Goal: Task Accomplishment & Management: Complete application form

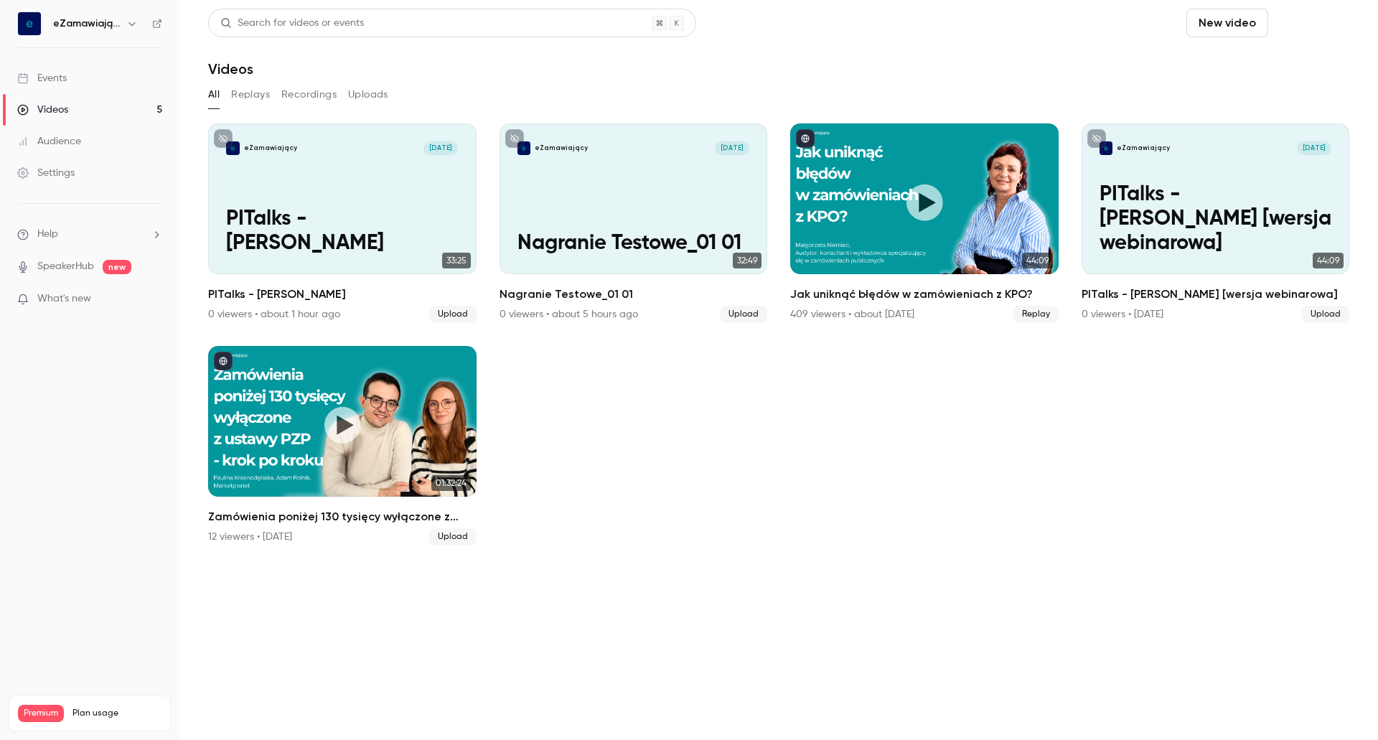
click at [1318, 27] on button "Schedule" at bounding box center [1311, 23] width 75 height 29
click at [1290, 65] on div "One time event" at bounding box center [1282, 62] width 109 height 14
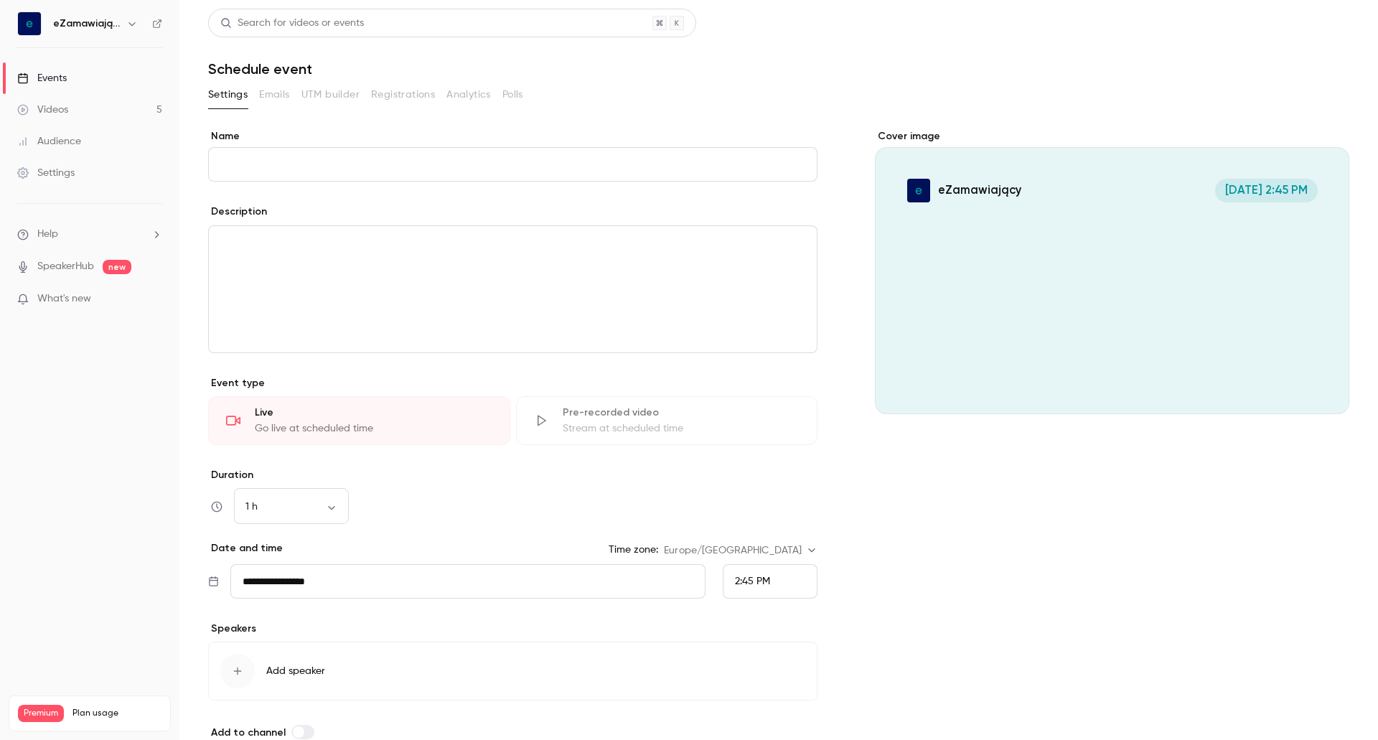
click at [580, 425] on div "Stream at scheduled time" at bounding box center [682, 428] width 238 height 14
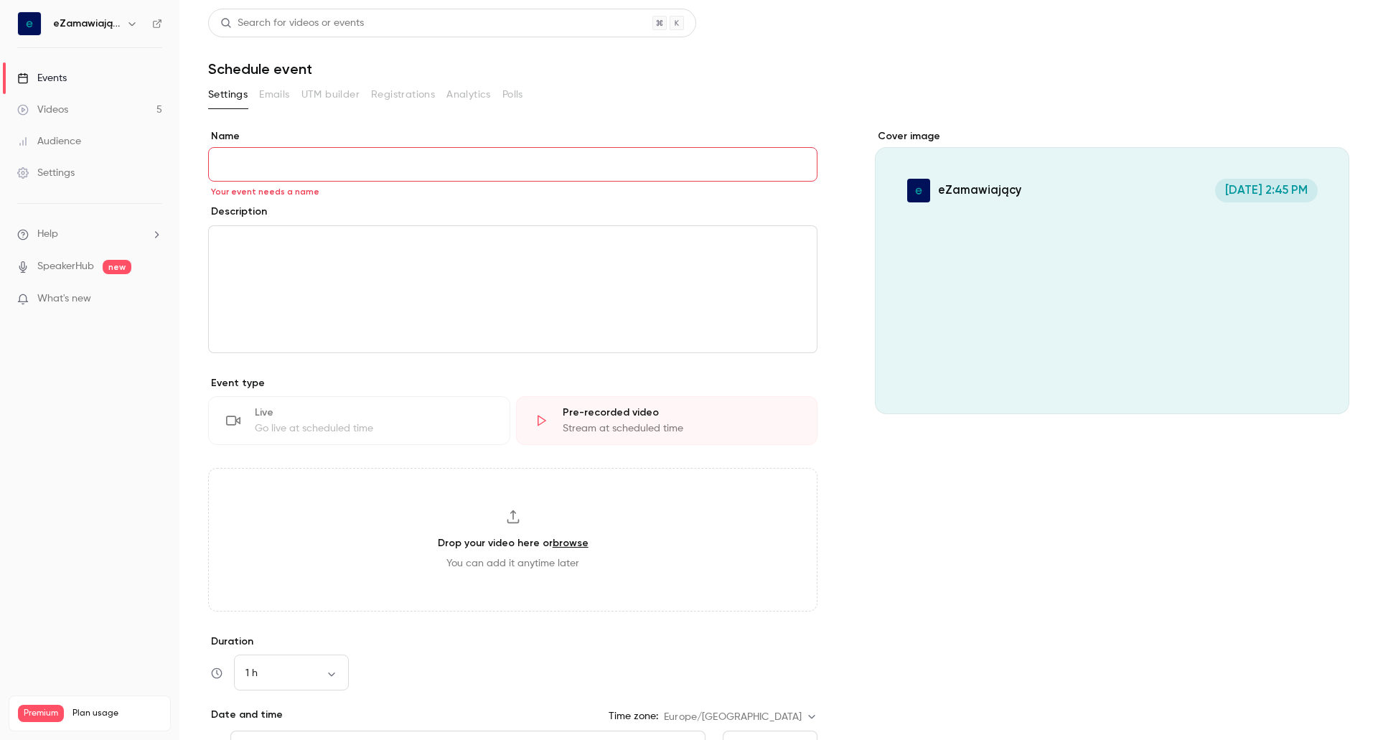
click at [253, 159] on input "Name" at bounding box center [512, 164] width 609 height 34
click at [245, 304] on div "editor" at bounding box center [513, 289] width 608 height 126
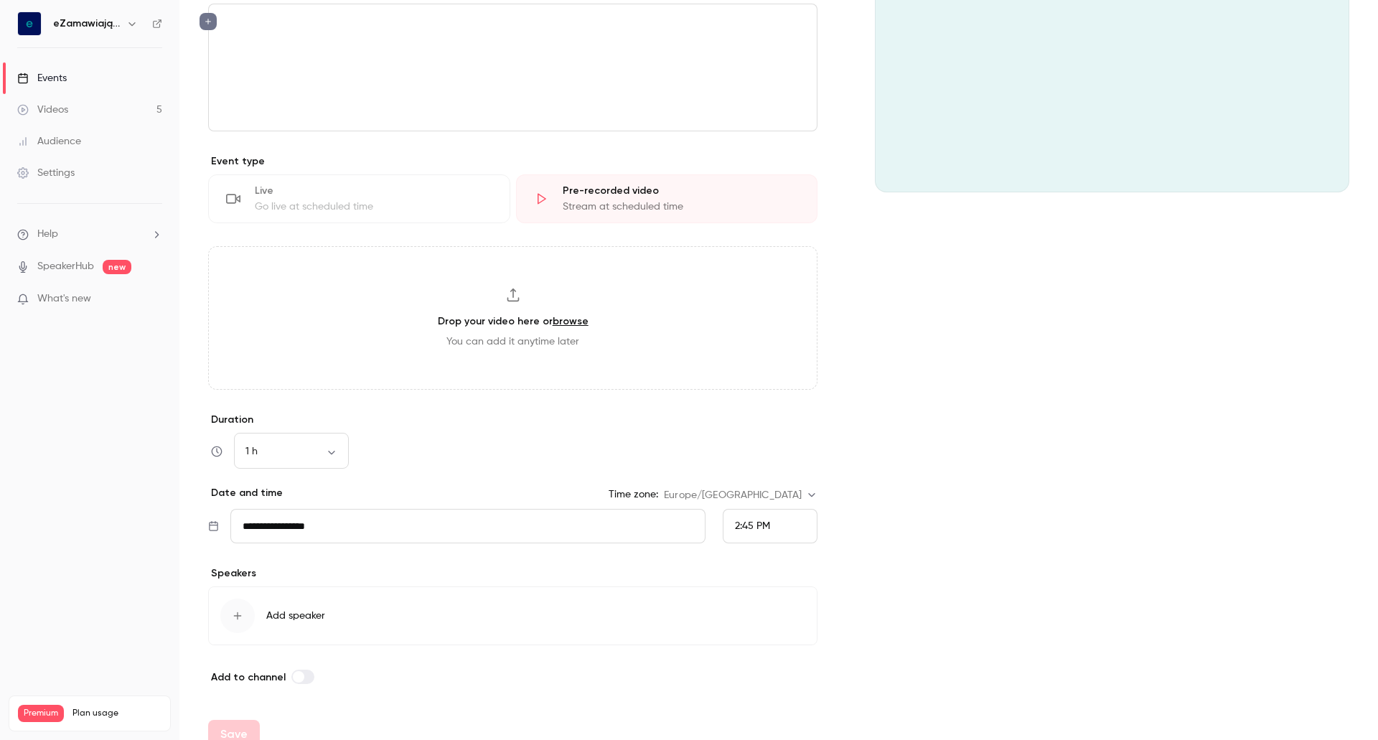
scroll to position [242, 0]
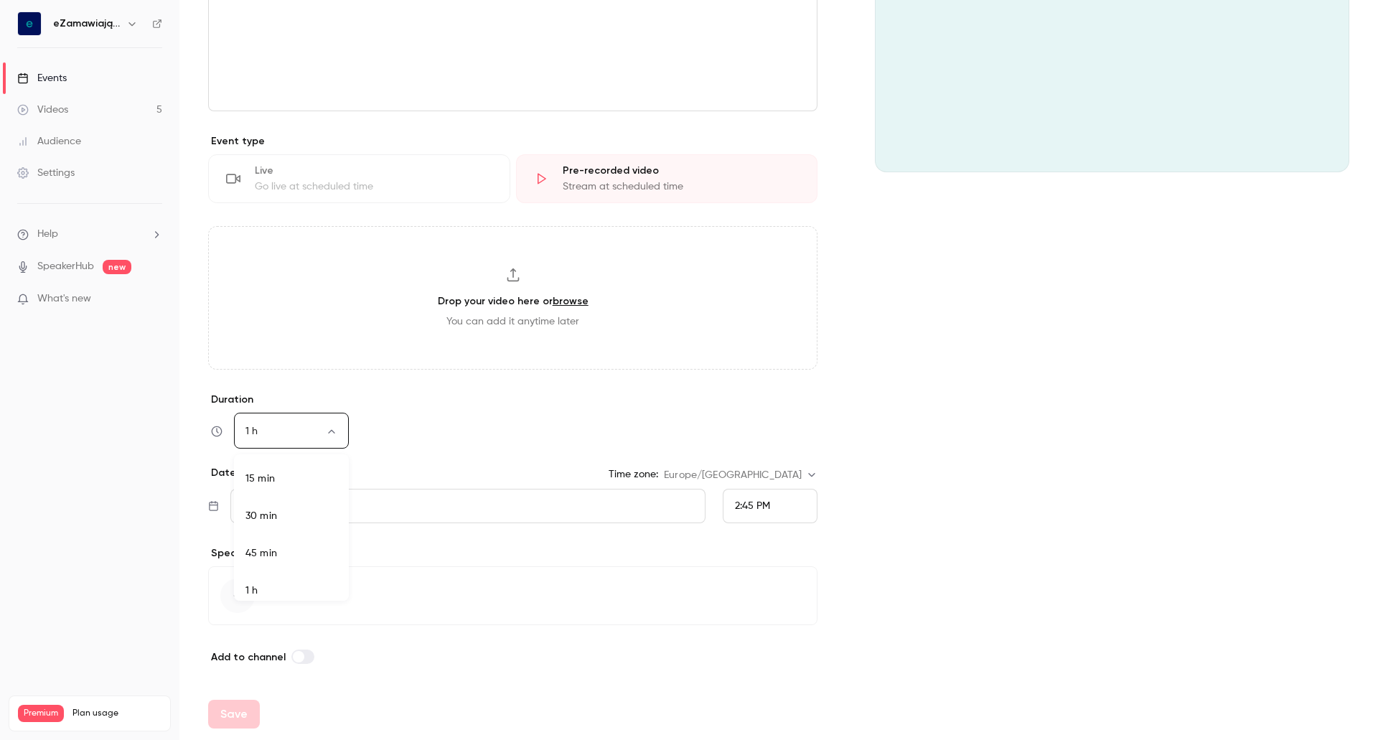
click at [334, 429] on body "**********" at bounding box center [689, 370] width 1378 height 740
click at [292, 504] on li "30 min" at bounding box center [291, 507] width 115 height 37
type input "**"
click at [505, 441] on div "30 min ** ​" at bounding box center [512, 431] width 609 height 34
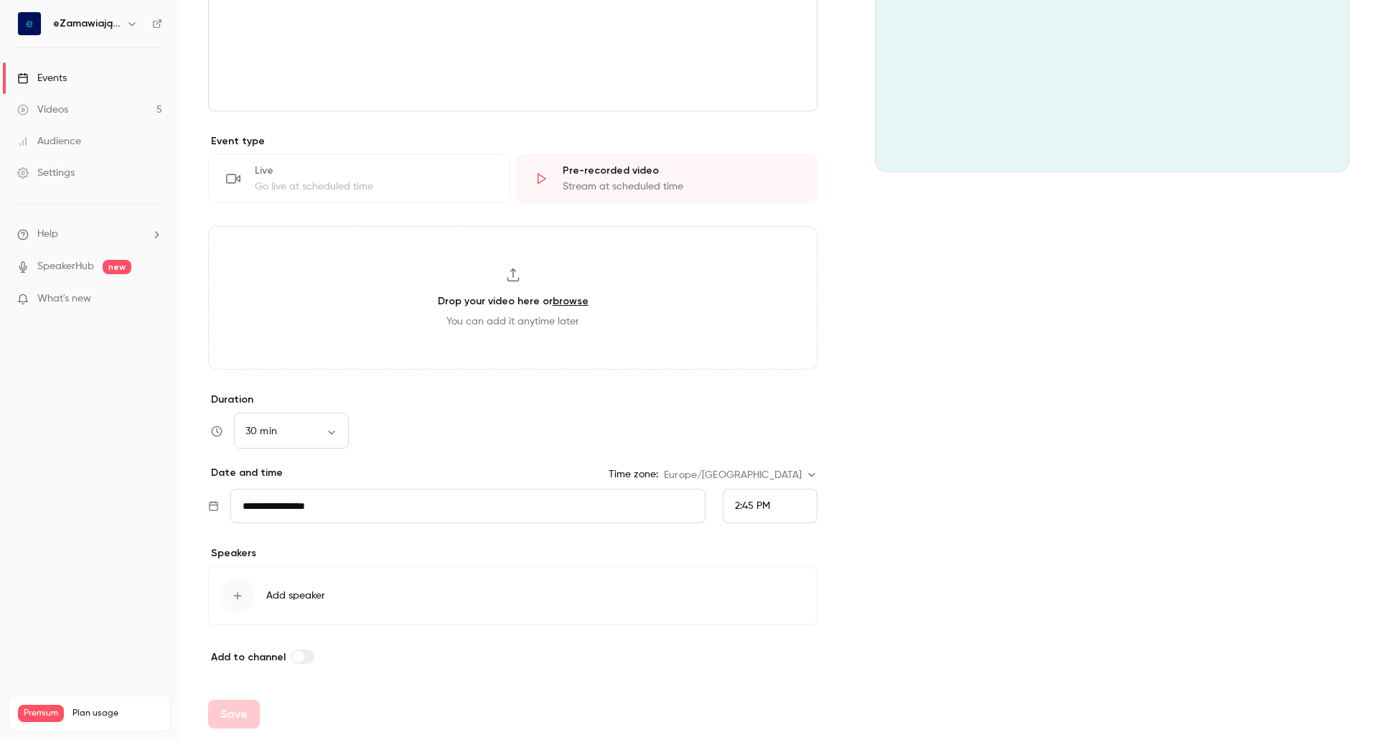
click at [68, 116] on div "Videos" at bounding box center [42, 110] width 51 height 14
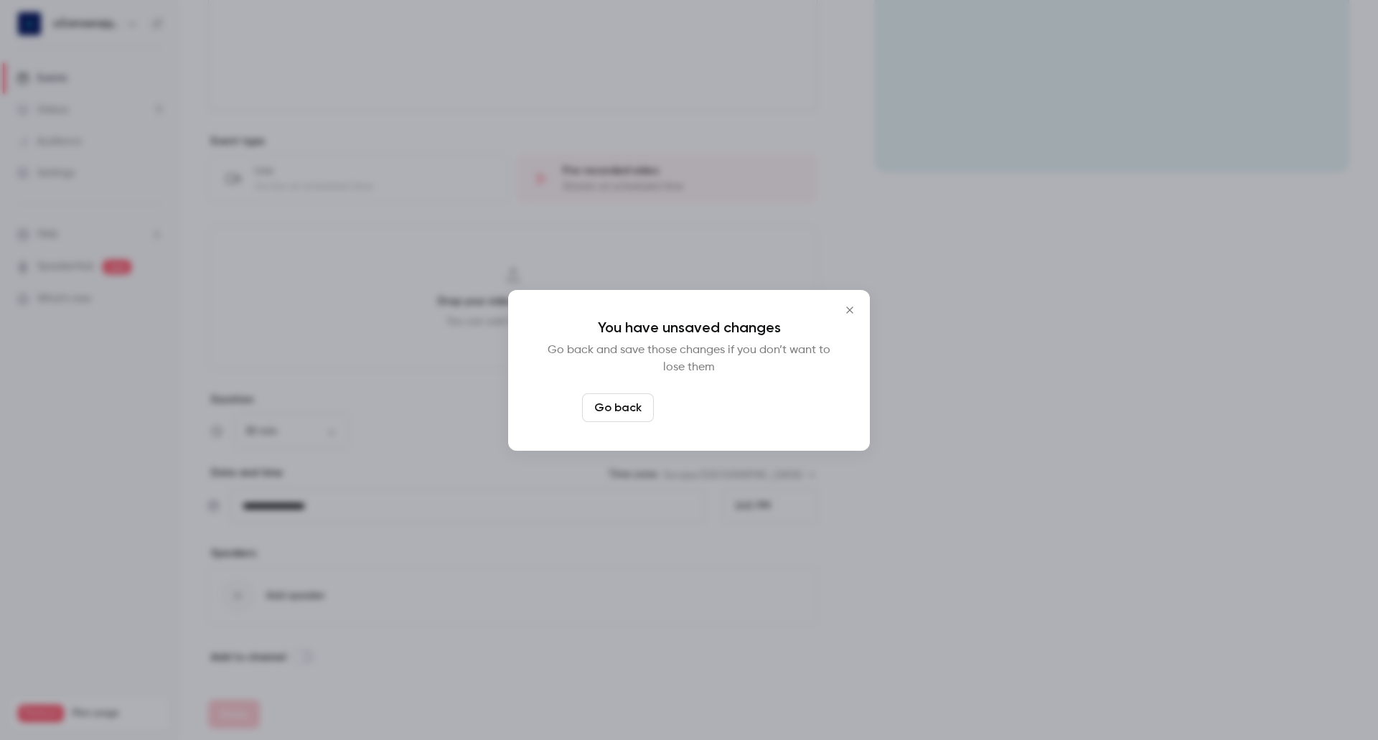
click at [702, 410] on button "Leave page anyway" at bounding box center [727, 407] width 136 height 29
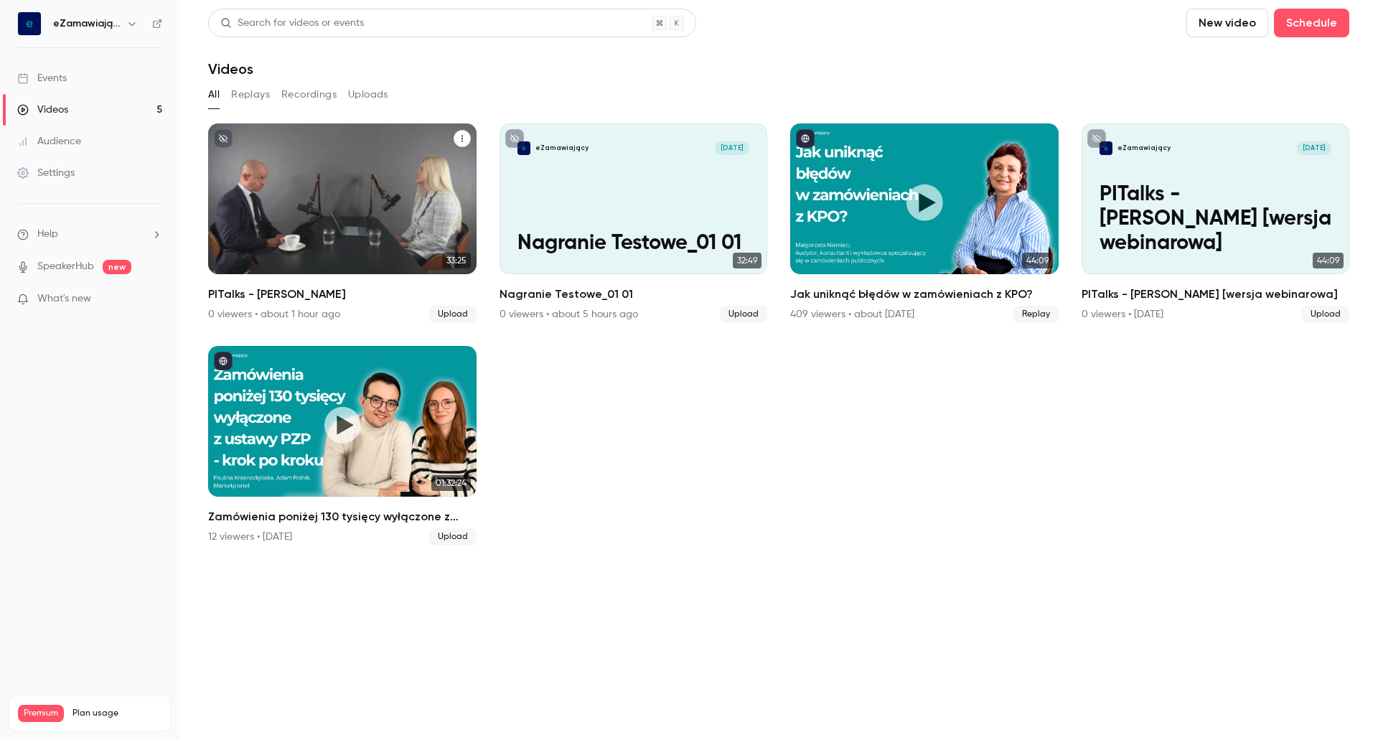
click at [353, 199] on div "eZamawiający [DATE] PITalks - [PERSON_NAME]" at bounding box center [342, 198] width 268 height 151
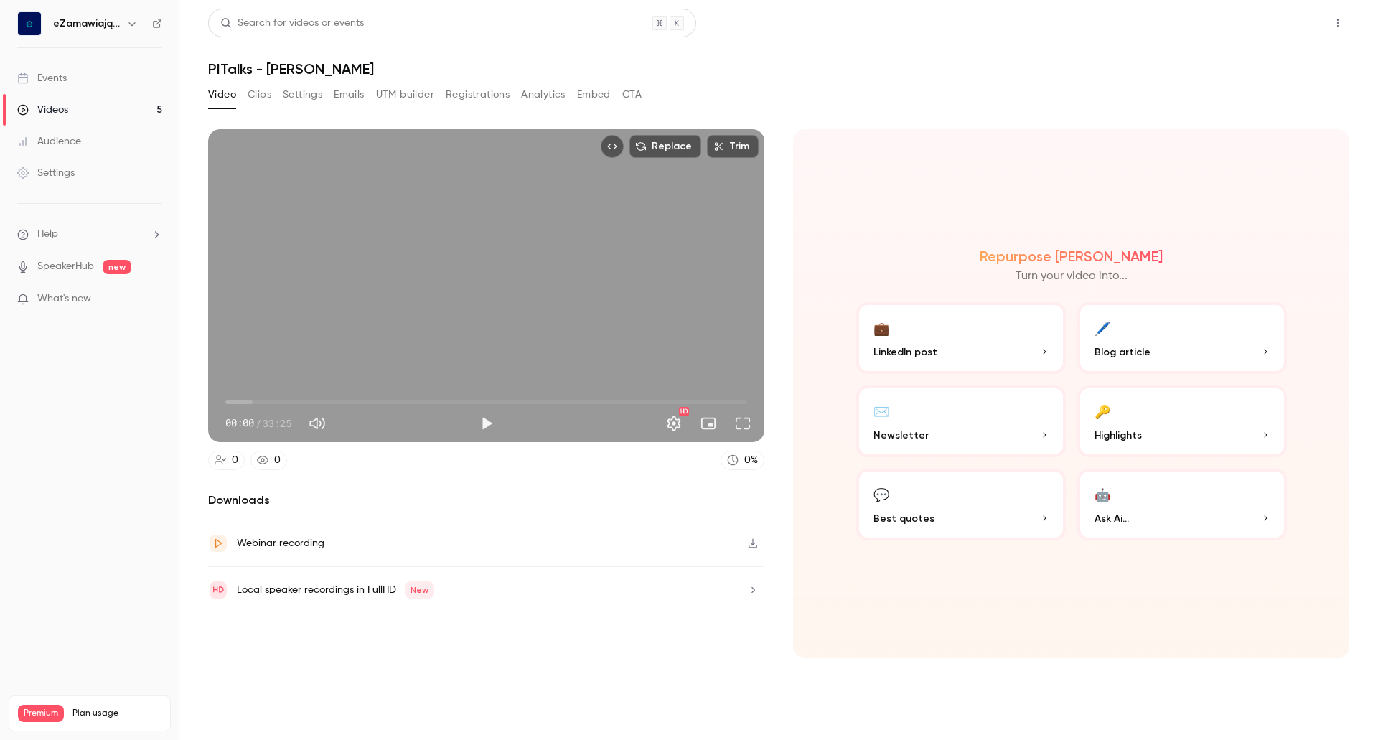
click at [1295, 19] on button "Share" at bounding box center [1286, 23] width 57 height 29
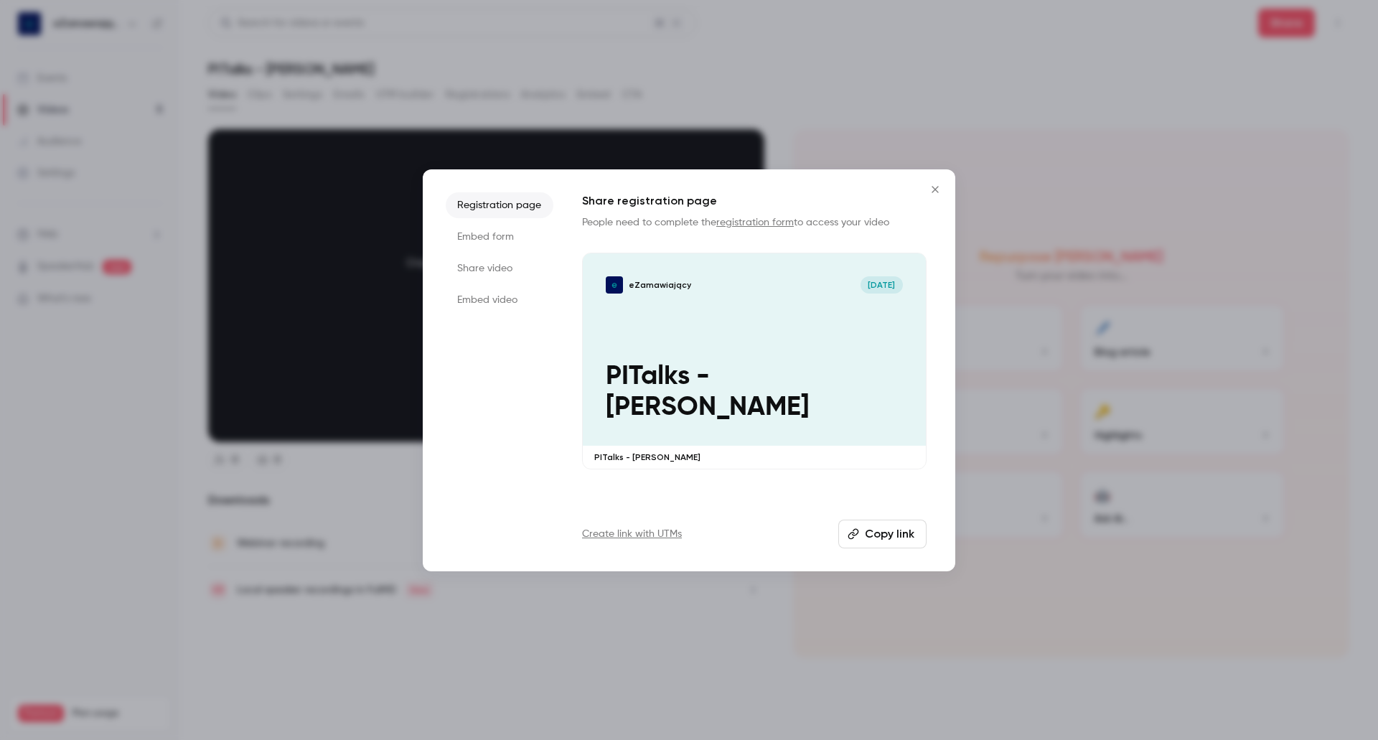
click at [476, 260] on li "Share video" at bounding box center [500, 268] width 108 height 26
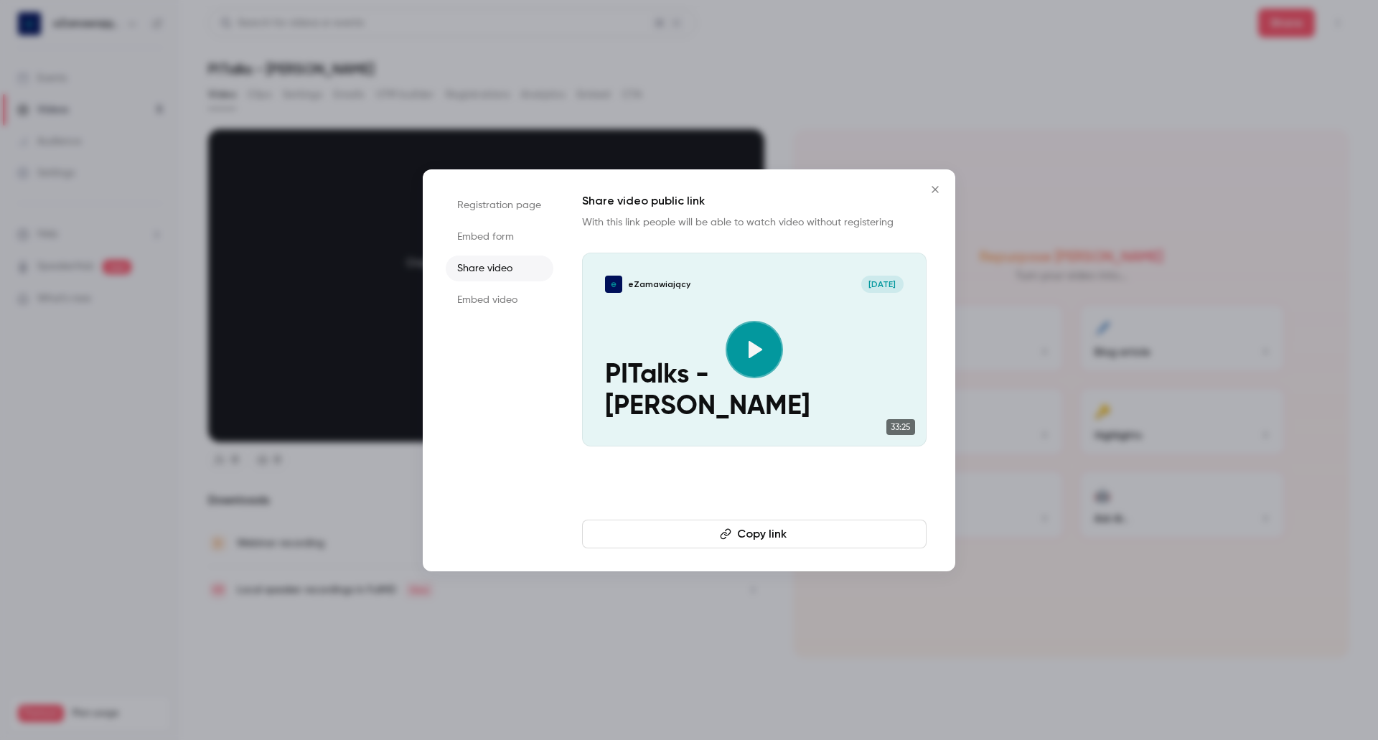
click at [769, 534] on button "Copy link" at bounding box center [754, 534] width 344 height 29
click at [764, 602] on div at bounding box center [689, 370] width 1378 height 740
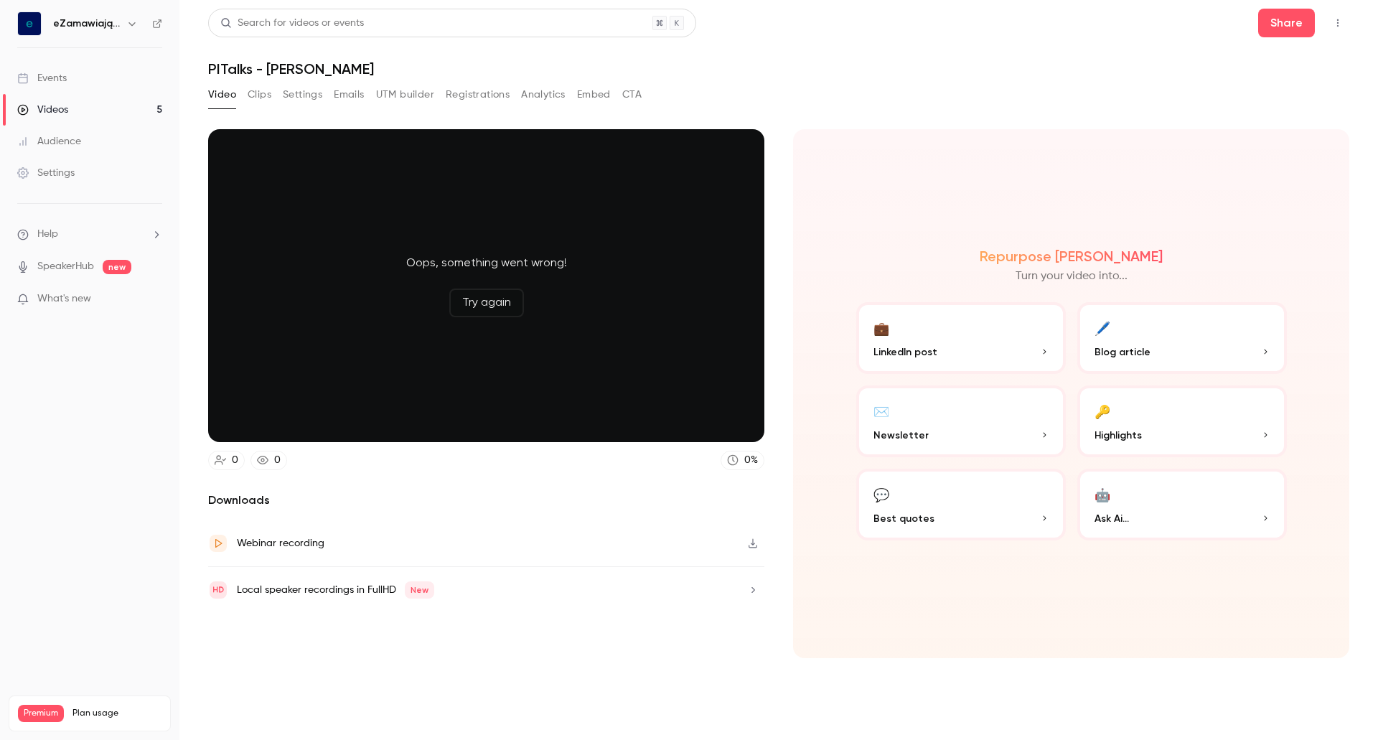
click at [68, 85] on link "Events" at bounding box center [89, 78] width 179 height 32
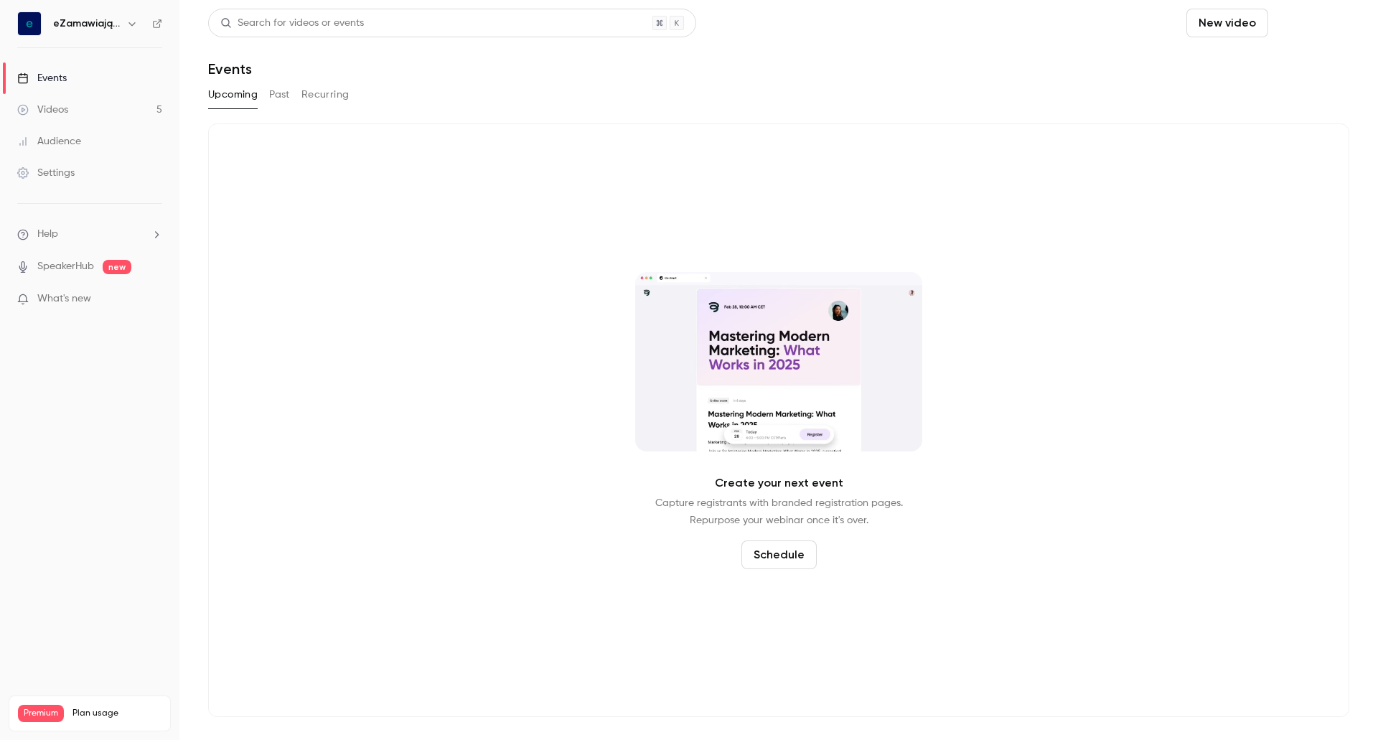
click at [1302, 28] on button "Schedule" at bounding box center [1311, 23] width 75 height 29
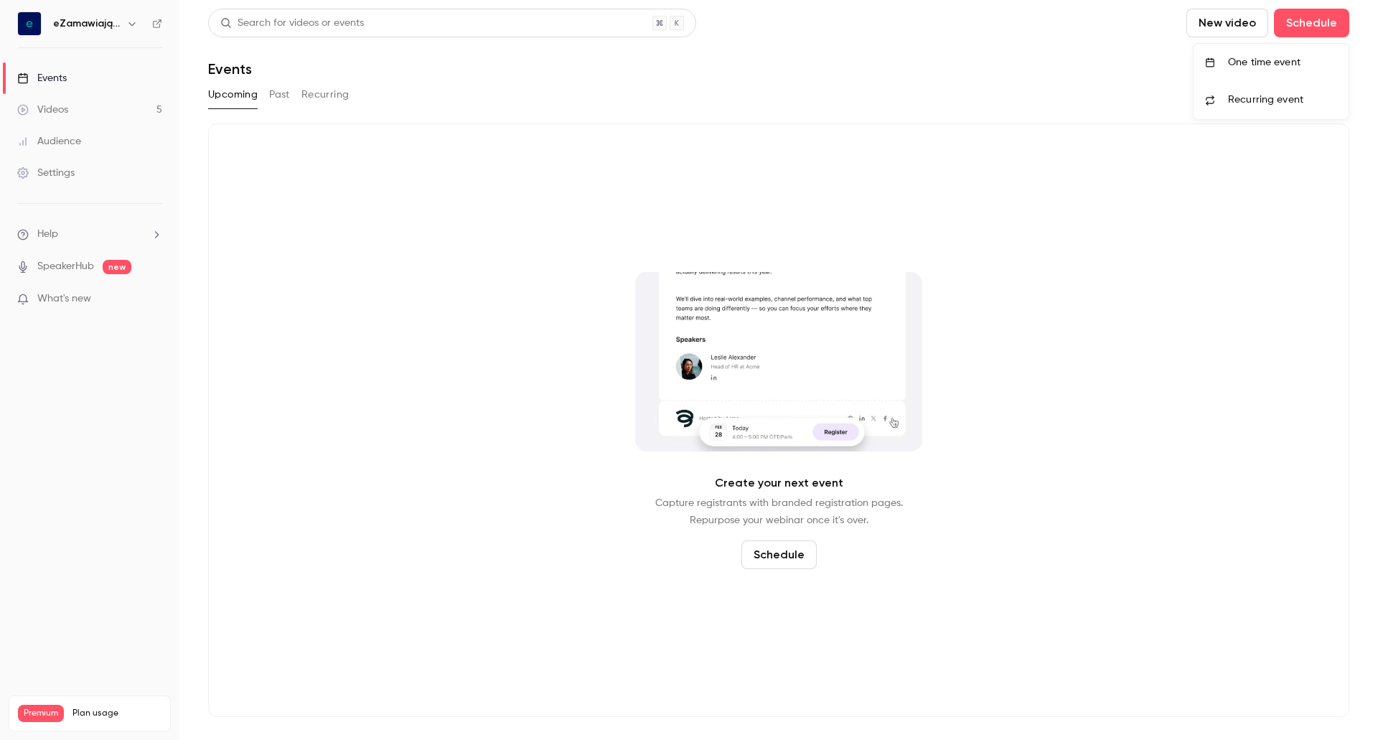
click at [1252, 67] on div "One time event" at bounding box center [1282, 62] width 109 height 14
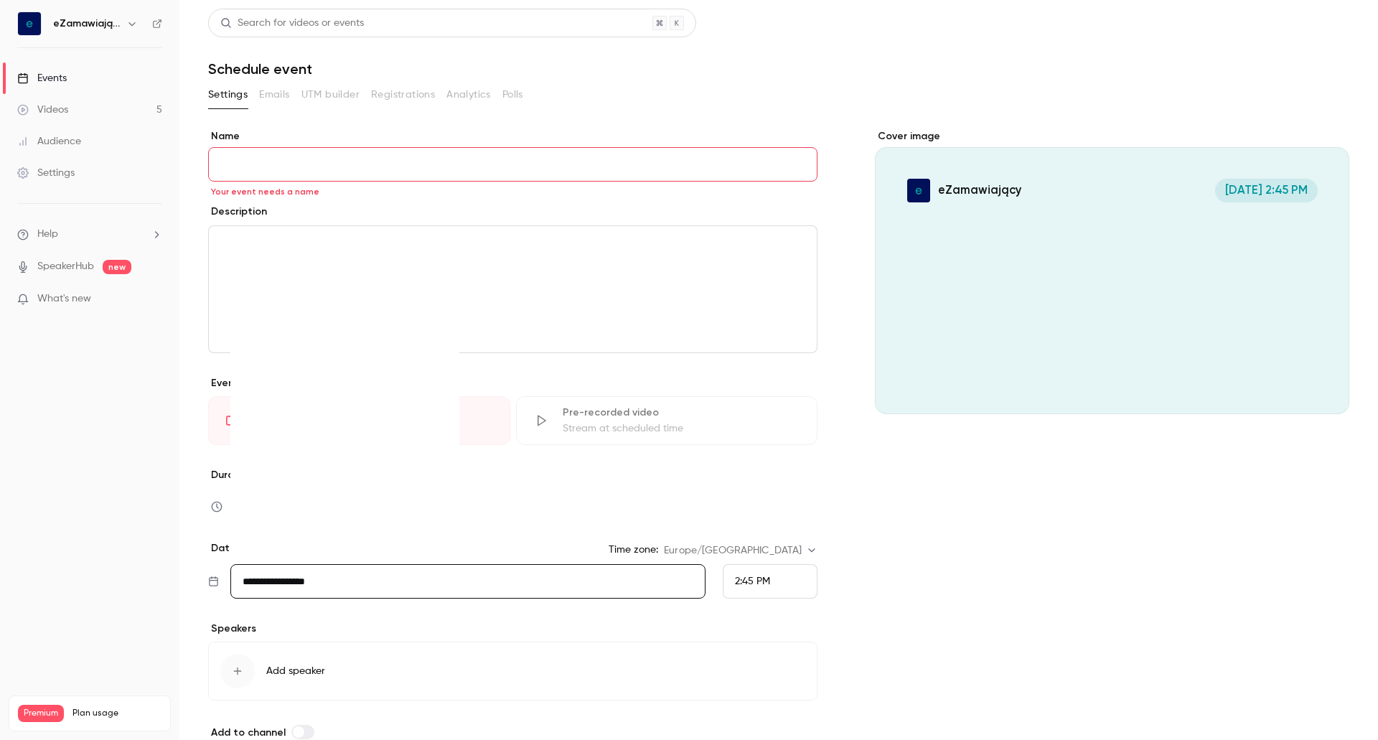
click at [350, 573] on input "**********" at bounding box center [467, 581] width 475 height 34
click at [346, 465] on div "18" at bounding box center [347, 462] width 22 height 22
type input "**********"
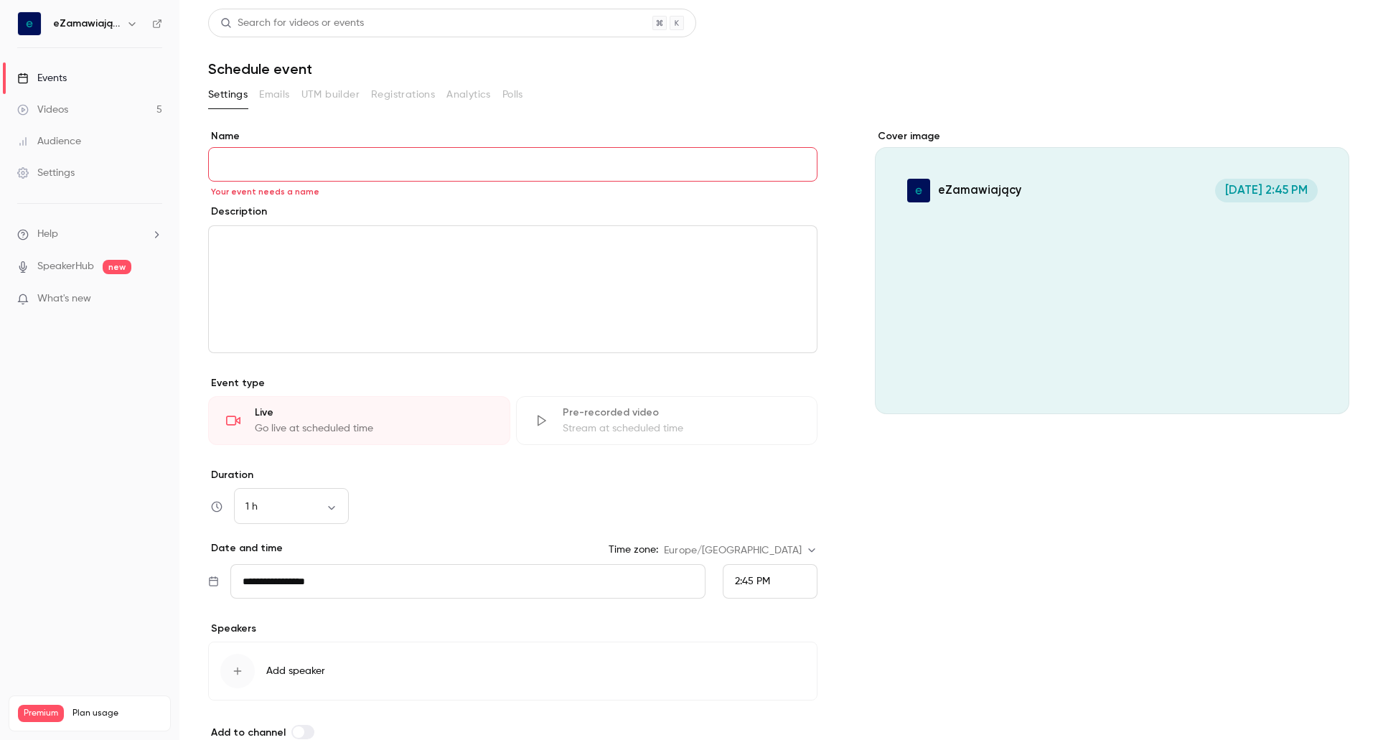
click at [761, 583] on span "2:45 PM" at bounding box center [752, 581] width 35 height 10
click at [756, 509] on span "11:00 AM" at bounding box center [749, 512] width 40 height 10
click at [596, 412] on div "Pre-recorded video" at bounding box center [682, 412] width 238 height 14
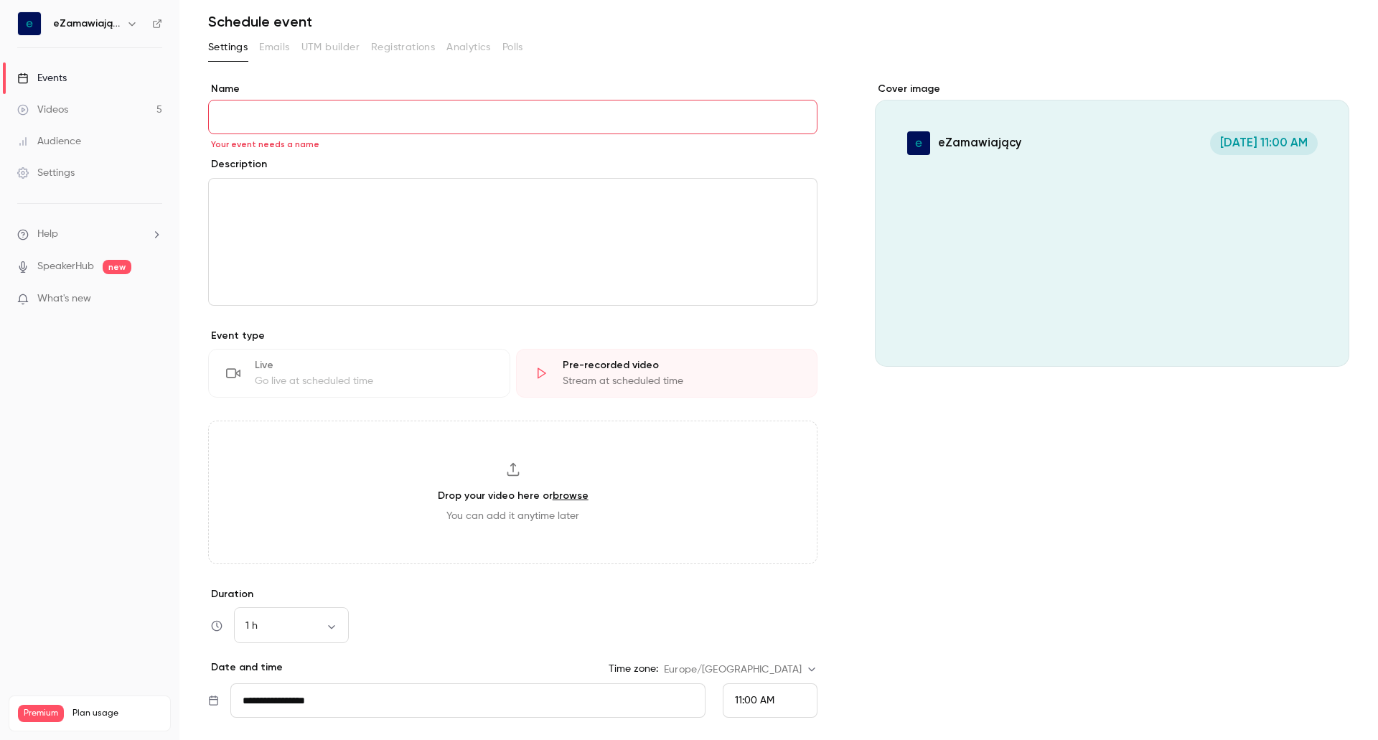
scroll to position [72, 0]
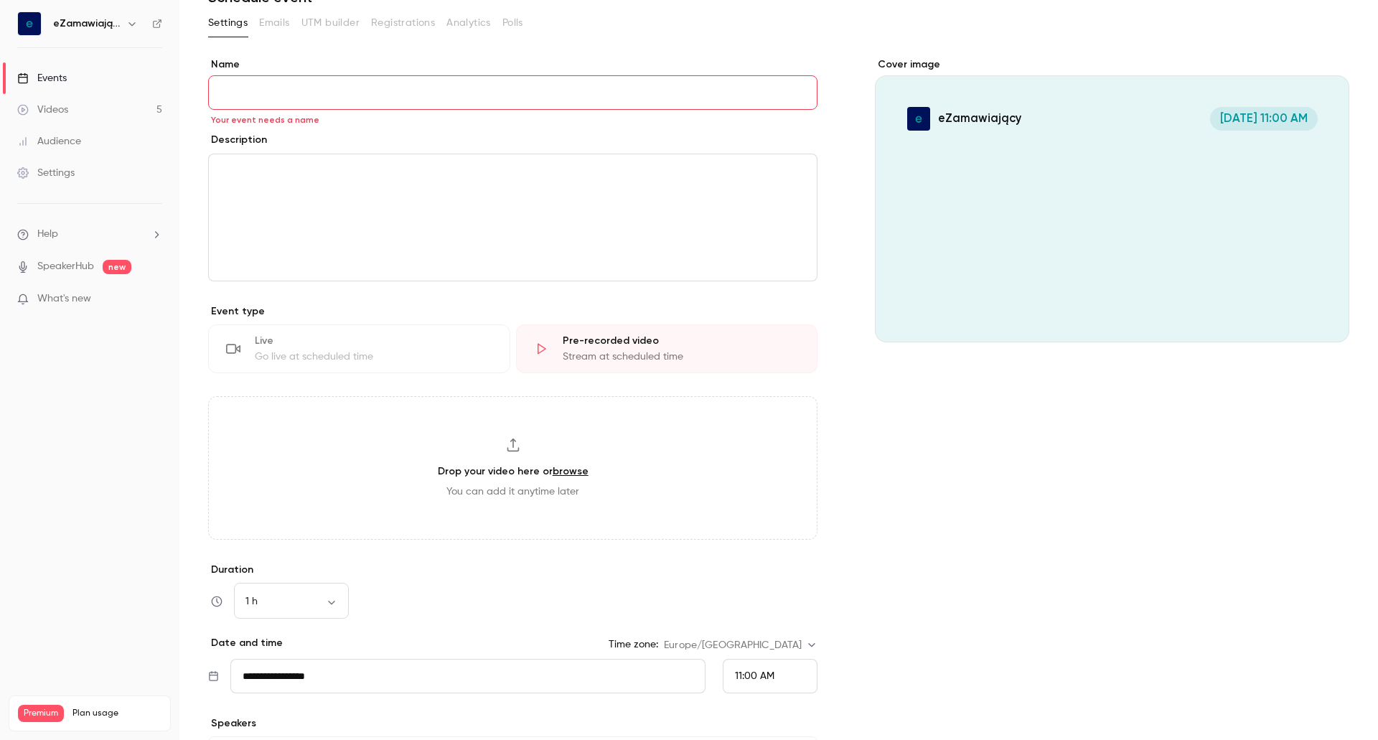
click at [467, 461] on div "Drop your video here or browse You can add it anytime later" at bounding box center [512, 468] width 609 height 144
type input "**********"
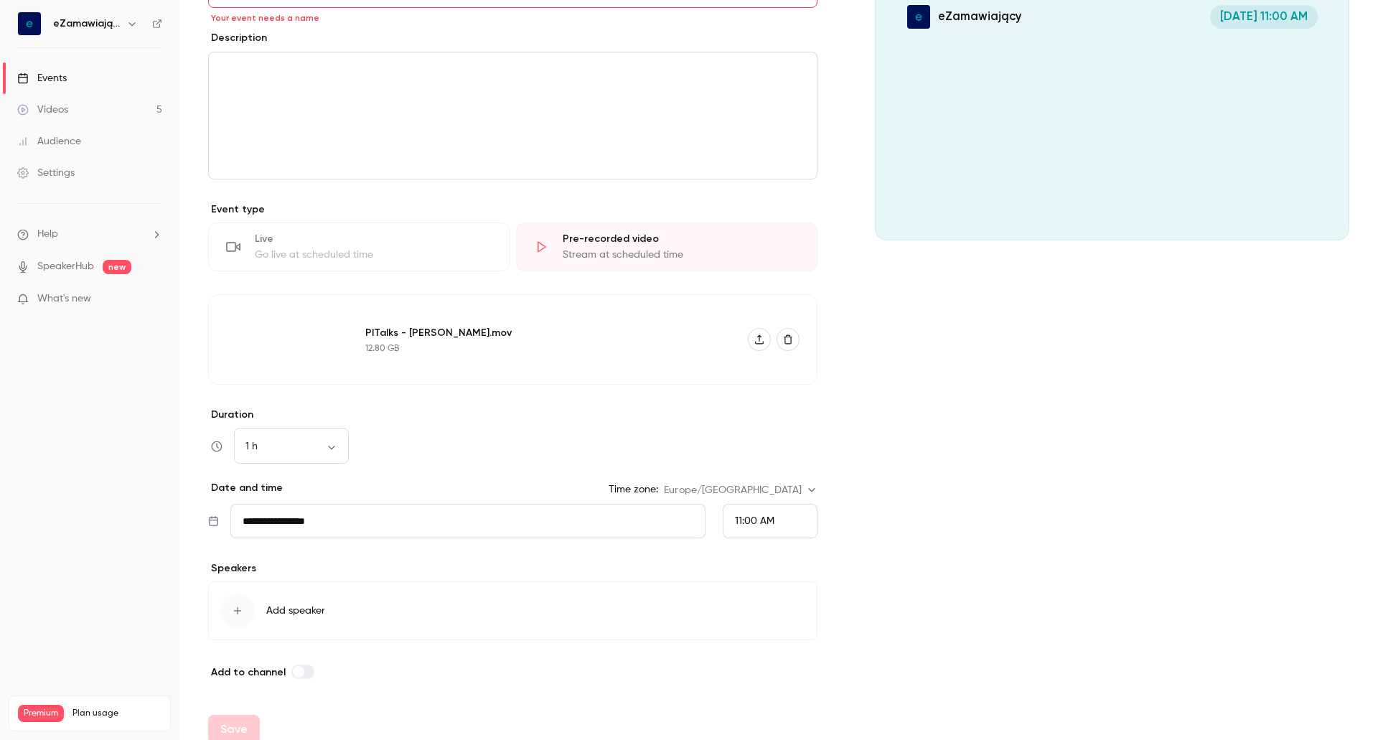
scroll to position [189, 0]
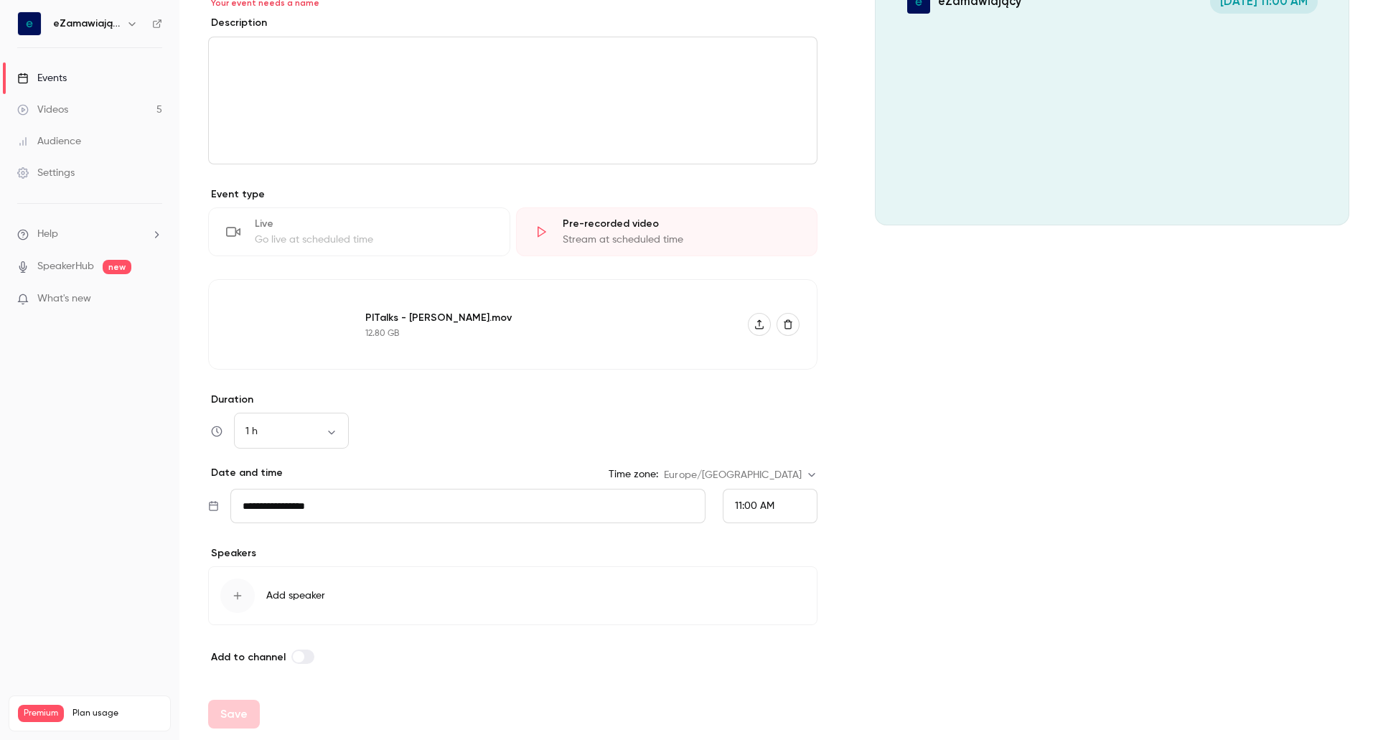
click at [230, 596] on div "button" at bounding box center [237, 595] width 34 height 34
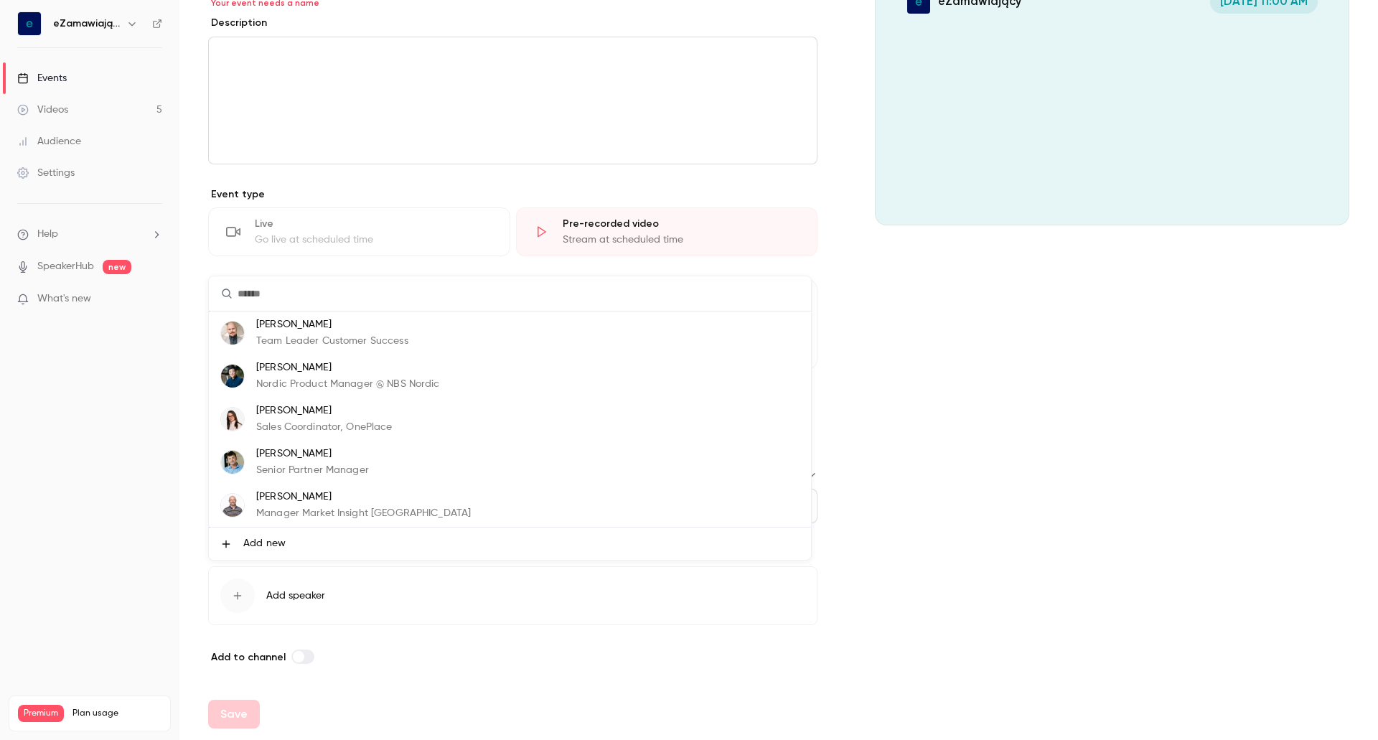
click at [865, 565] on div at bounding box center [689, 370] width 1378 height 740
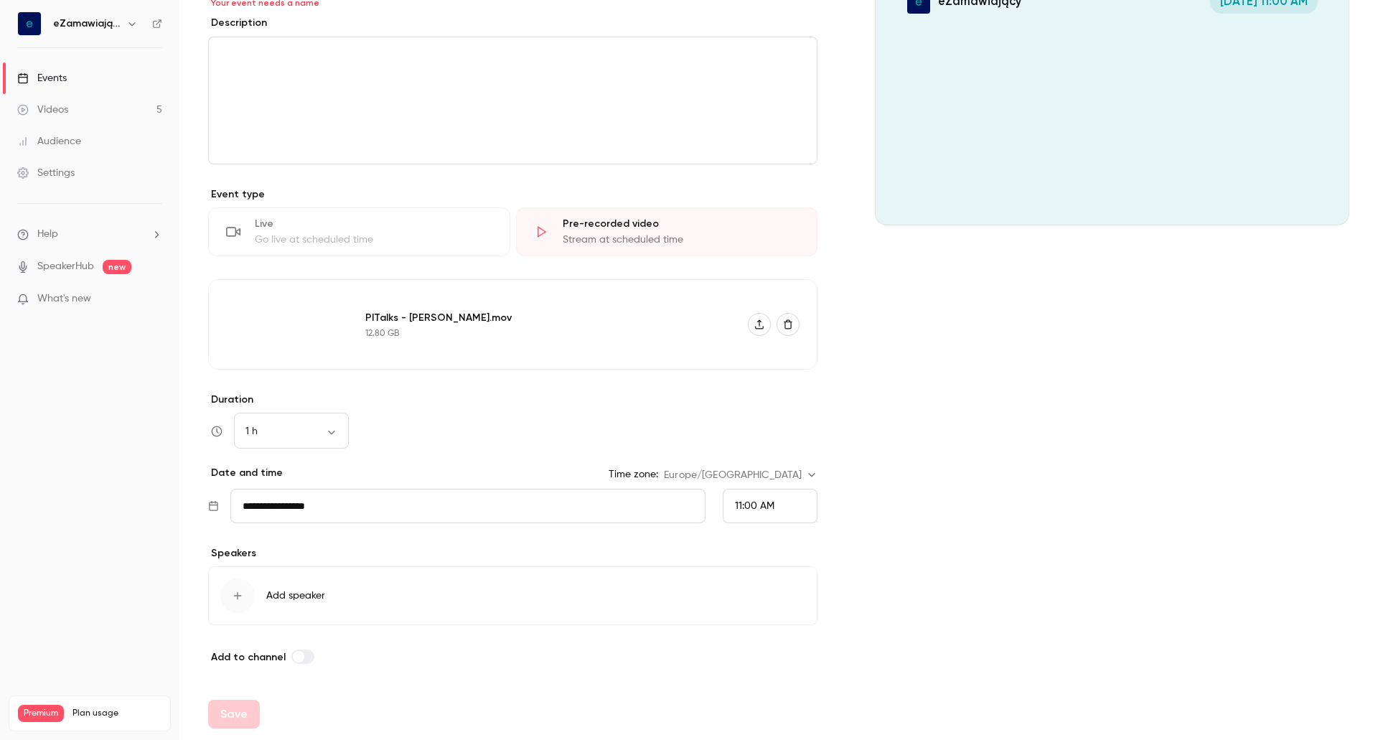
scroll to position [0, 0]
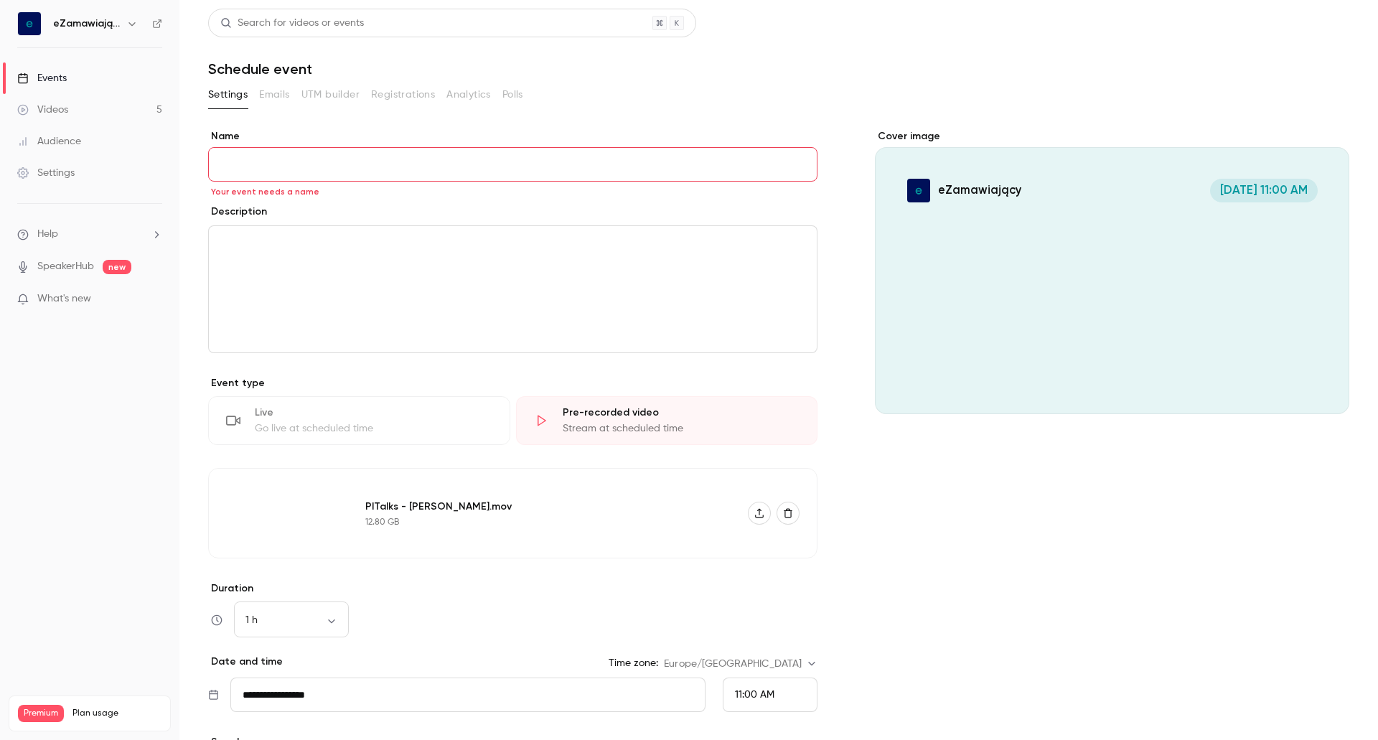
click at [325, 174] on input "Name" at bounding box center [512, 164] width 609 height 34
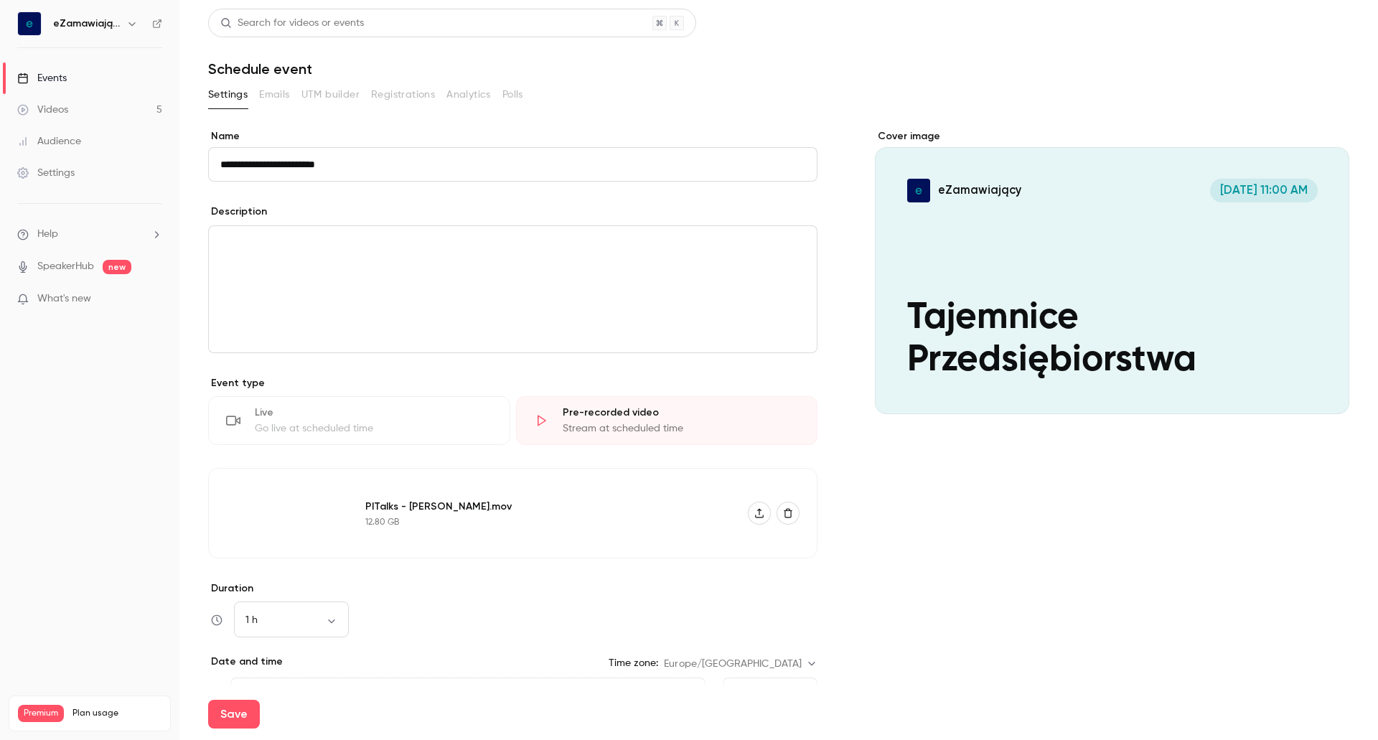
type input "**********"
click at [333, 237] on p "editor" at bounding box center [512, 243] width 585 height 17
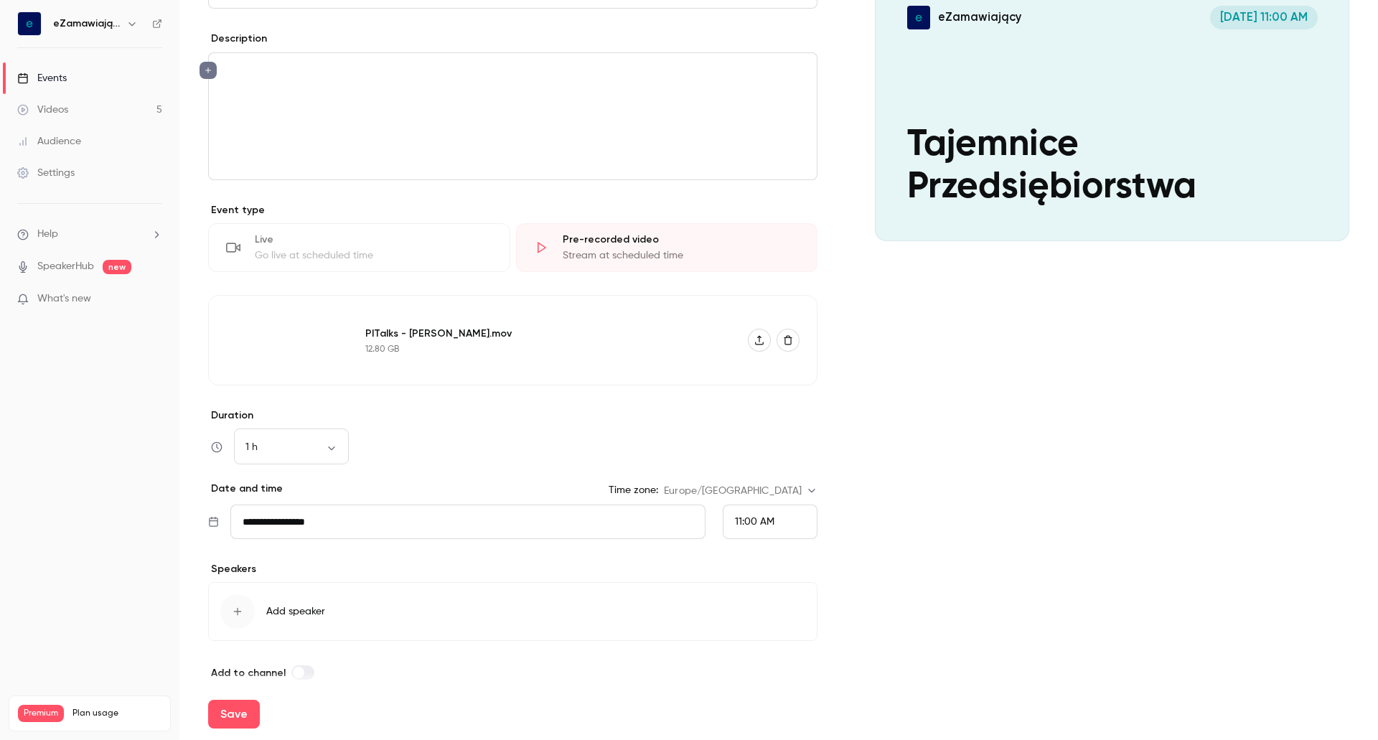
scroll to position [189, 0]
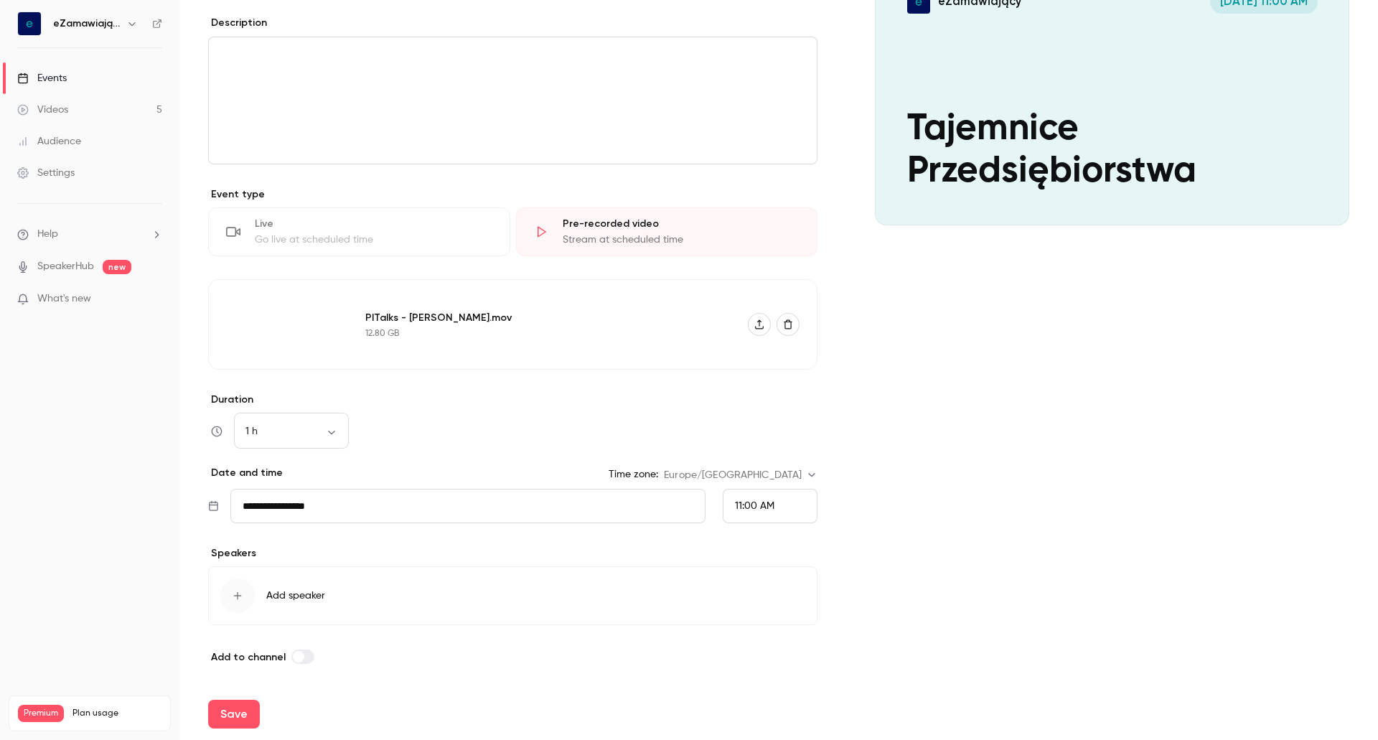
click at [335, 602] on button "Add speaker" at bounding box center [512, 595] width 609 height 59
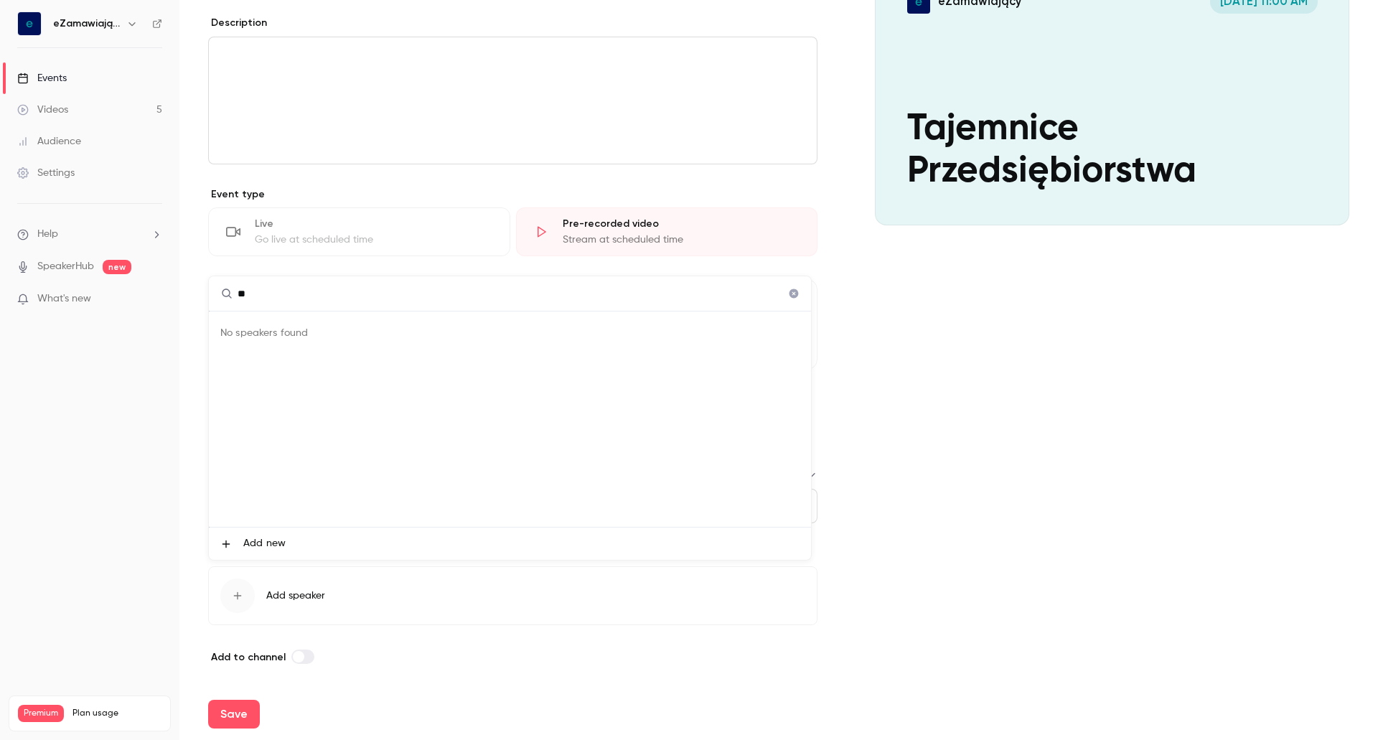
type input "*"
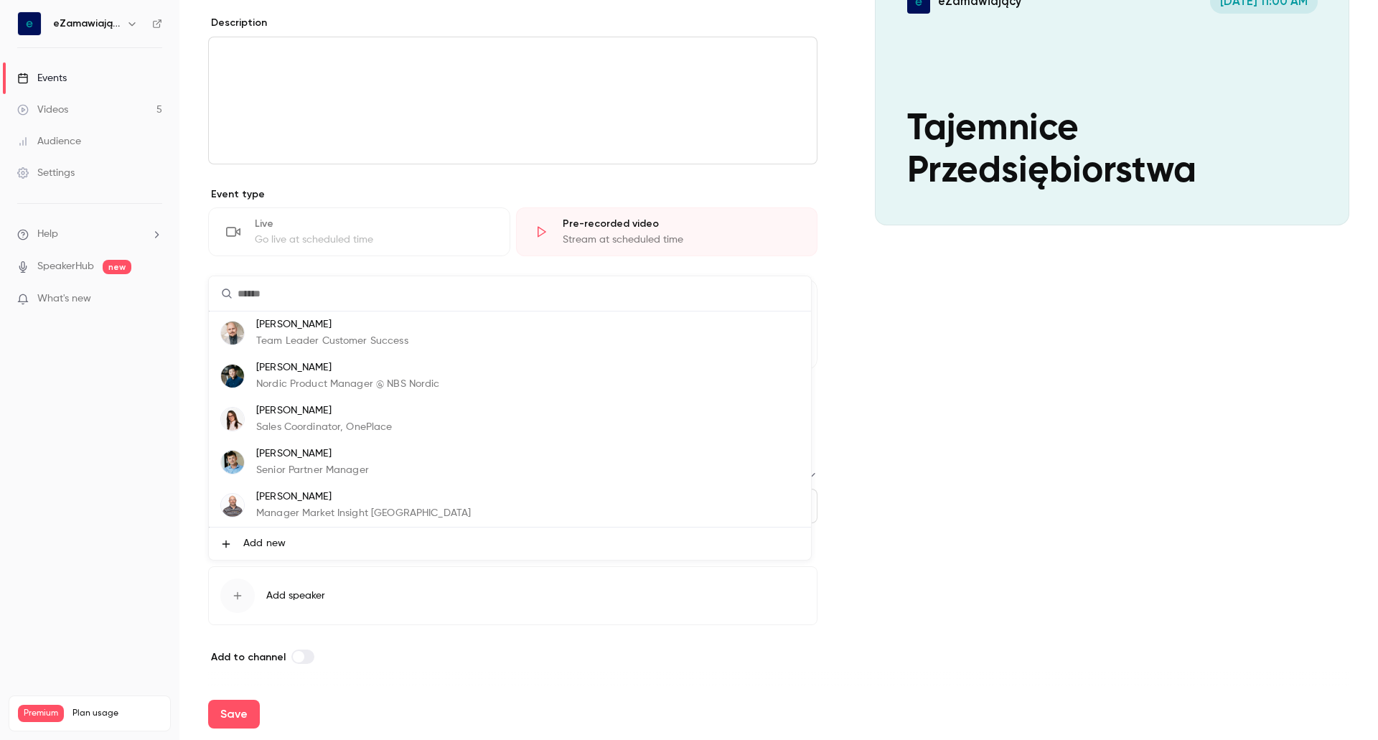
click at [268, 549] on span "Add new" at bounding box center [264, 543] width 42 height 15
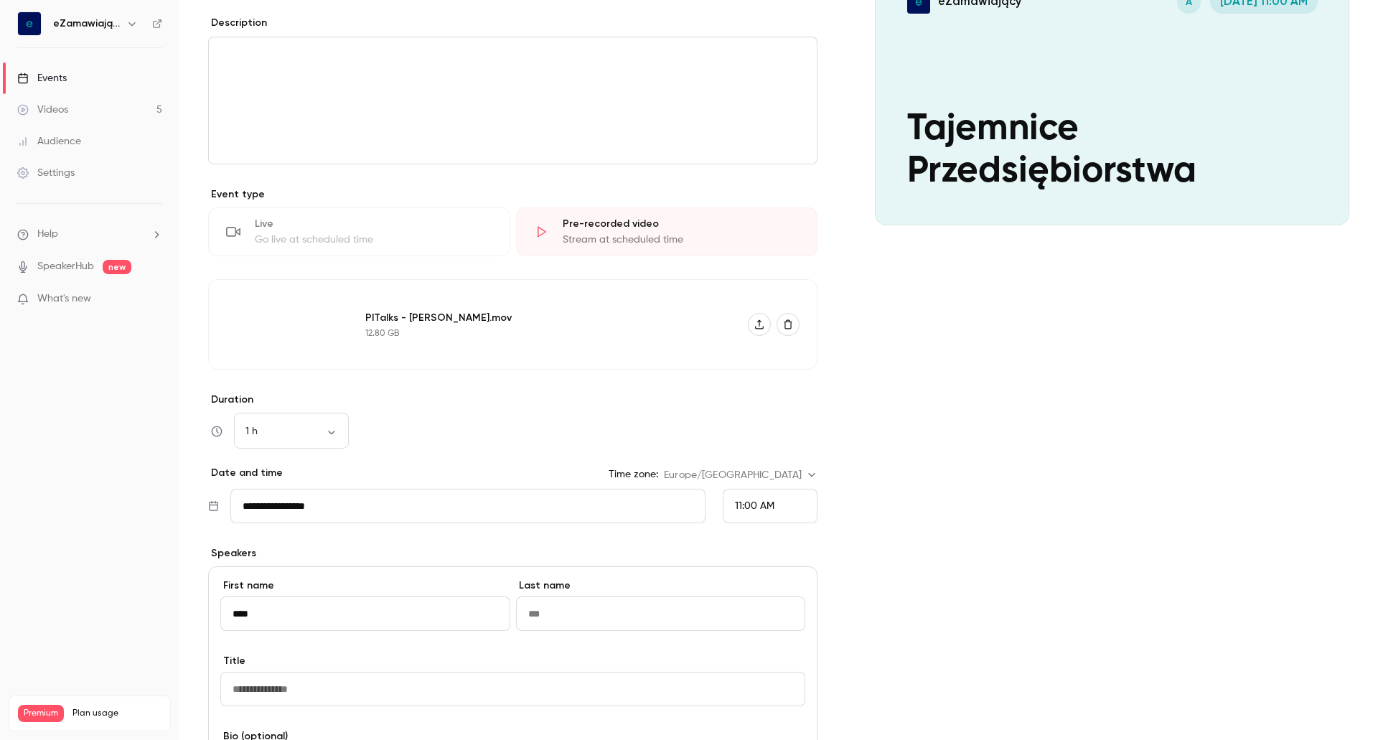
type input "****"
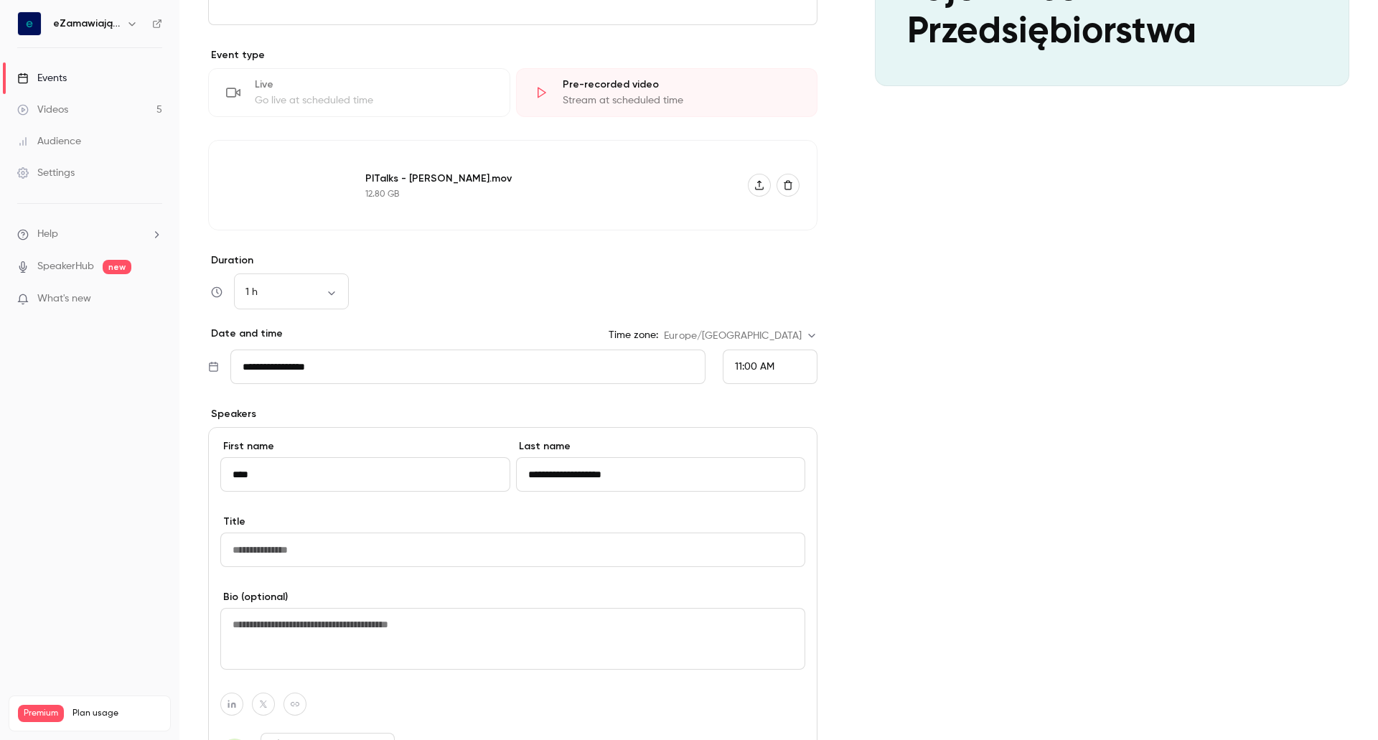
scroll to position [332, 0]
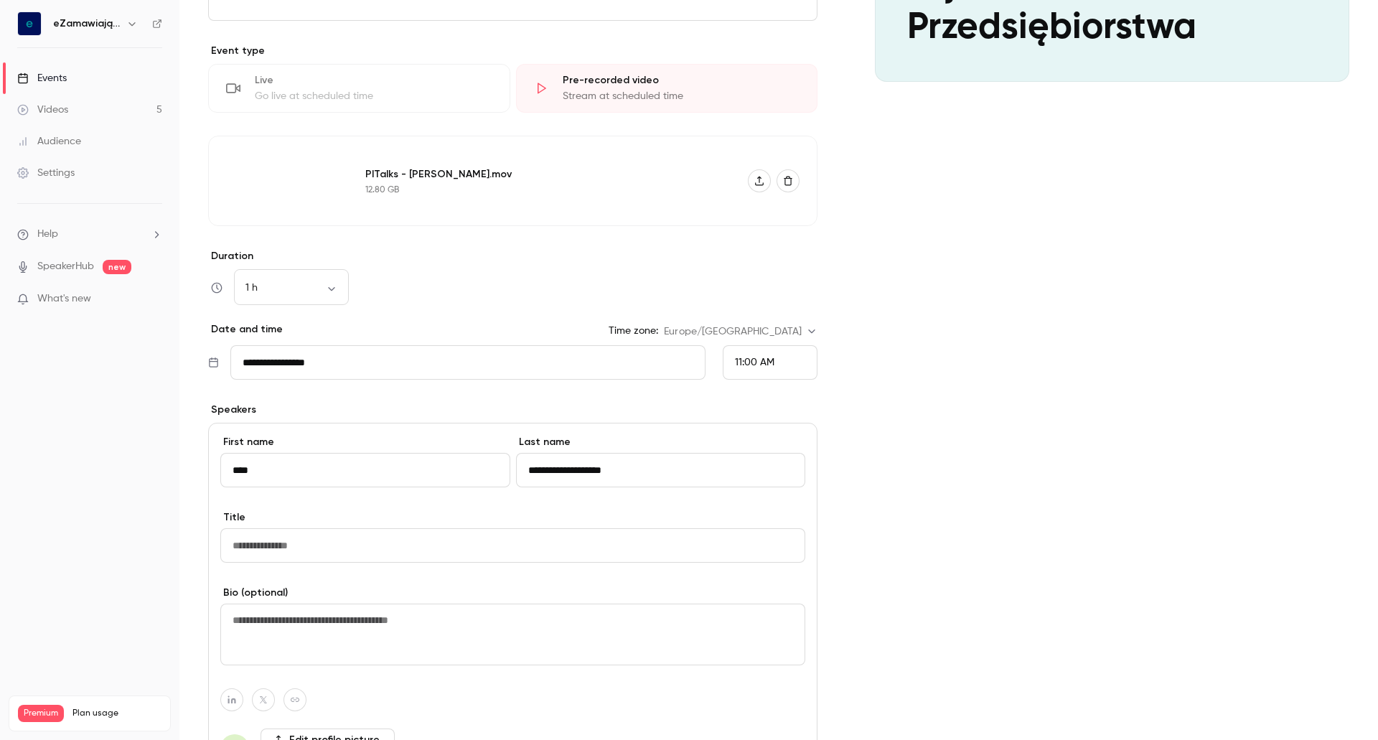
type input "**********"
click at [291, 552] on input "Title" at bounding box center [512, 545] width 585 height 34
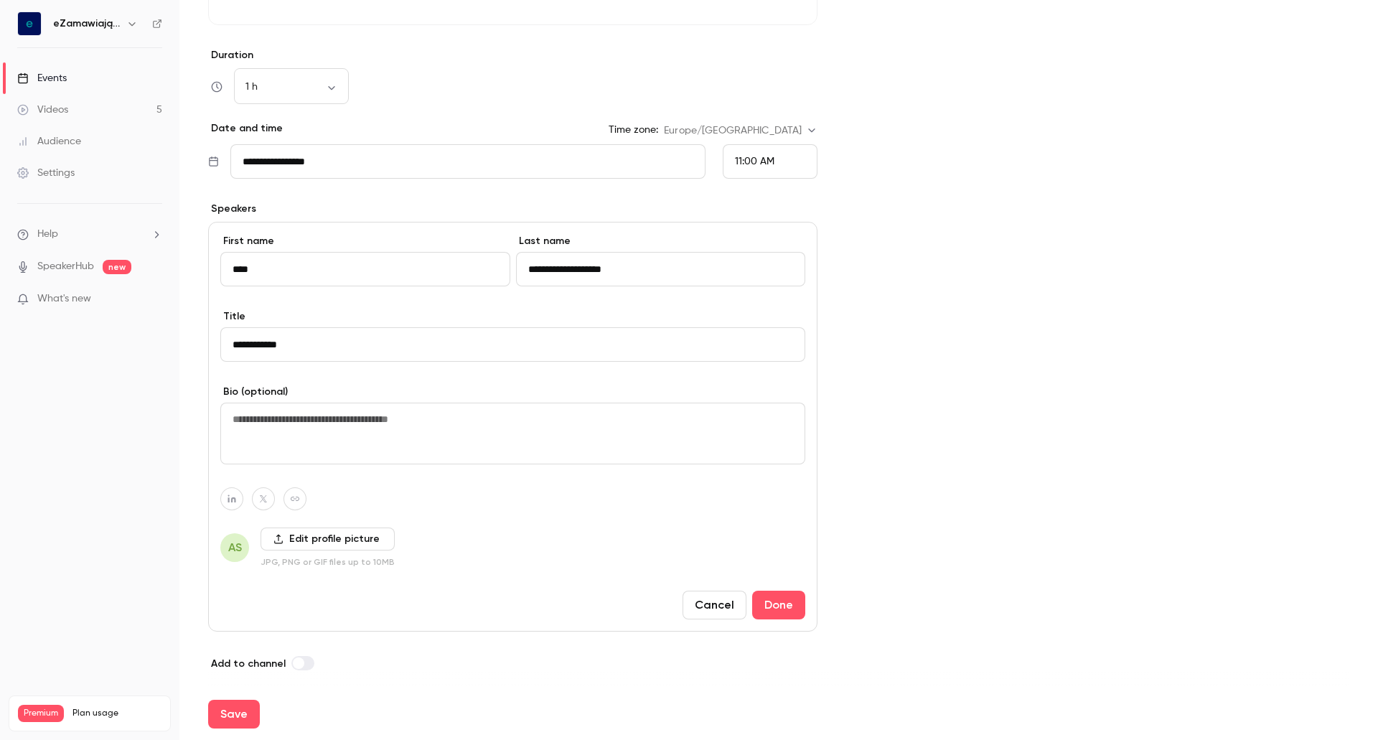
scroll to position [540, 0]
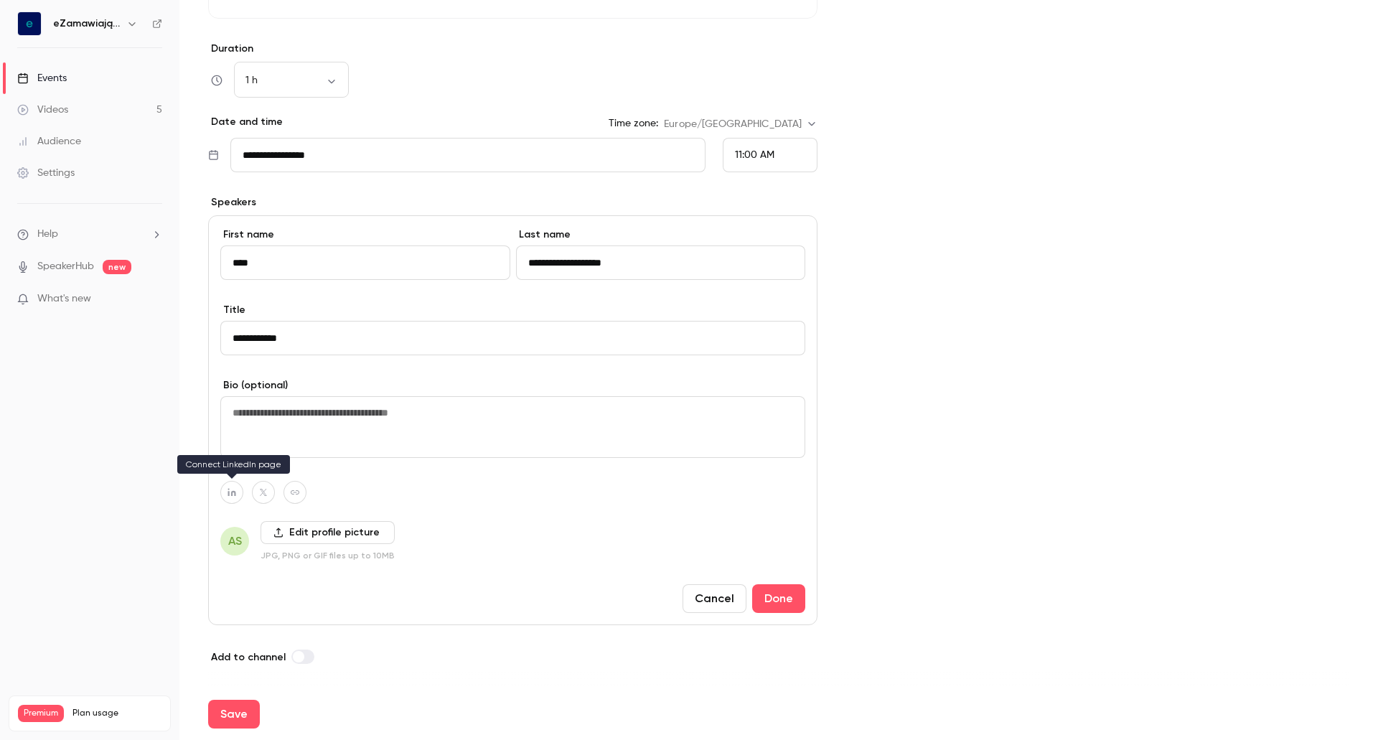
type input "**********"
click at [227, 499] on button "button" at bounding box center [231, 492] width 23 height 23
click at [204, 456] on input at bounding box center [224, 459] width 146 height 12
paste input "**********"
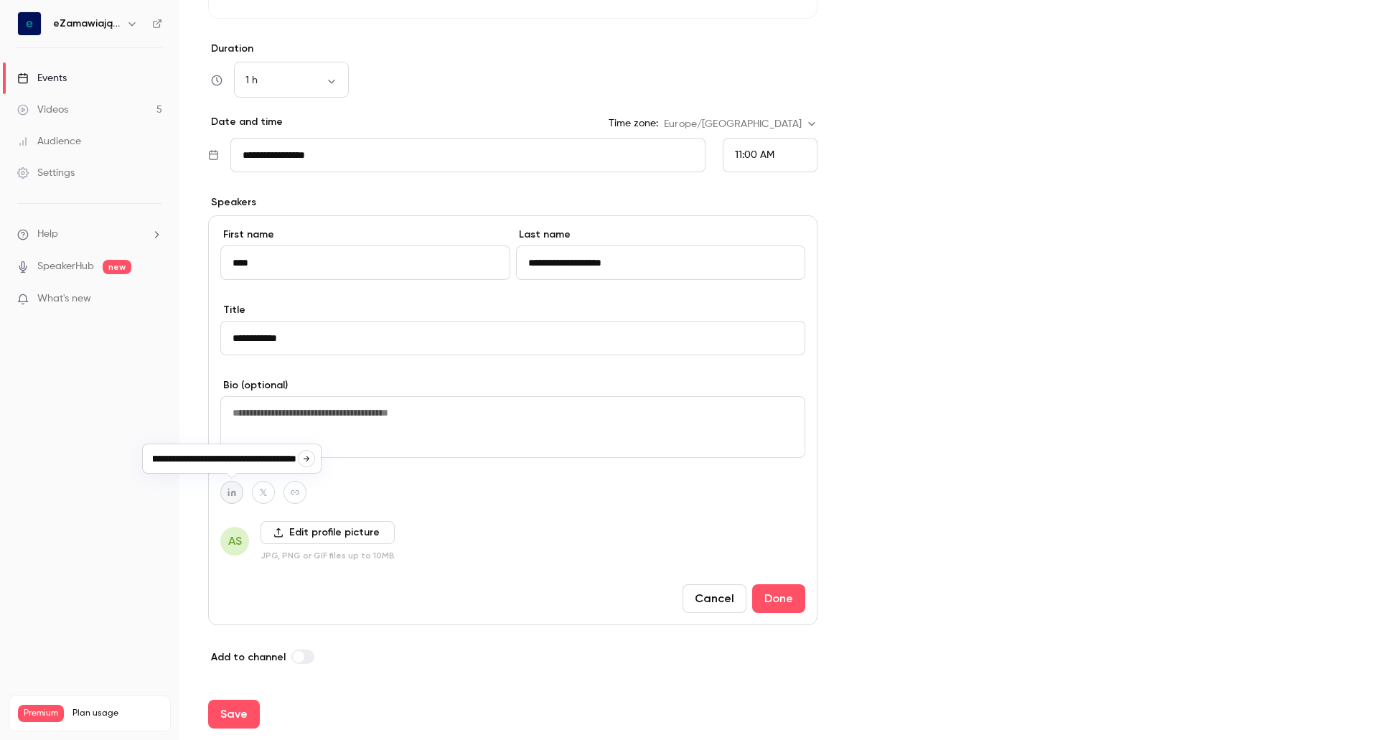
type input "**********"
click at [172, 522] on nav "eZamawiający Events Videos 5 Audience Settings Help SpeakerHub new What's new P…" at bounding box center [89, 370] width 179 height 740
click at [759, 593] on button "Done" at bounding box center [778, 598] width 53 height 29
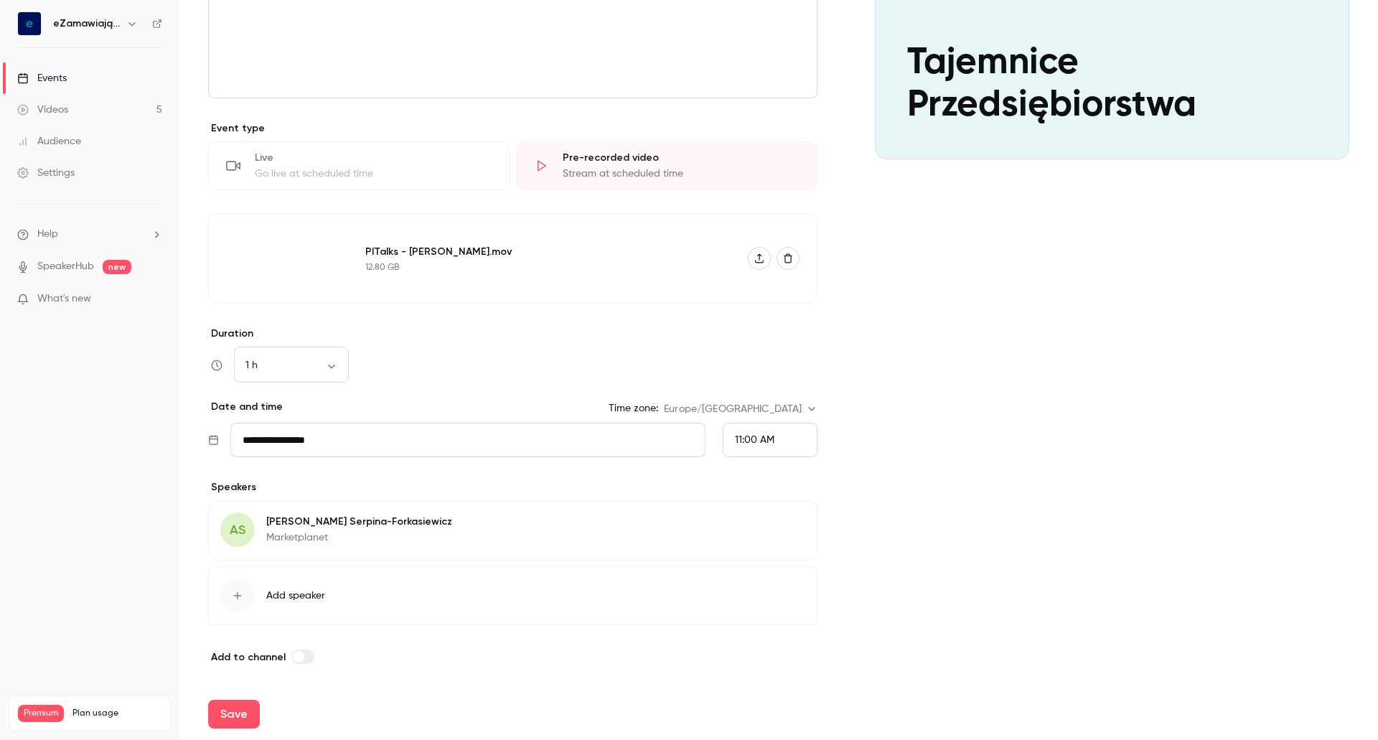
click at [786, 523] on button "Edit" at bounding box center [779, 523] width 52 height 23
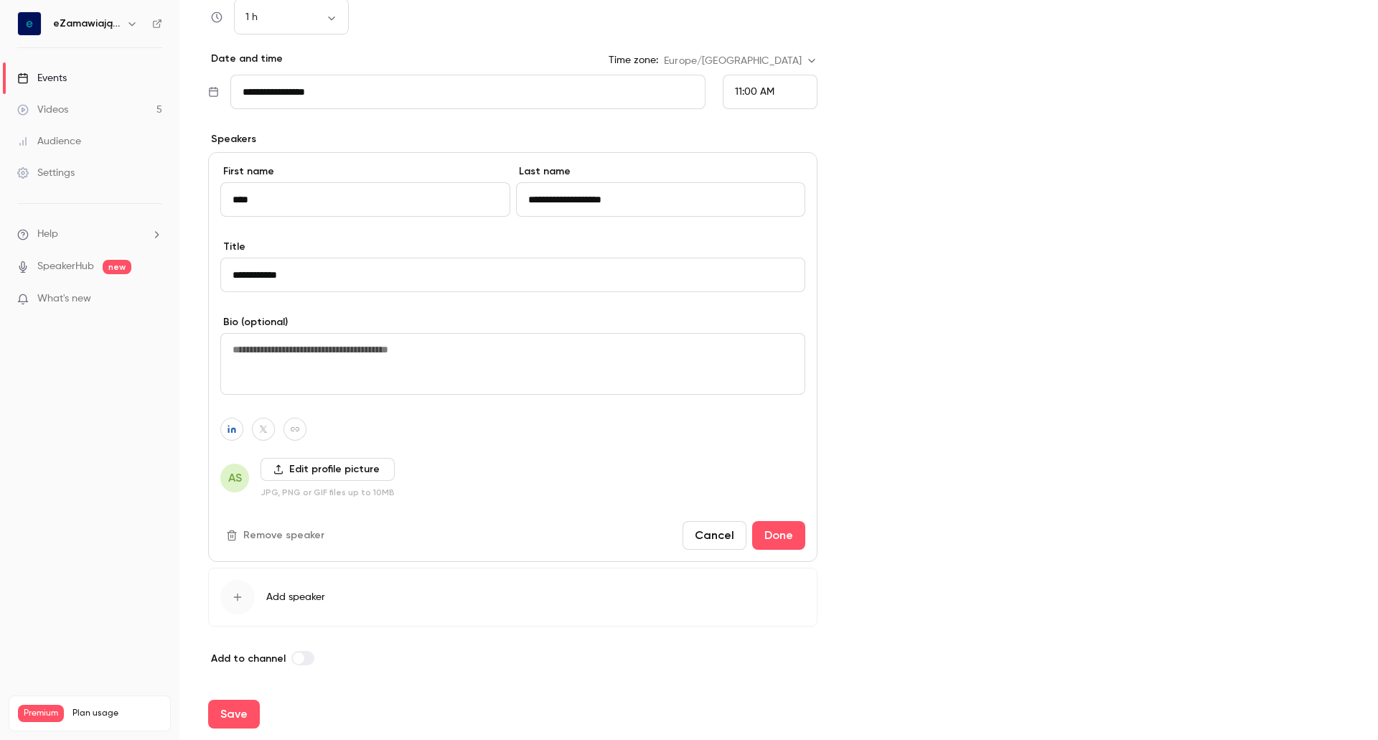
scroll to position [604, 0]
click at [294, 466] on label "Edit profile picture" at bounding box center [327, 467] width 134 height 23
click at [0, 0] on input "Edit profile picture" at bounding box center [0, 0] width 0 height 0
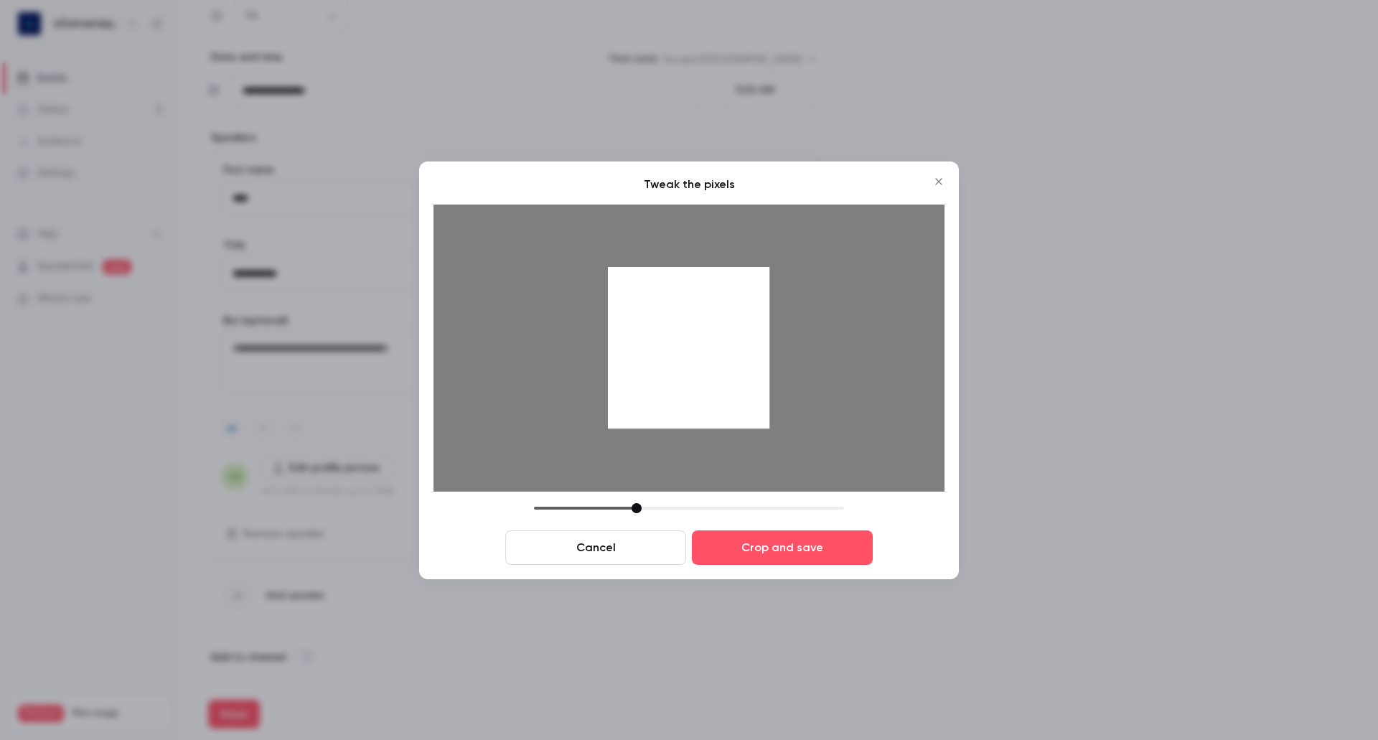
drag, startPoint x: 691, startPoint y: 344, endPoint x: 676, endPoint y: 387, distance: 44.9
click at [676, 387] on div at bounding box center [688, 347] width 161 height 161
drag, startPoint x: 632, startPoint y: 507, endPoint x: 683, endPoint y: 503, distance: 51.1
click at [683, 503] on div at bounding box center [689, 508] width 310 height 10
drag, startPoint x: 677, startPoint y: 405, endPoint x: 665, endPoint y: 455, distance: 51.9
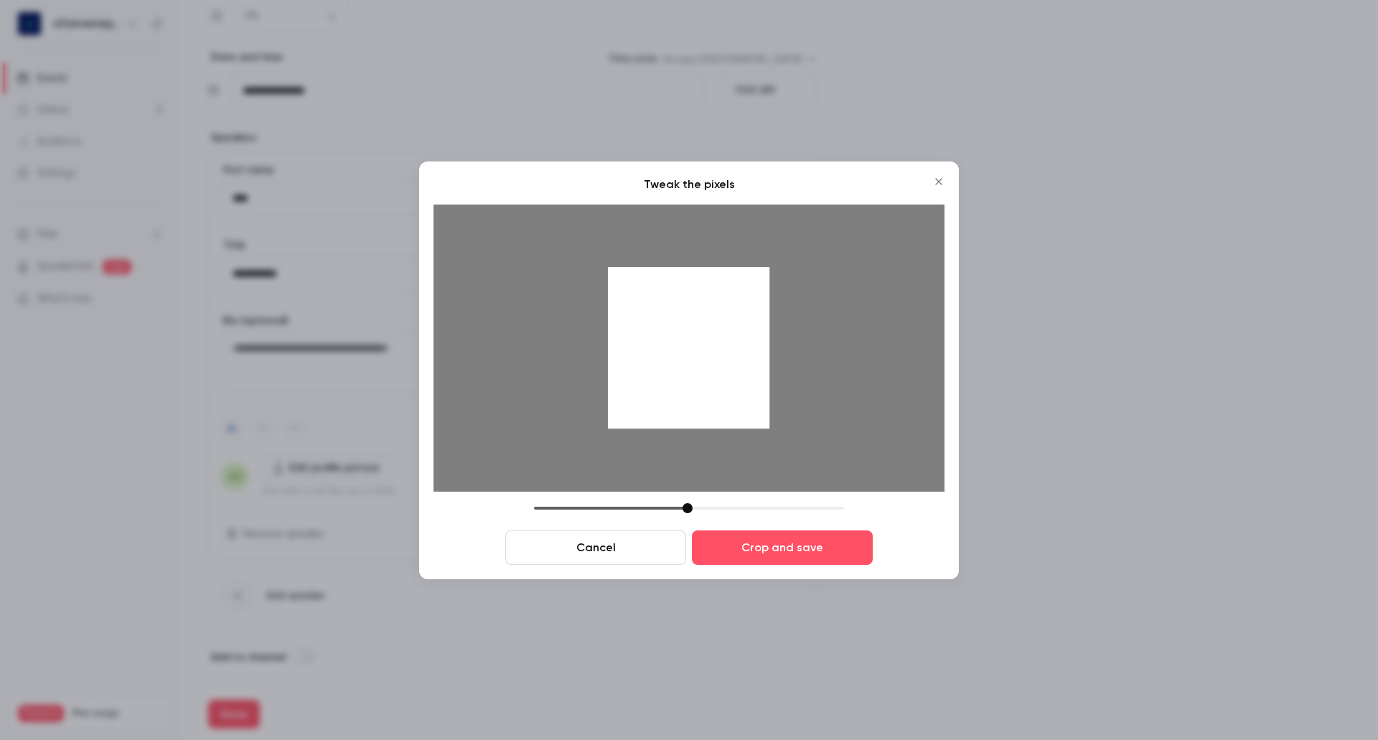
click at [665, 455] on div at bounding box center [688, 348] width 511 height 287
click at [605, 540] on button "Cancel" at bounding box center [595, 547] width 181 height 34
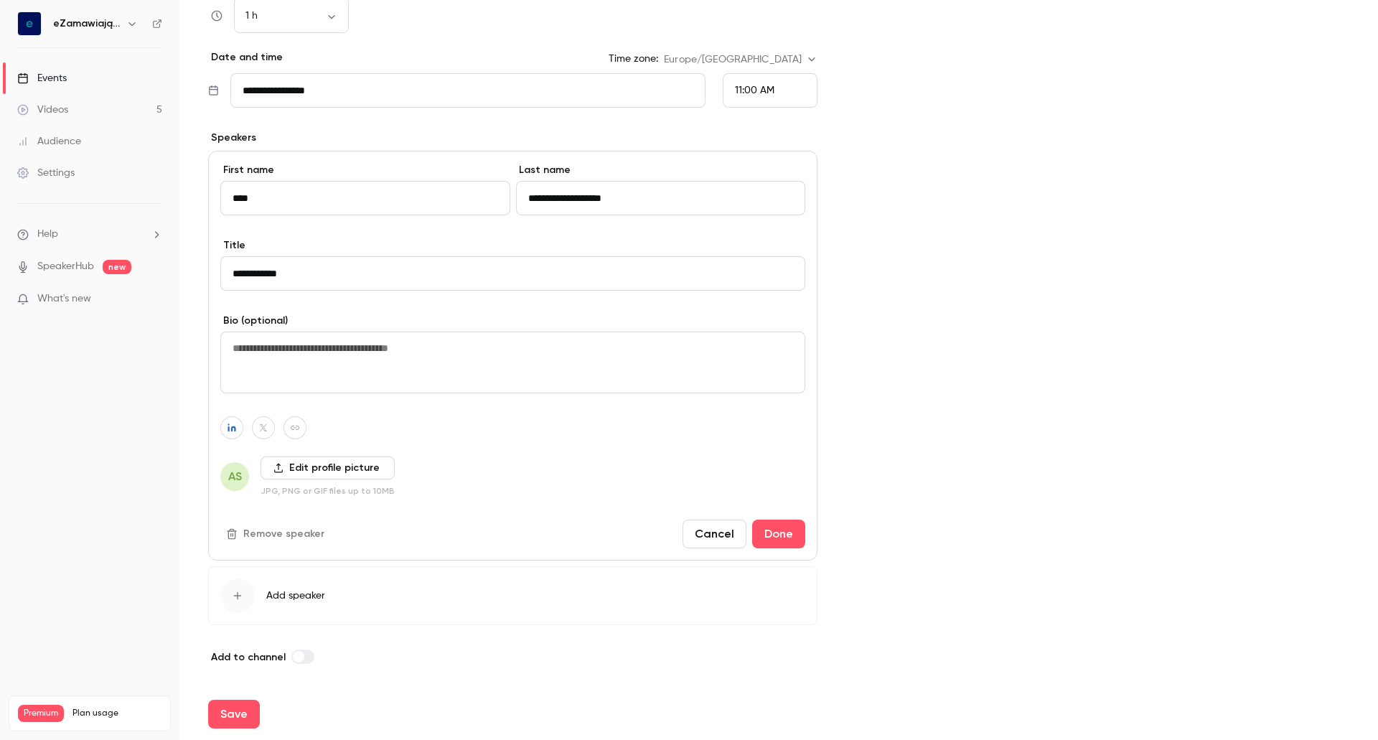
click at [306, 471] on label "Edit profile picture" at bounding box center [327, 467] width 134 height 23
click at [0, 0] on input "Edit profile picture" at bounding box center [0, 0] width 0 height 0
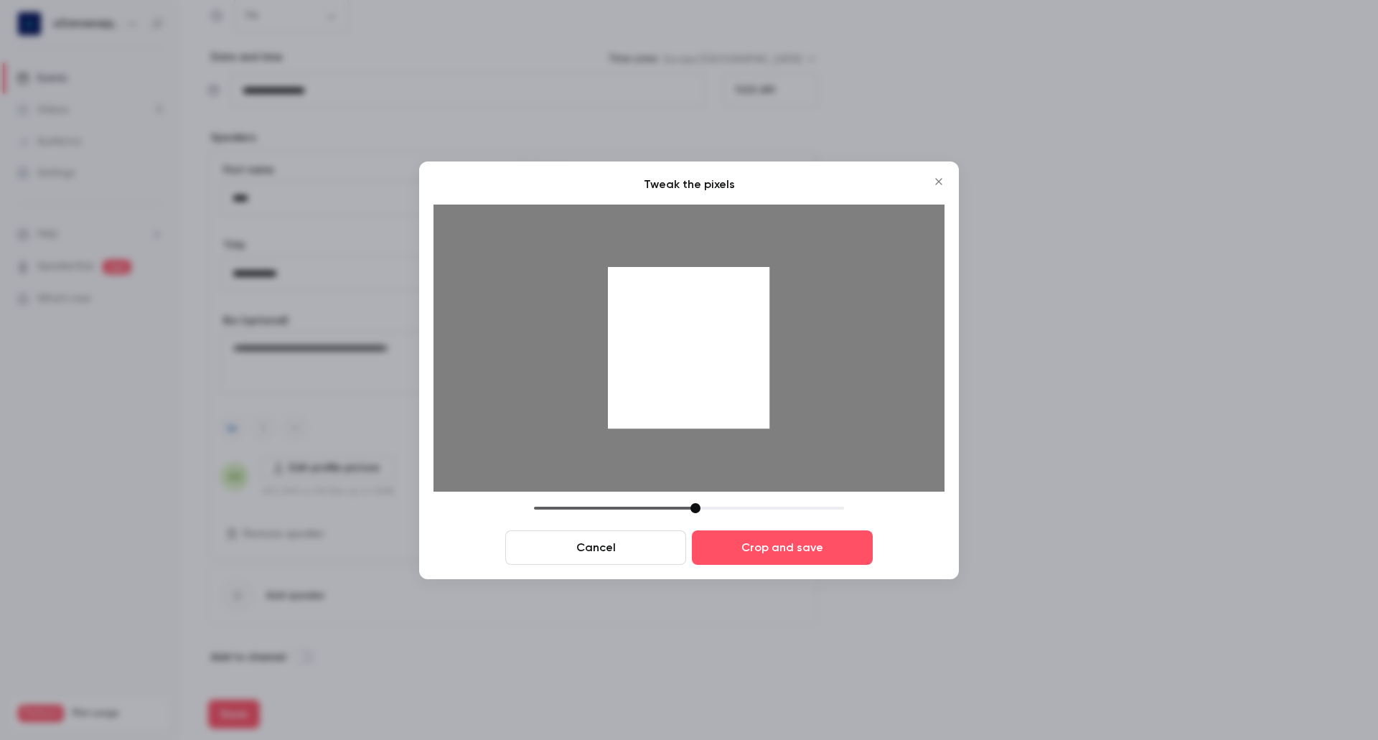
drag, startPoint x: 628, startPoint y: 505, endPoint x: 705, endPoint y: 507, distance: 76.8
click at [705, 507] on div at bounding box center [689, 508] width 310 height 10
drag, startPoint x: 698, startPoint y: 358, endPoint x: 699, endPoint y: 477, distance: 119.1
click at [699, 477] on div at bounding box center [688, 348] width 511 height 287
click at [680, 512] on div at bounding box center [689, 508] width 310 height 10
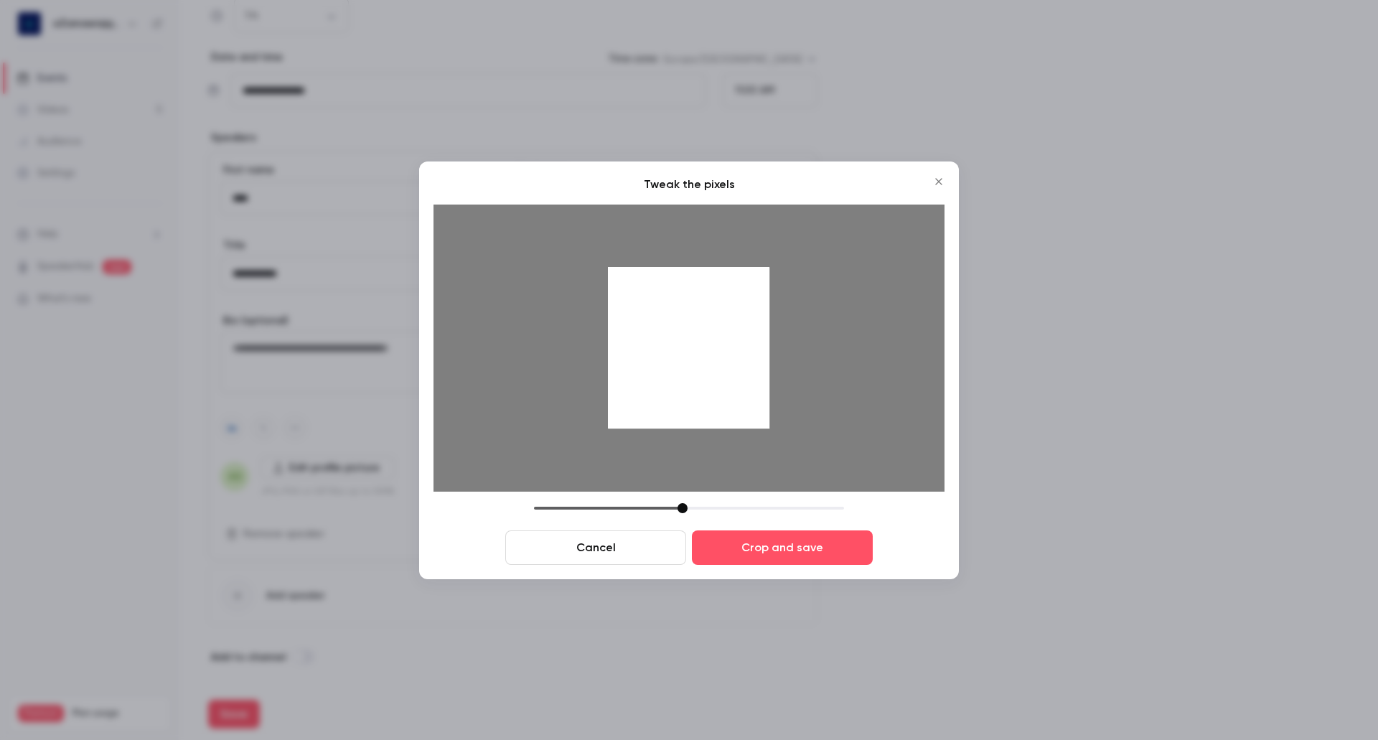
drag, startPoint x: 703, startPoint y: 425, endPoint x: 699, endPoint y: 400, distance: 24.7
click at [699, 400] on div at bounding box center [688, 347] width 161 height 161
click at [809, 544] on button "Crop and save" at bounding box center [782, 547] width 181 height 34
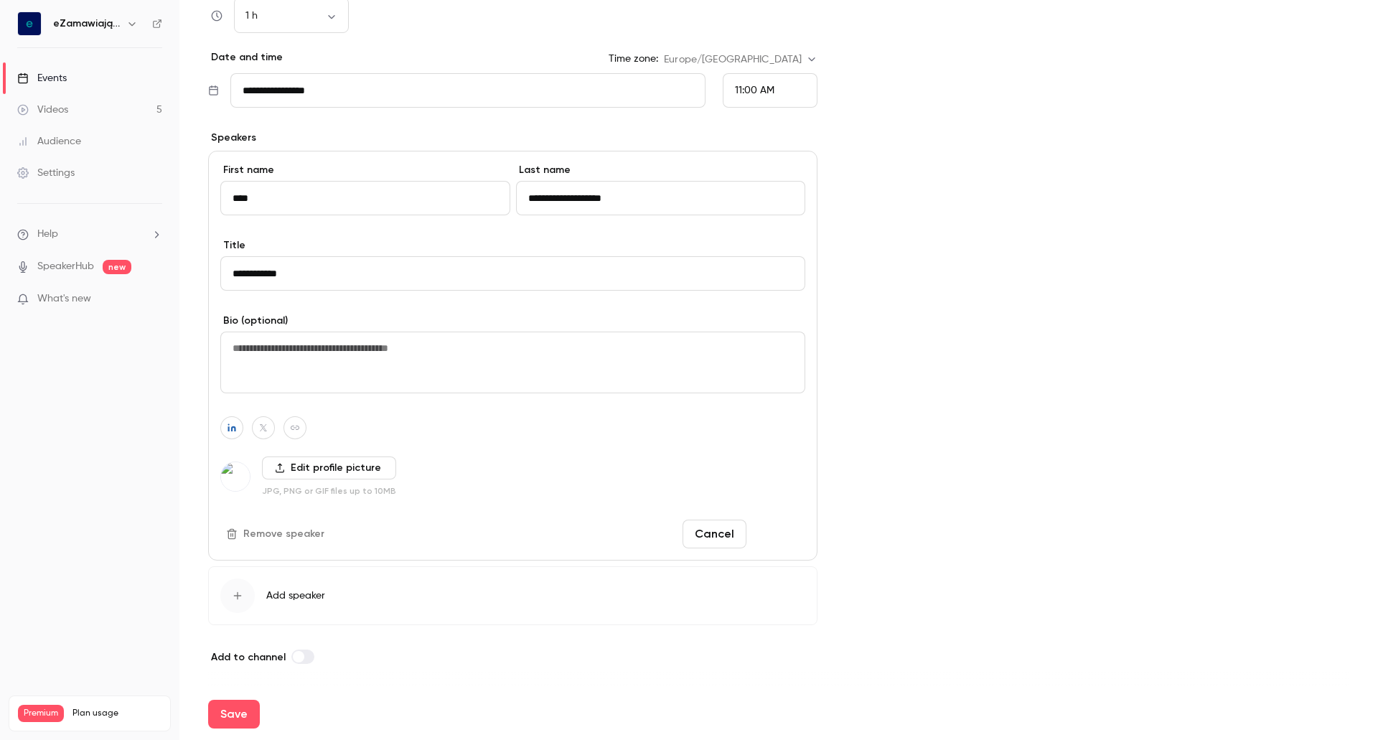
click at [778, 532] on button "Done" at bounding box center [778, 534] width 53 height 29
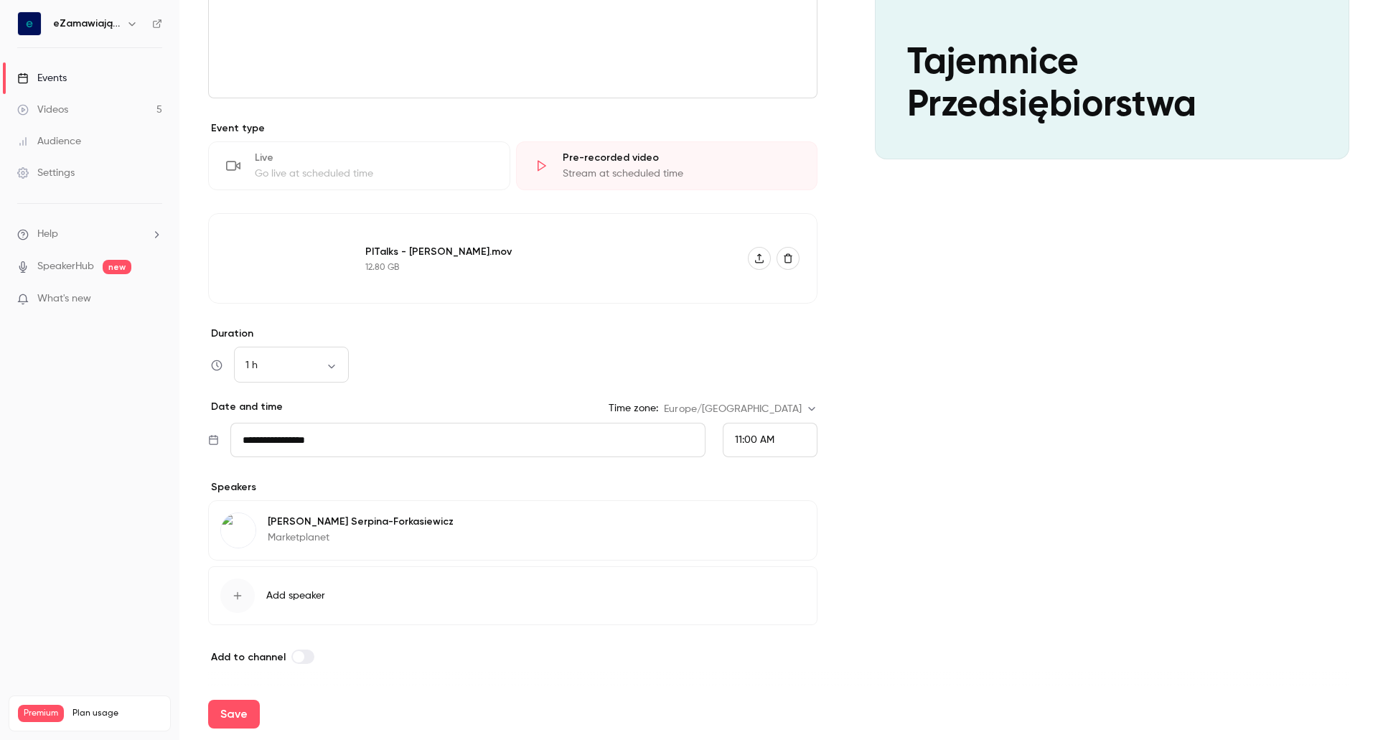
scroll to position [255, 0]
click at [247, 595] on div "button" at bounding box center [237, 595] width 34 height 34
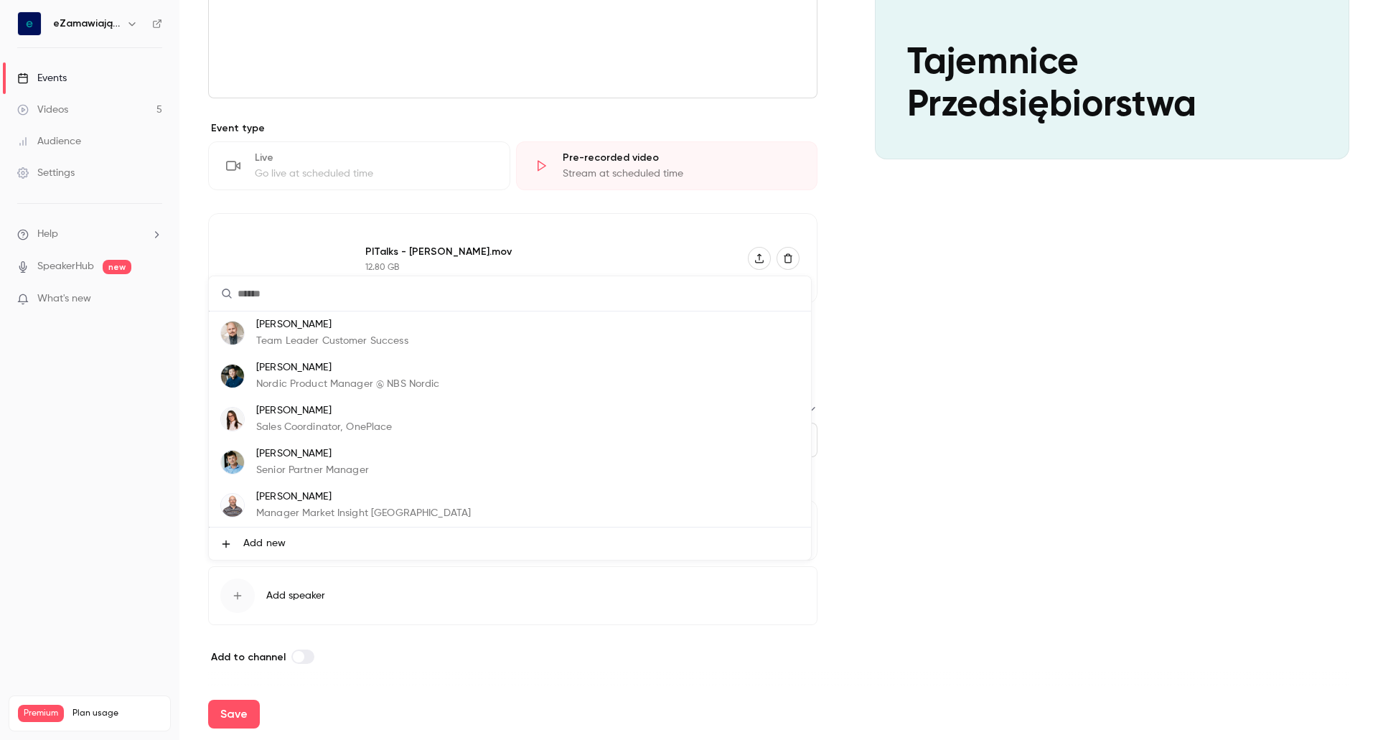
click at [260, 540] on span "Add new" at bounding box center [264, 543] width 42 height 15
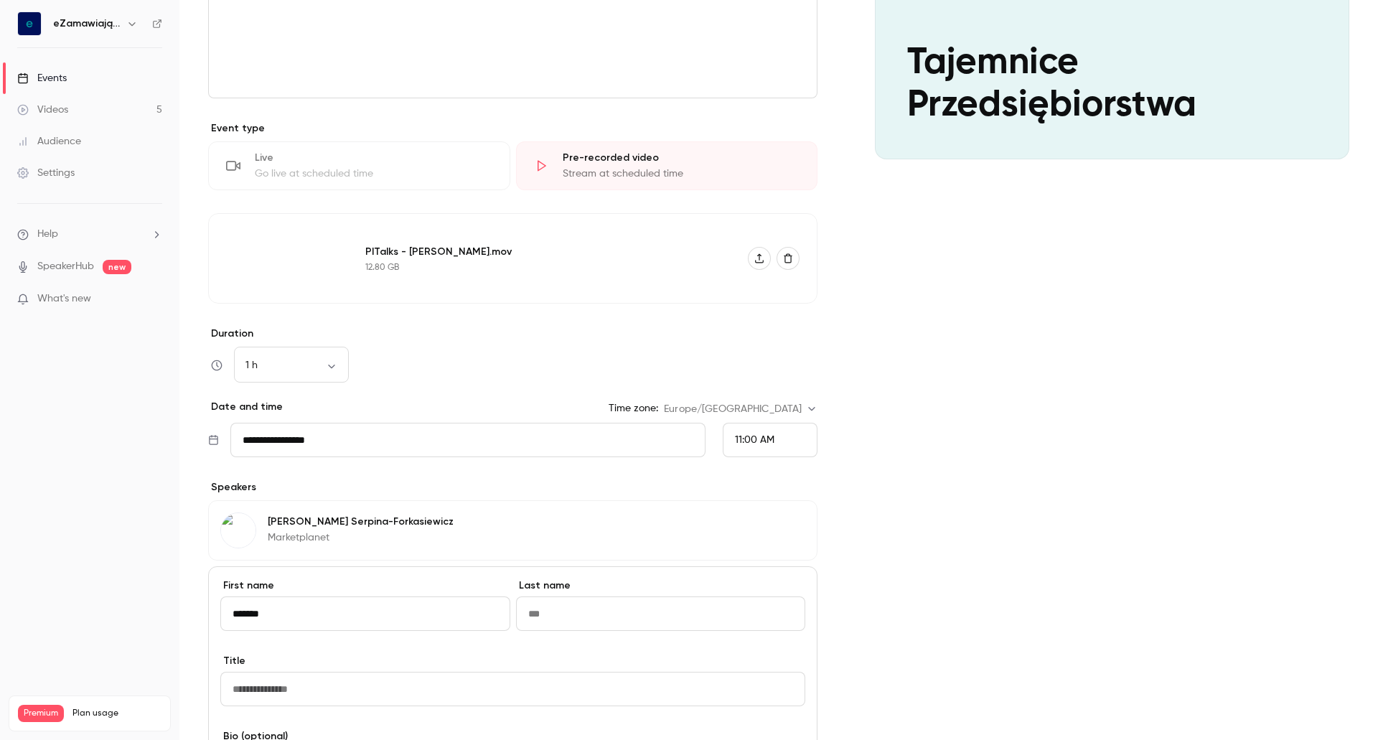
type input "*******"
type input "*"
type input "**********"
click at [249, 690] on input "Title" at bounding box center [512, 689] width 585 height 34
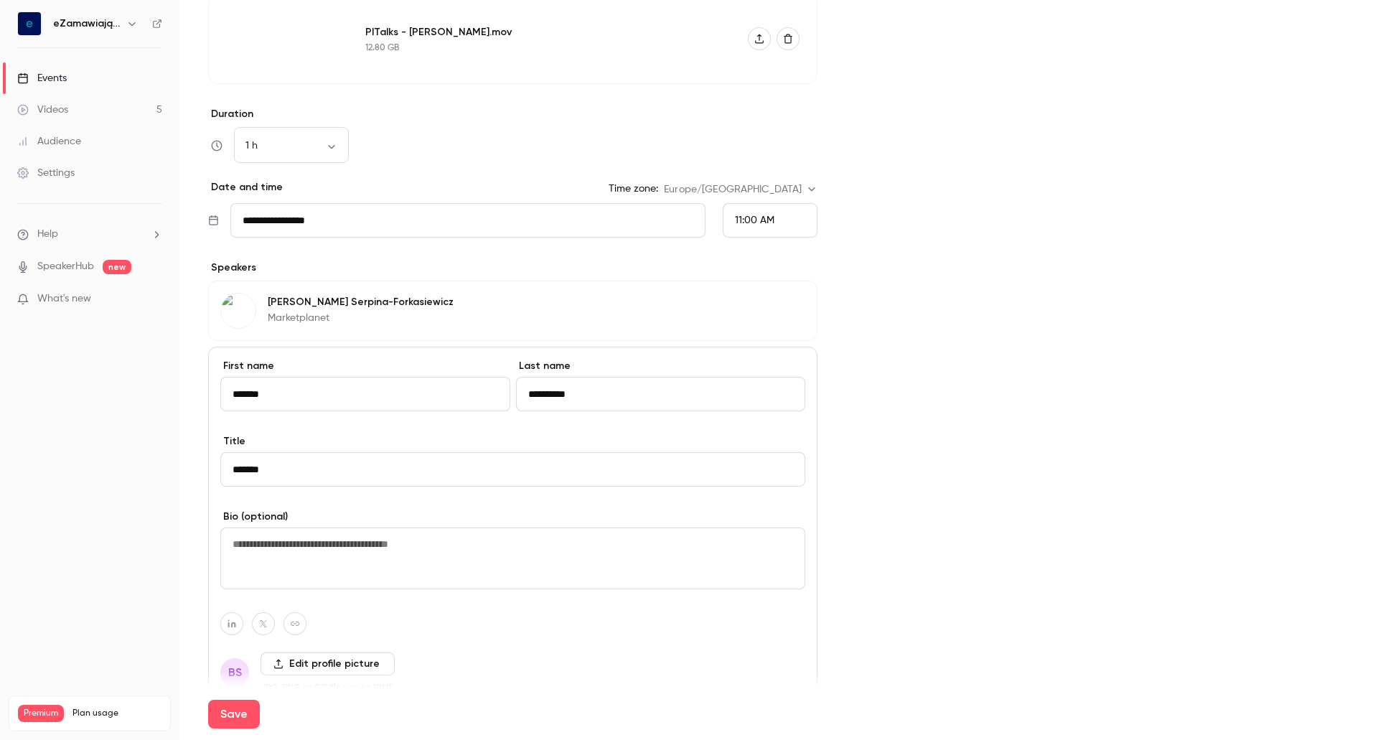
scroll to position [606, 0]
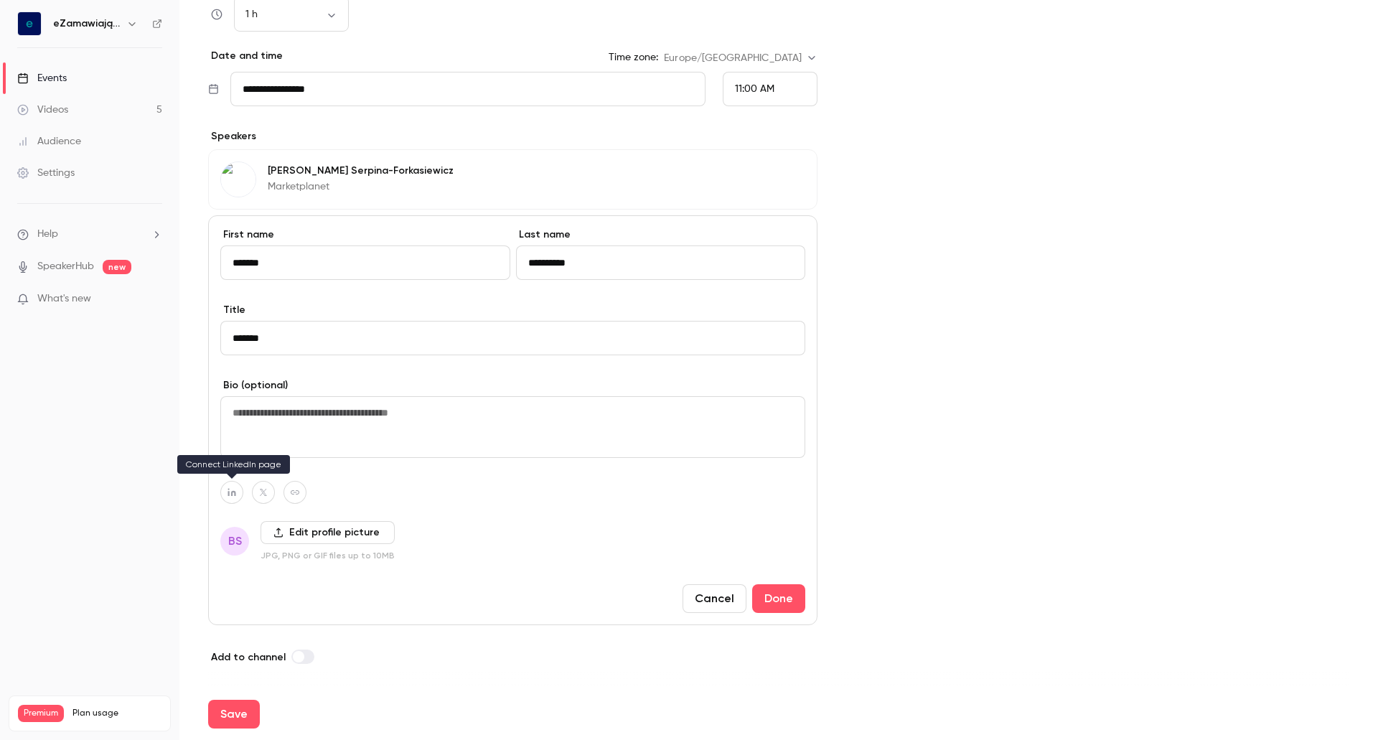
type input "*******"
click at [227, 487] on button "button" at bounding box center [231, 492] width 23 height 23
type input "**********"
click at [476, 513] on div "**********" at bounding box center [512, 420] width 609 height 410
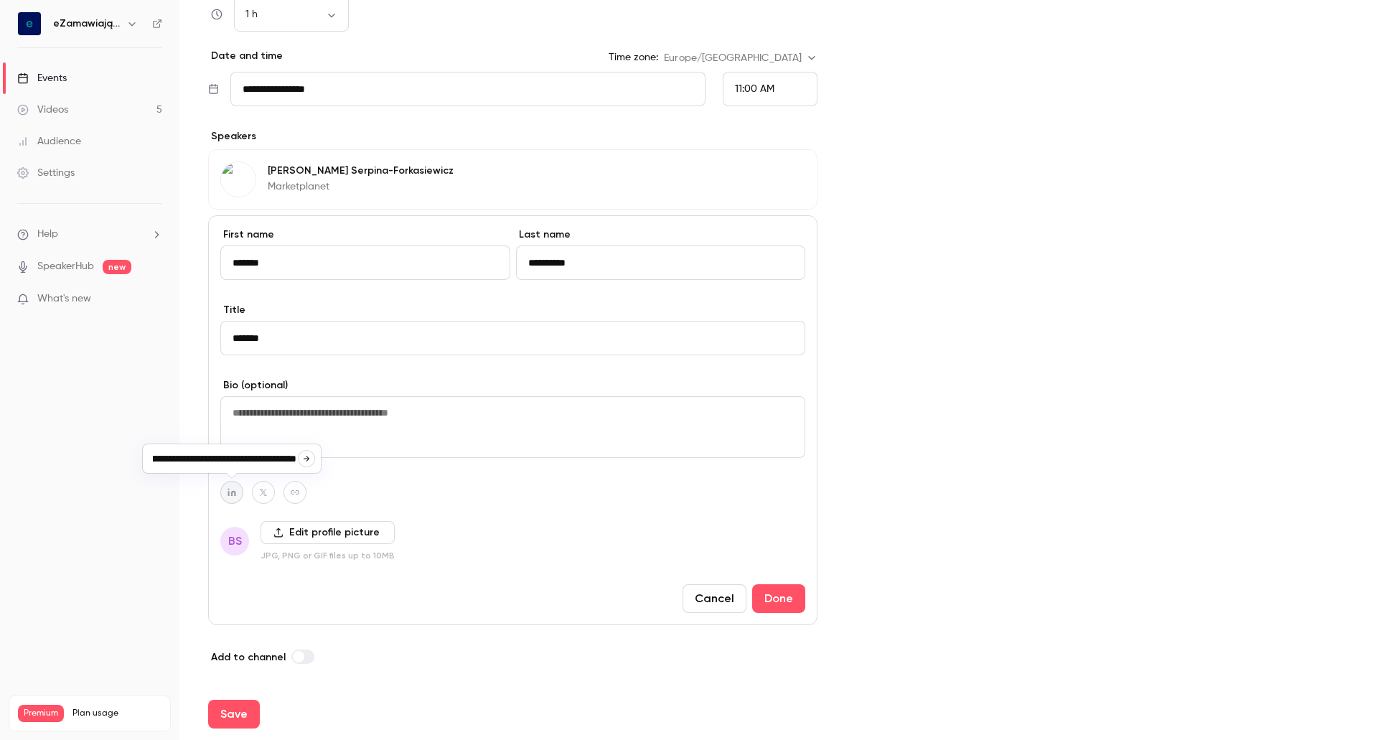
scroll to position [0, 0]
click at [302, 535] on label "Edit profile picture" at bounding box center [327, 532] width 134 height 23
click at [0, 0] on input "Edit profile picture" at bounding box center [0, 0] width 0 height 0
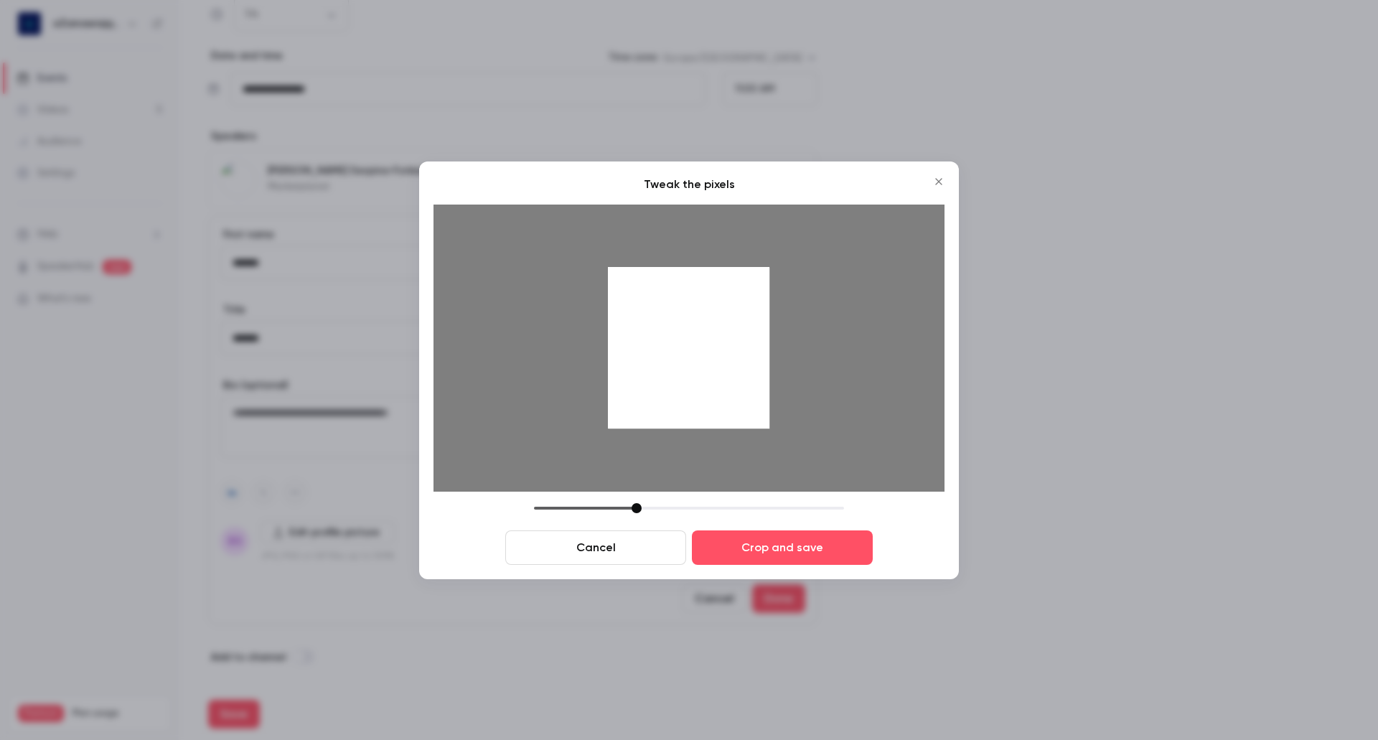
drag, startPoint x: 654, startPoint y: 344, endPoint x: 652, endPoint y: 413, distance: 69.6
click at [652, 413] on div at bounding box center [688, 347] width 161 height 161
click at [631, 512] on div at bounding box center [631, 508] width 10 height 10
drag, startPoint x: 633, startPoint y: 507, endPoint x: 647, endPoint y: 506, distance: 14.4
click at [647, 506] on div at bounding box center [646, 508] width 10 height 10
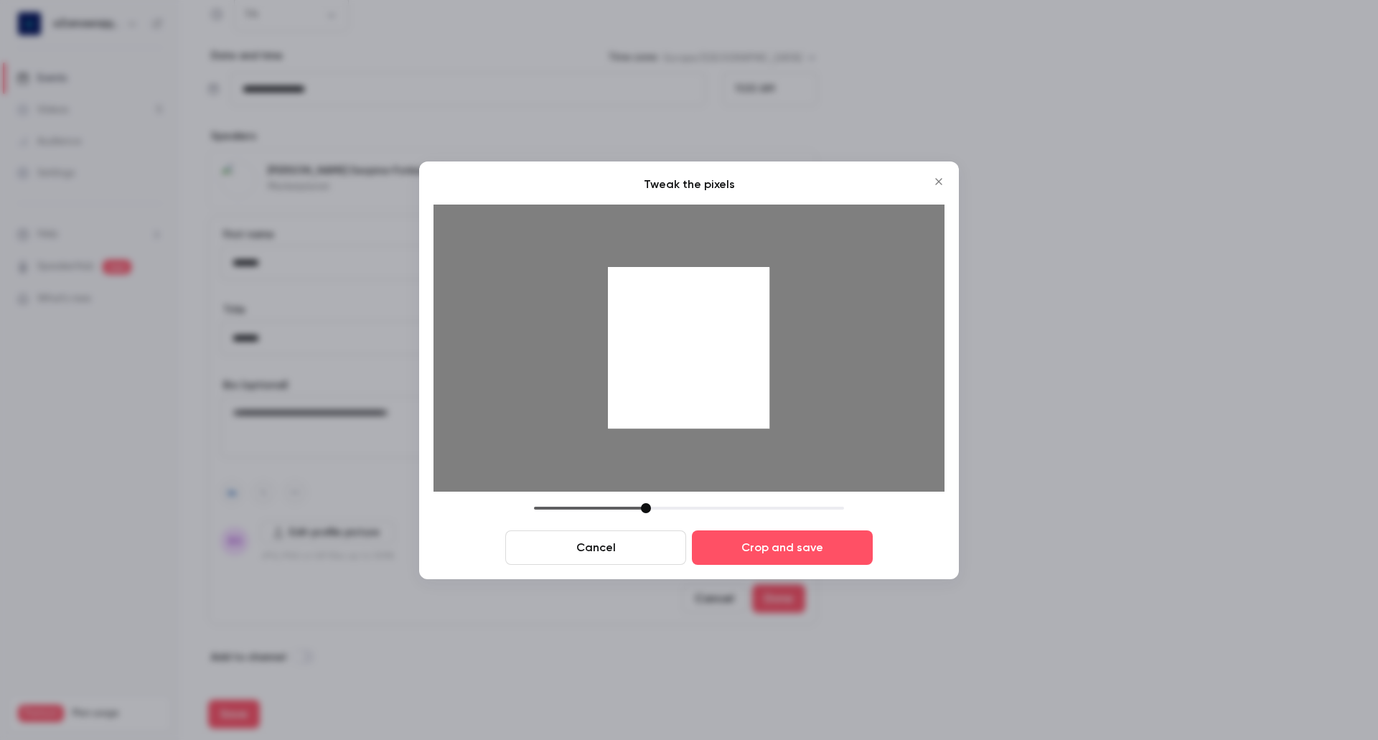
drag, startPoint x: 672, startPoint y: 432, endPoint x: 680, endPoint y: 440, distance: 11.2
click at [680, 440] on img at bounding box center [696, 418] width 557 height 313
click at [753, 550] on button "Crop and save" at bounding box center [782, 547] width 181 height 34
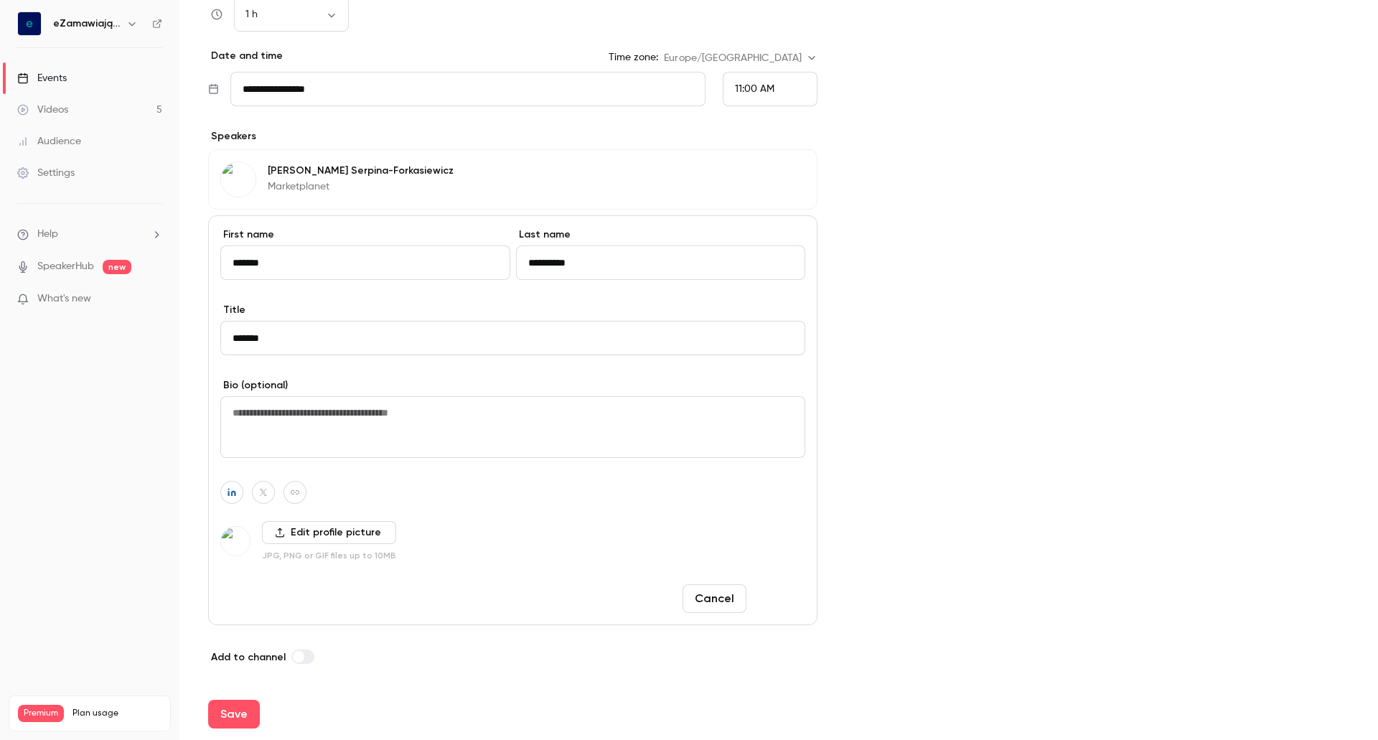
click at [771, 601] on button "Done" at bounding box center [778, 598] width 53 height 29
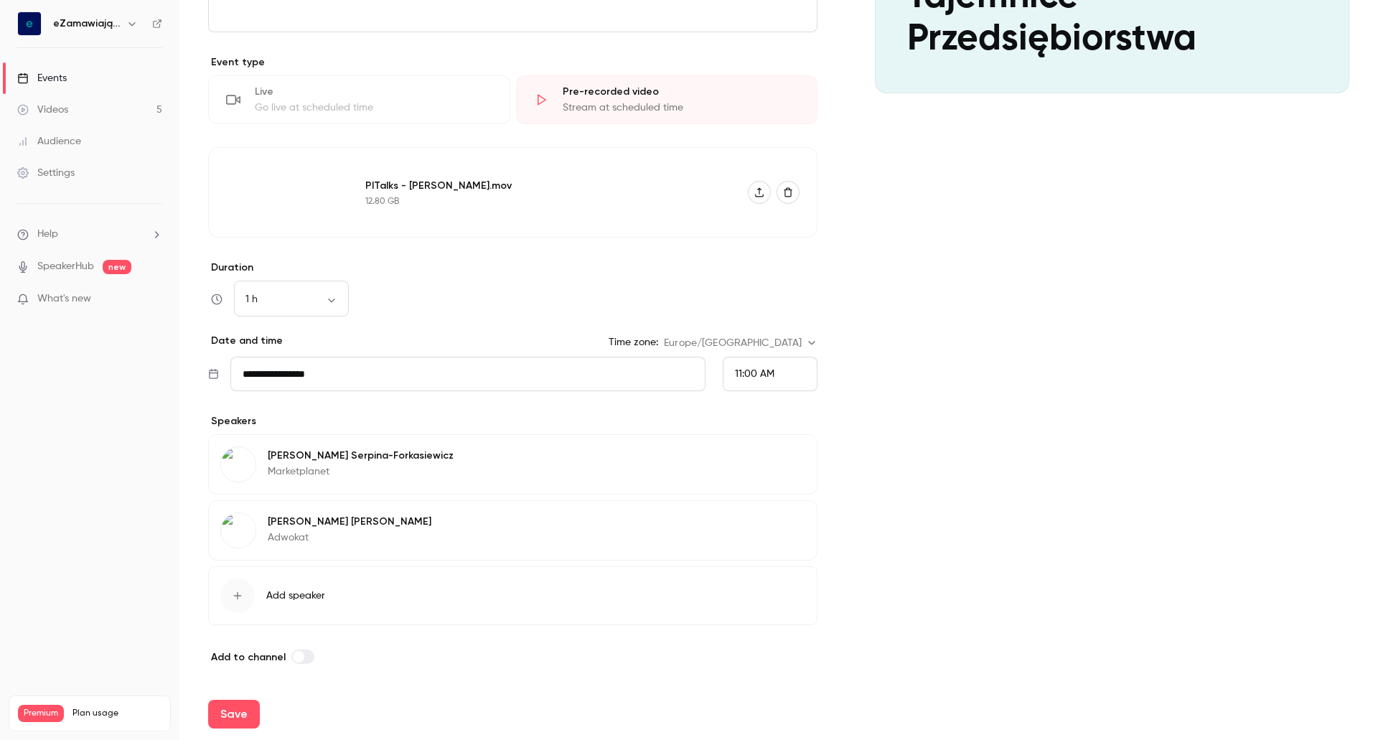
click at [785, 455] on button "Edit" at bounding box center [779, 457] width 52 height 23
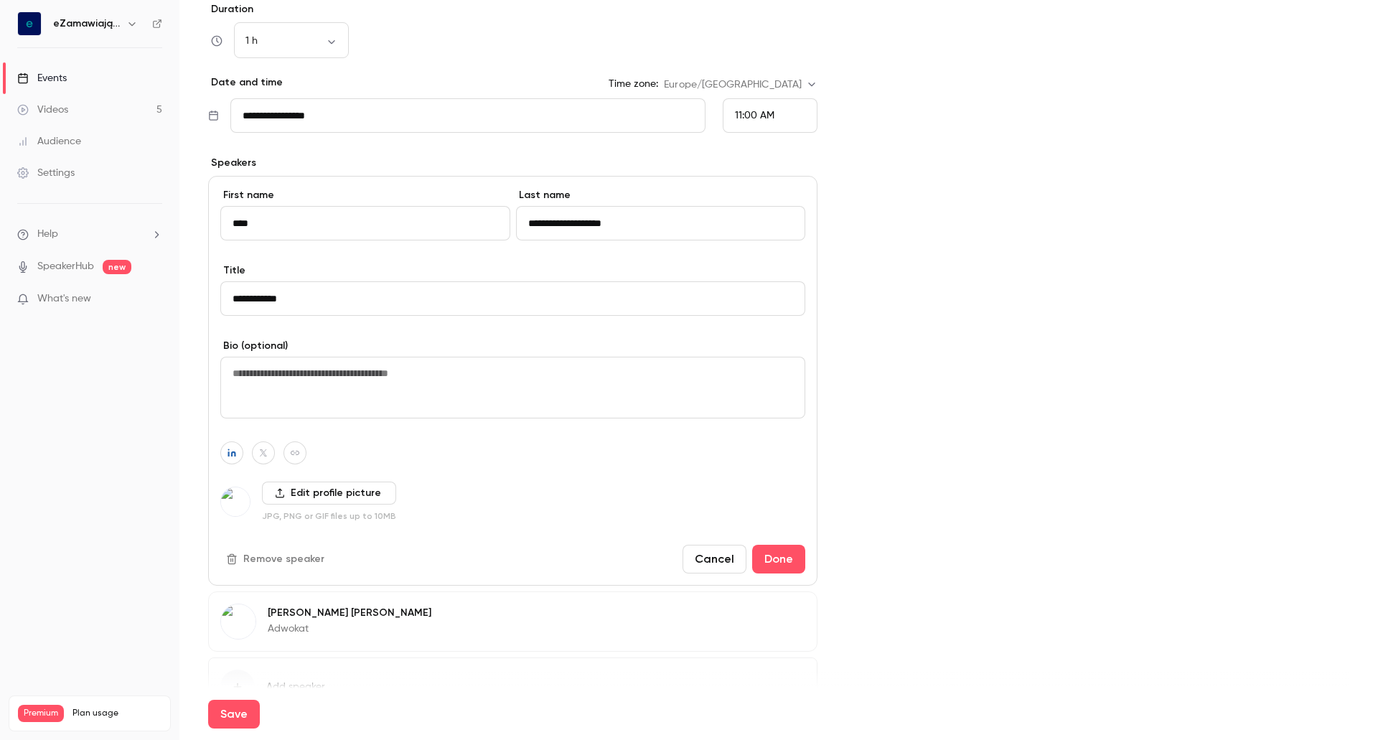
scroll to position [608, 0]
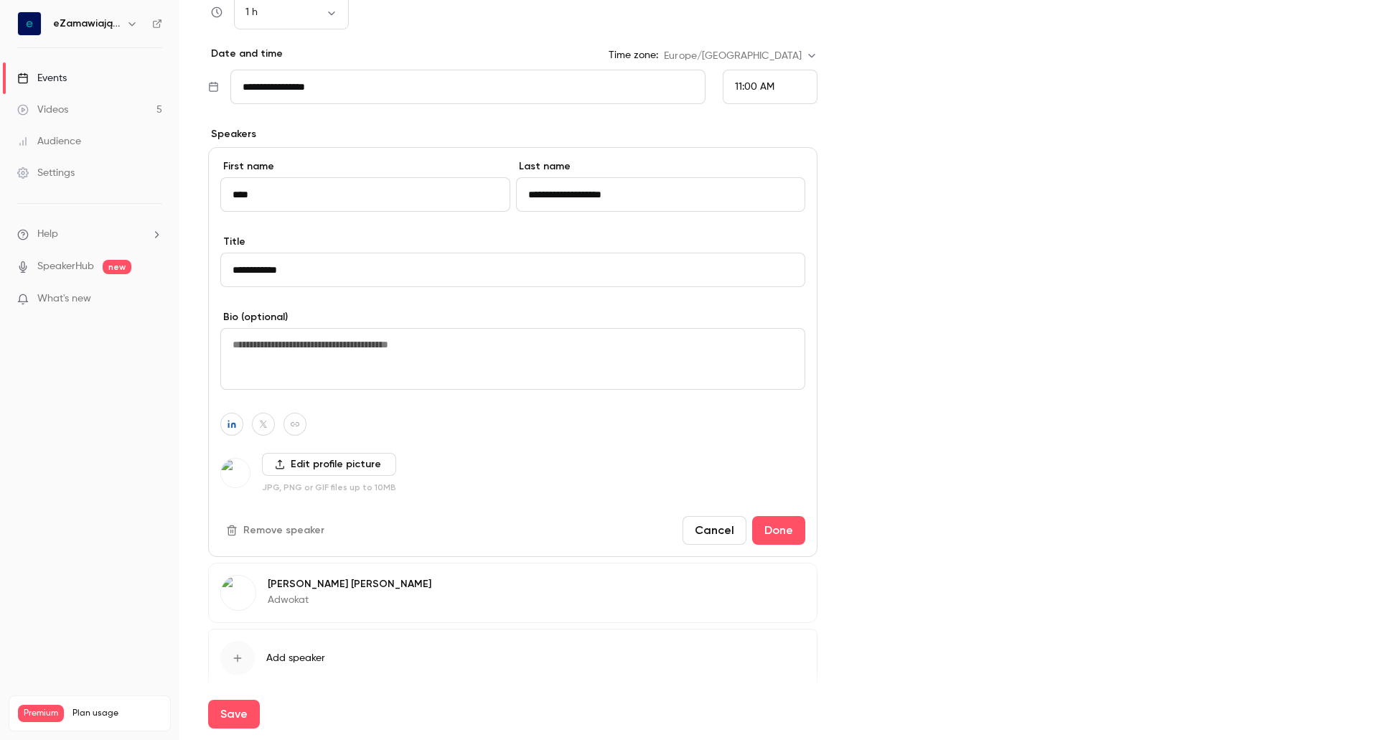
click at [294, 525] on button "Remove speaker" at bounding box center [276, 530] width 113 height 23
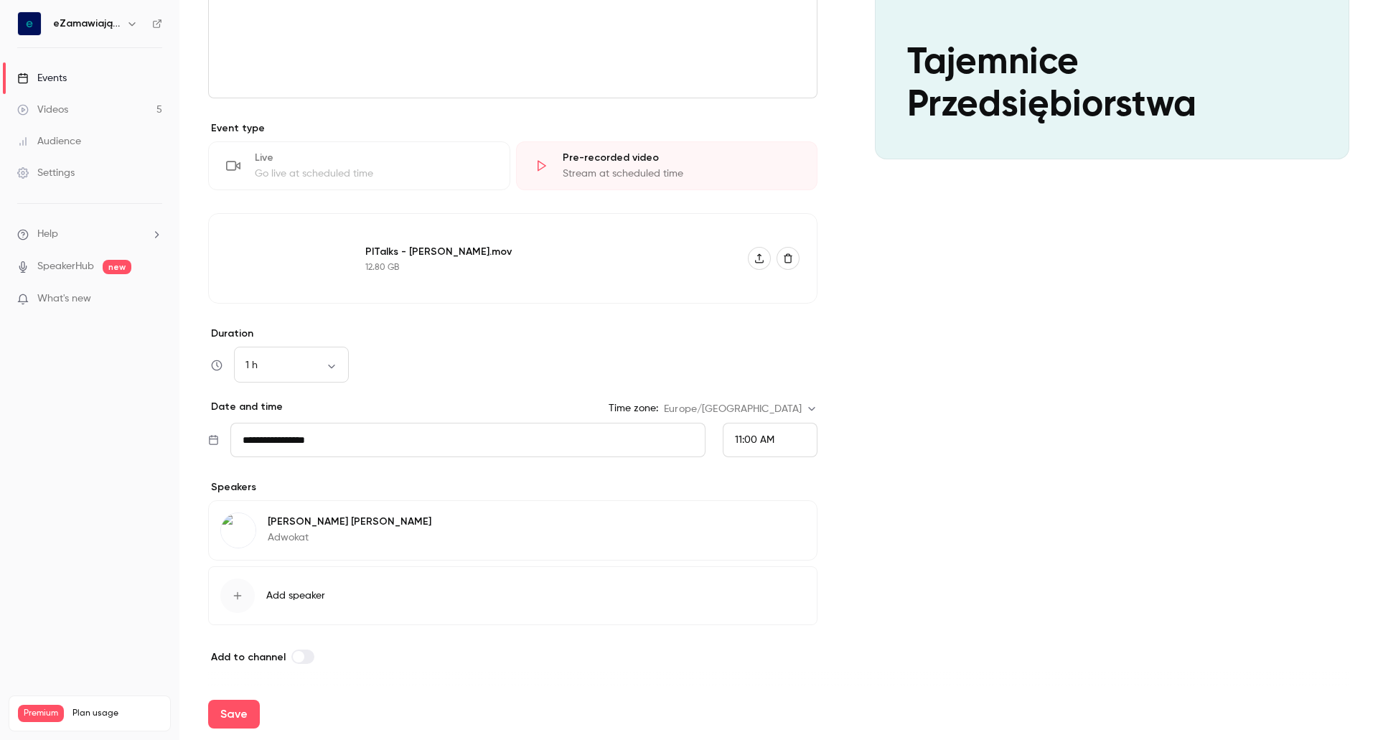
scroll to position [255, 0]
click at [268, 600] on span "Add speaker" at bounding box center [295, 595] width 59 height 14
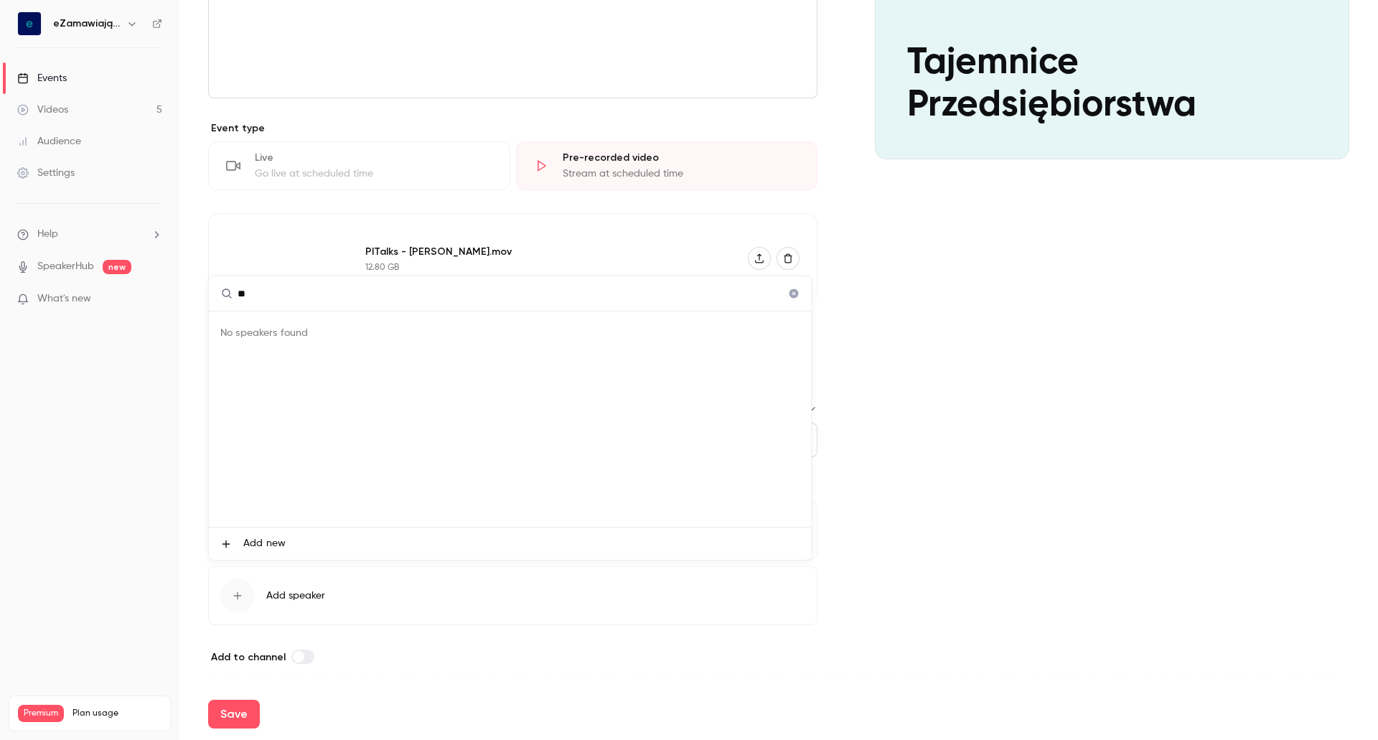
type input "*"
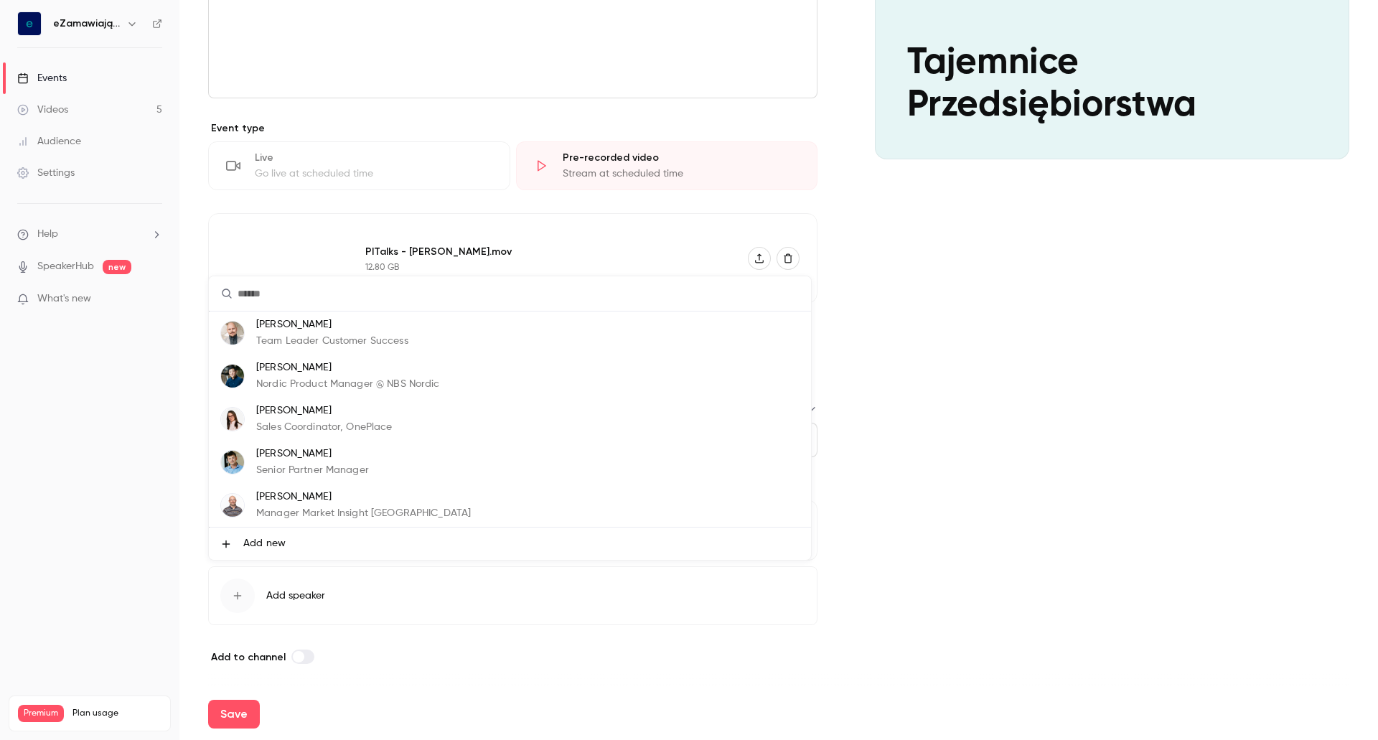
click at [121, 497] on div at bounding box center [689, 370] width 1378 height 740
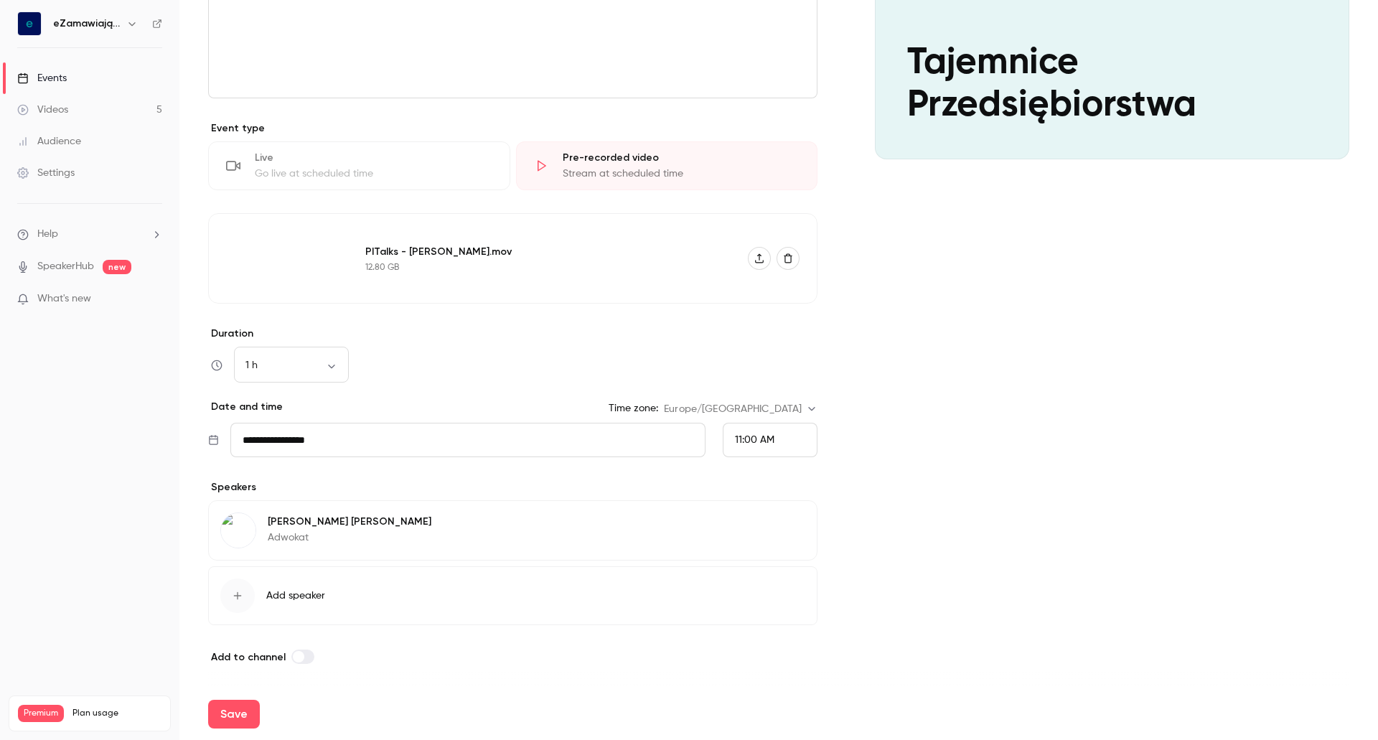
click at [256, 589] on button "Add speaker" at bounding box center [512, 595] width 609 height 59
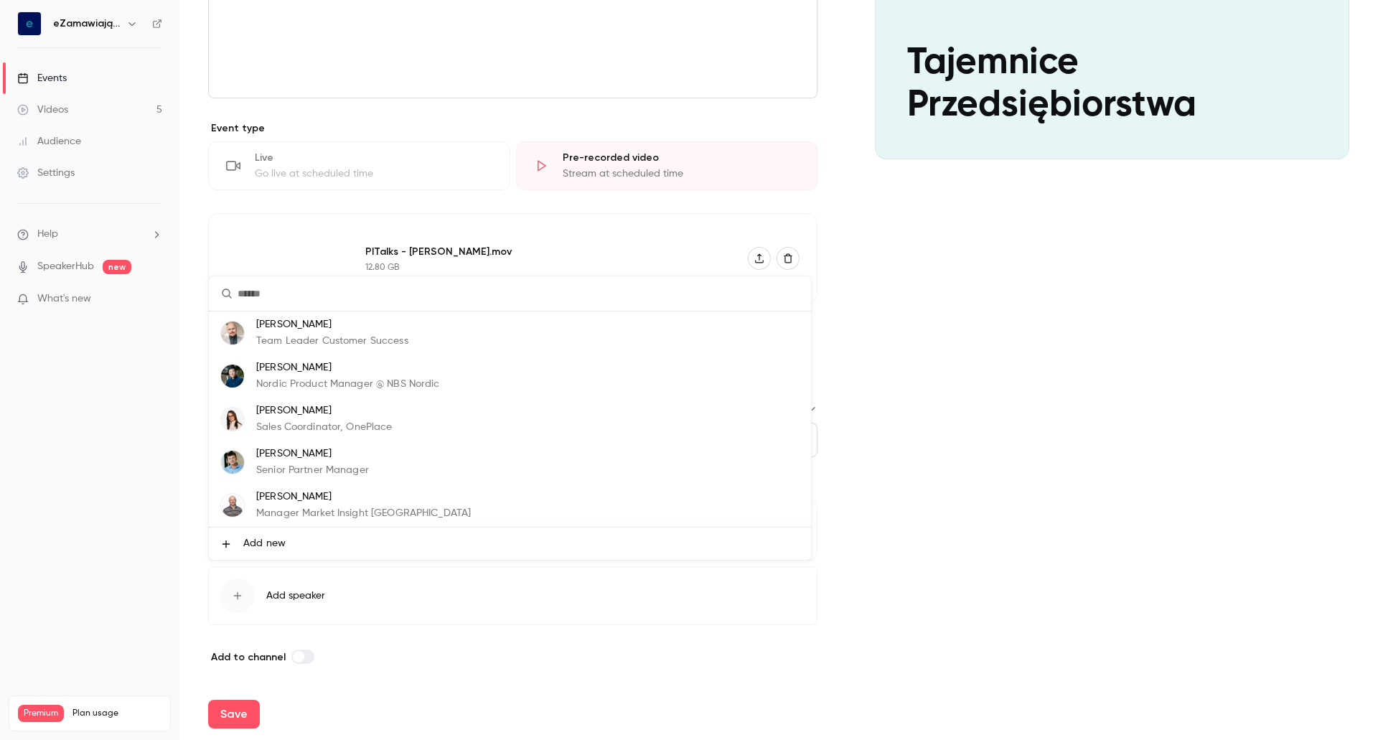
click at [251, 539] on span "Add new" at bounding box center [264, 543] width 42 height 15
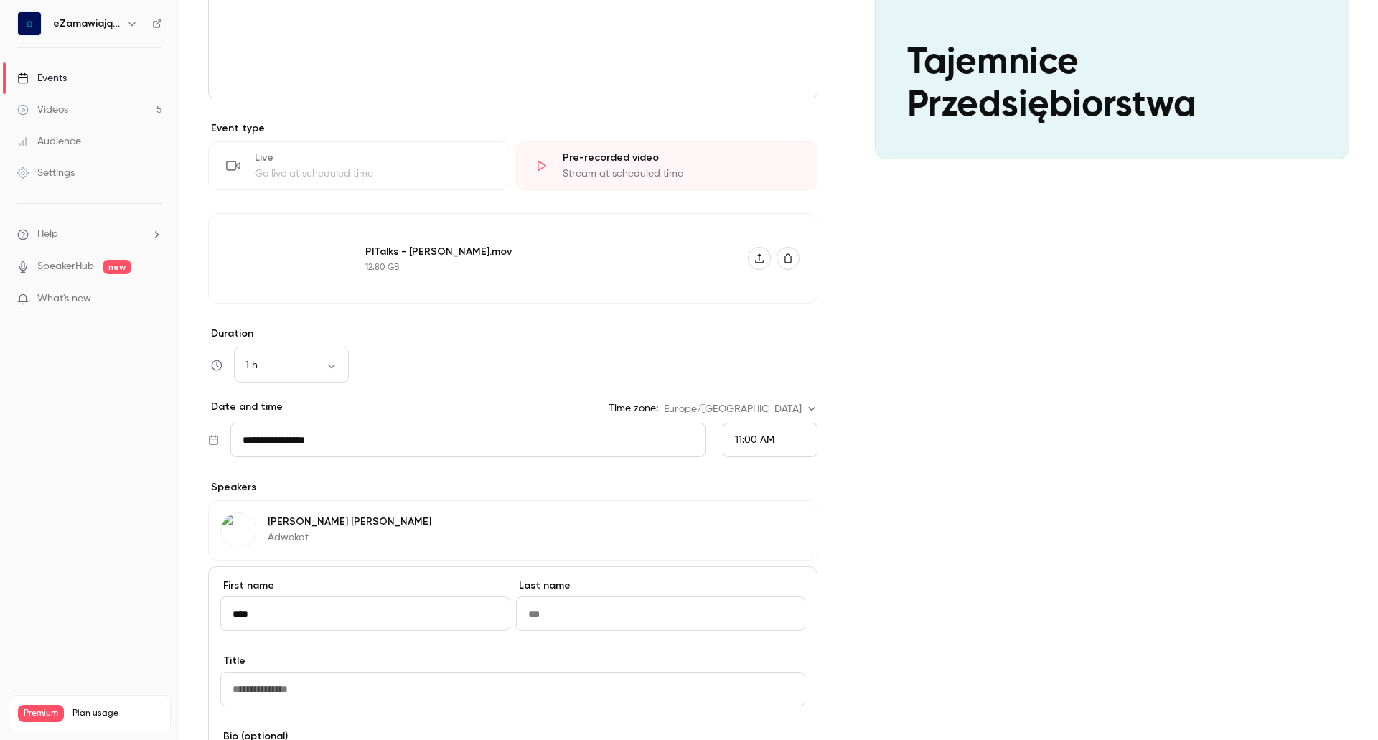
type input "****"
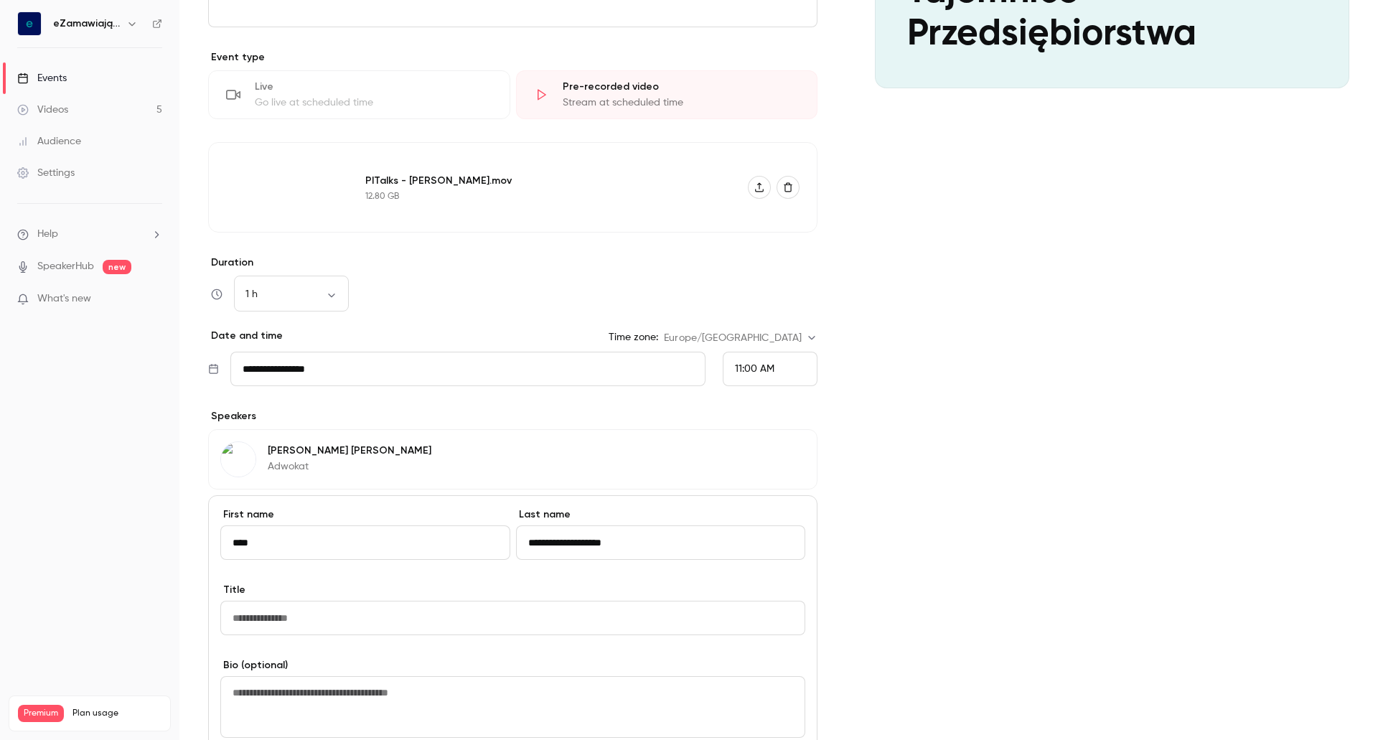
scroll to position [327, 0]
type input "**********"
click at [261, 614] on input "Title" at bounding box center [512, 617] width 585 height 34
type input "*"
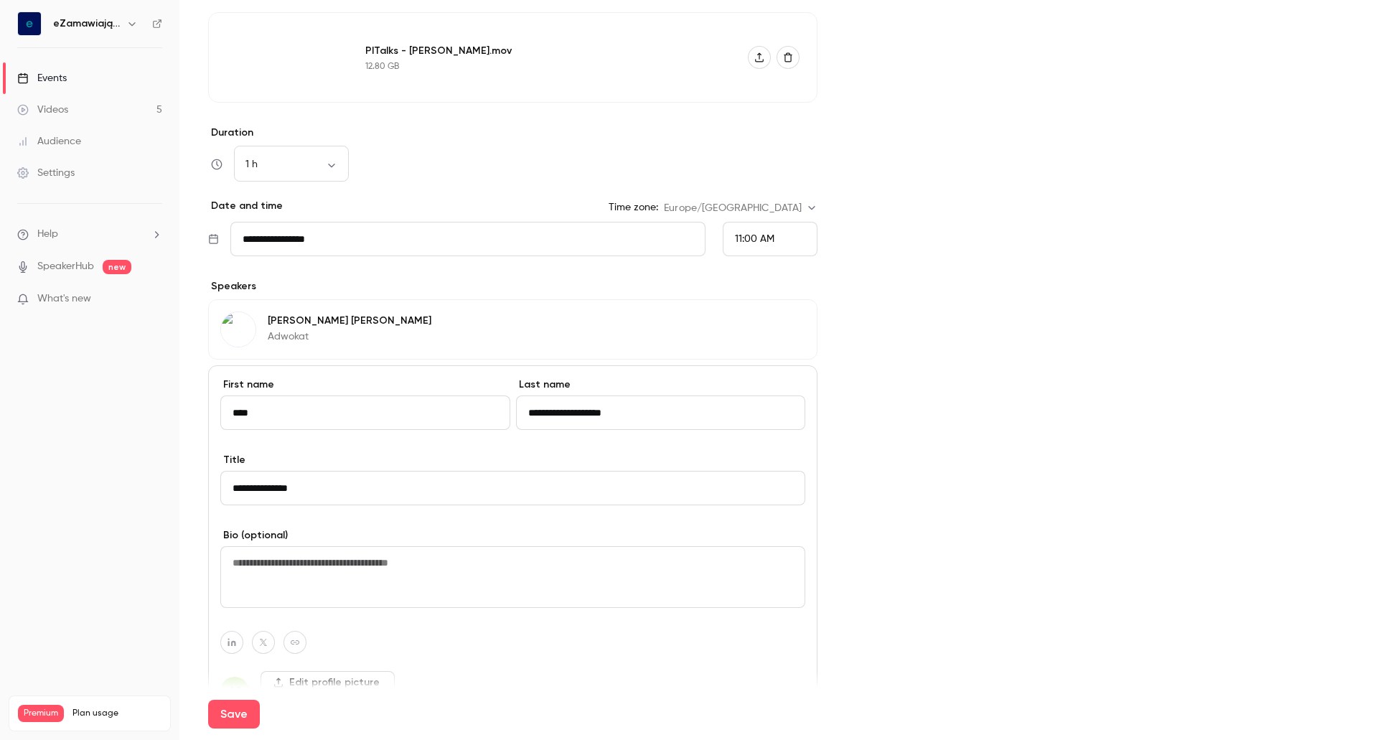
scroll to position [470, 0]
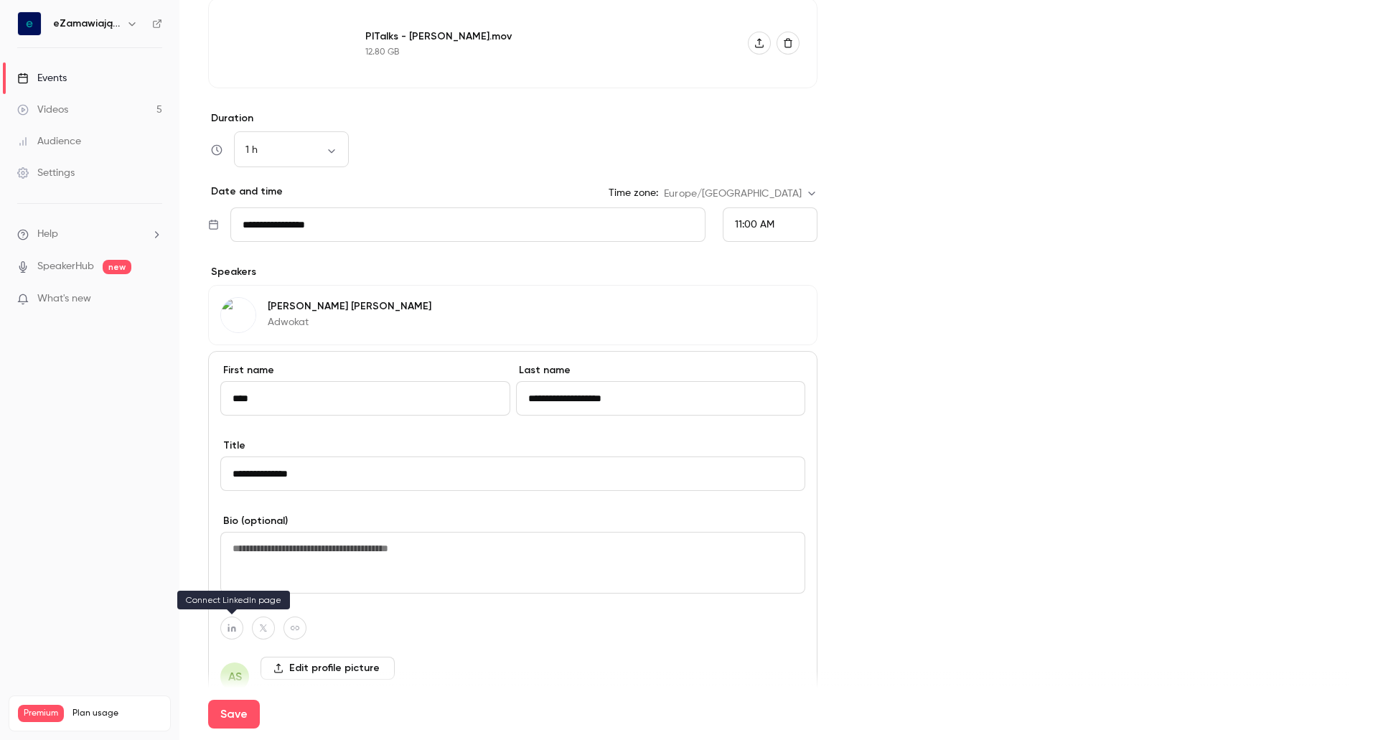
type input "**********"
click at [230, 624] on icon "button" at bounding box center [232, 628] width 10 height 9
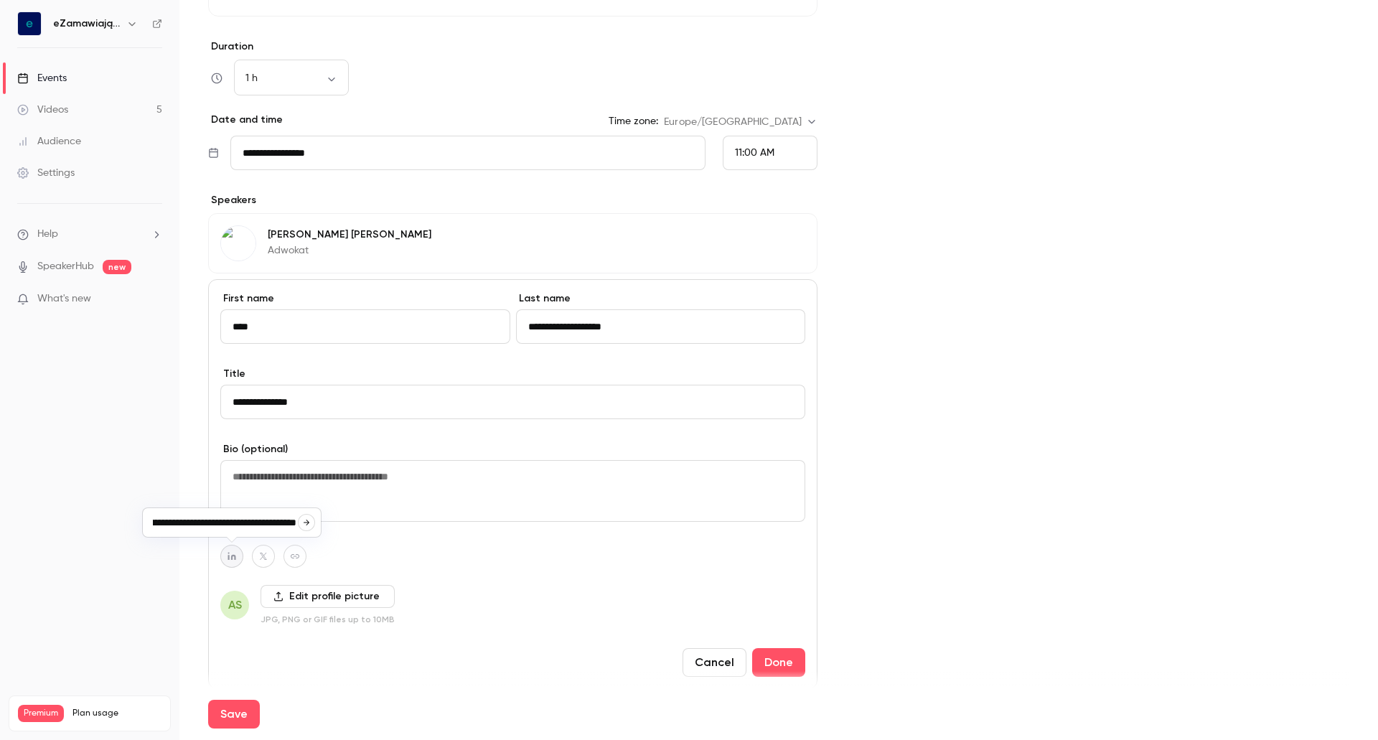
click at [459, 596] on div "AS Edit profile picture JPG, PNG or GIF files up to 10MB" at bounding box center [512, 605] width 585 height 40
type input "**********"
click at [328, 596] on label "Edit profile picture" at bounding box center [327, 596] width 134 height 23
click at [0, 0] on input "Edit profile picture" at bounding box center [0, 0] width 0 height 0
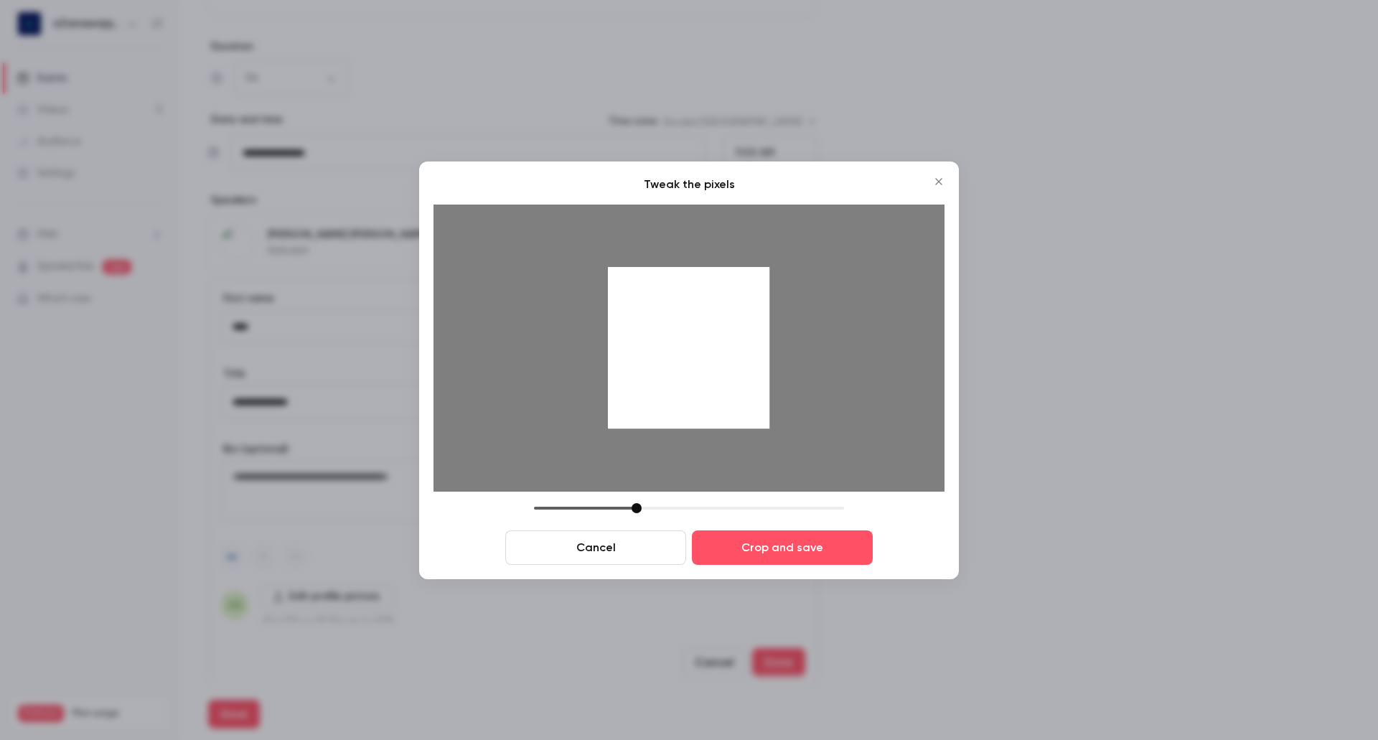
drag, startPoint x: 637, startPoint y: 513, endPoint x: 591, endPoint y: 518, distance: 46.2
click at [591, 518] on div "Cancel Crop and save" at bounding box center [688, 534] width 511 height 62
drag, startPoint x: 601, startPoint y: 510, endPoint x: 669, endPoint y: 506, distance: 67.6
click at [669, 506] on div at bounding box center [689, 508] width 310 height 10
drag, startPoint x: 685, startPoint y: 413, endPoint x: 690, endPoint y: 501, distance: 87.7
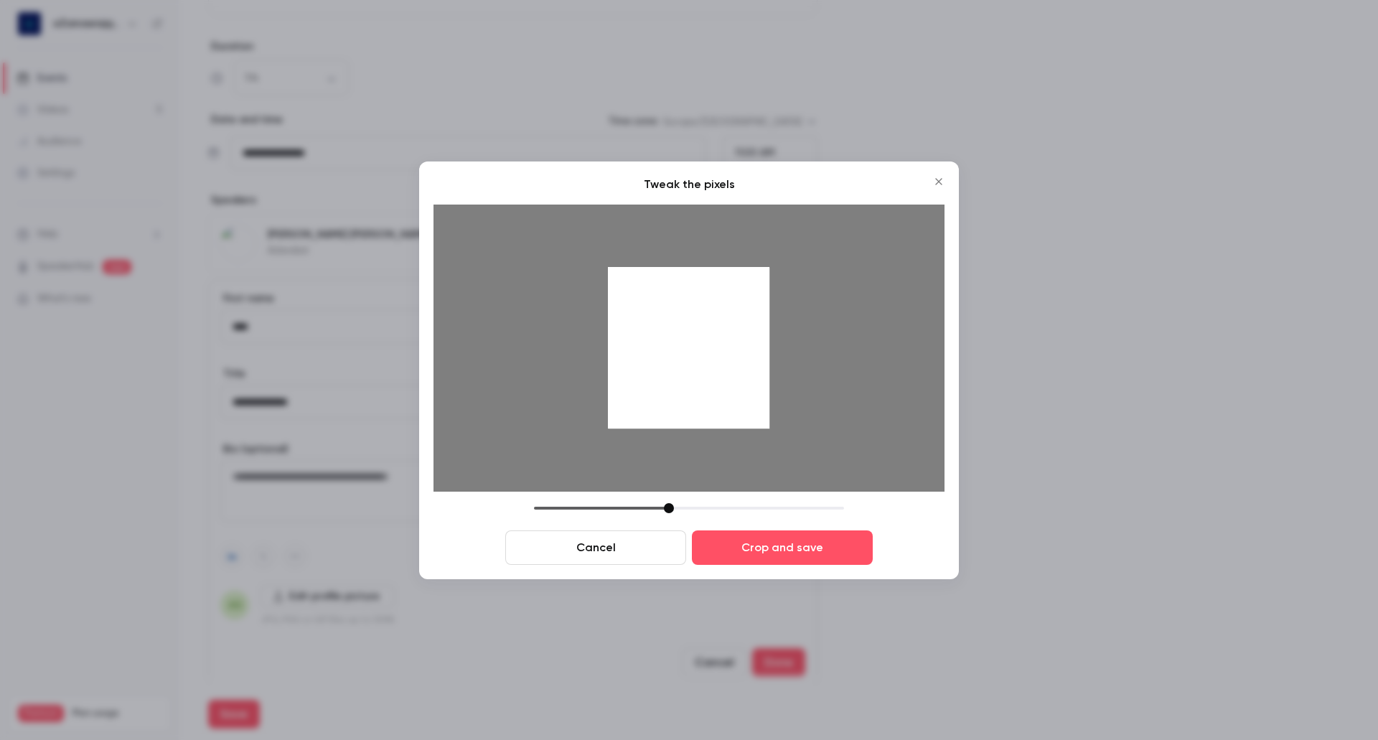
click at [690, 501] on div "Tweak the pixels Cancel Crop and save" at bounding box center [688, 370] width 511 height 389
click at [738, 547] on button "Crop and save" at bounding box center [782, 547] width 181 height 34
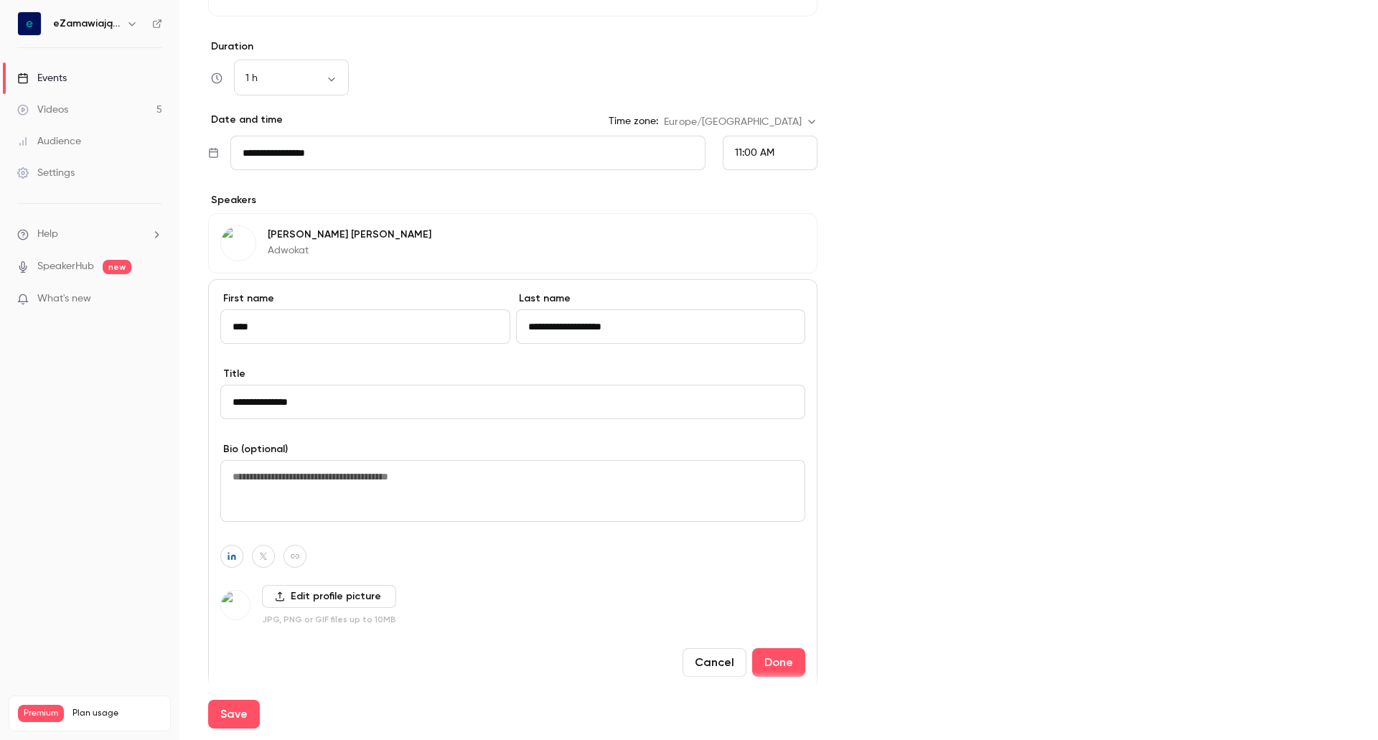
scroll to position [606, 0]
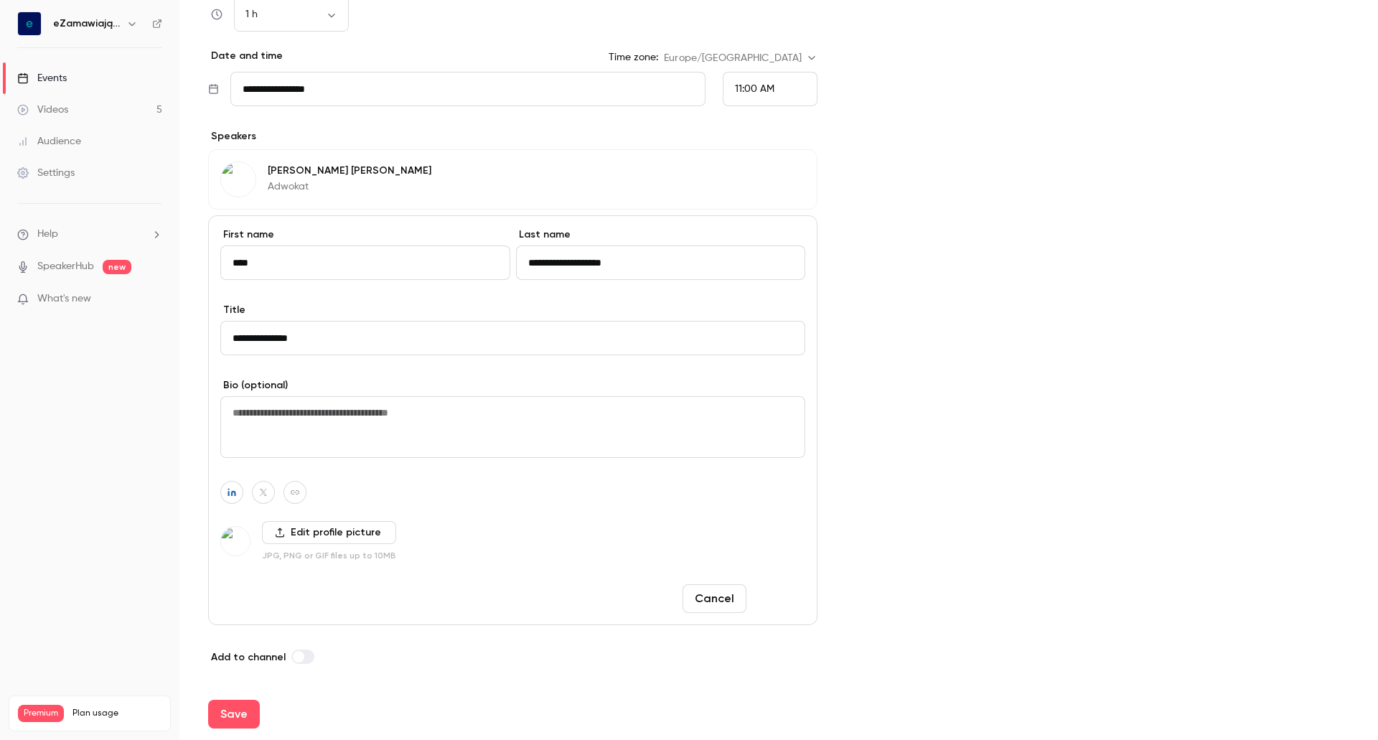
click at [771, 599] on button "Done" at bounding box center [778, 598] width 53 height 29
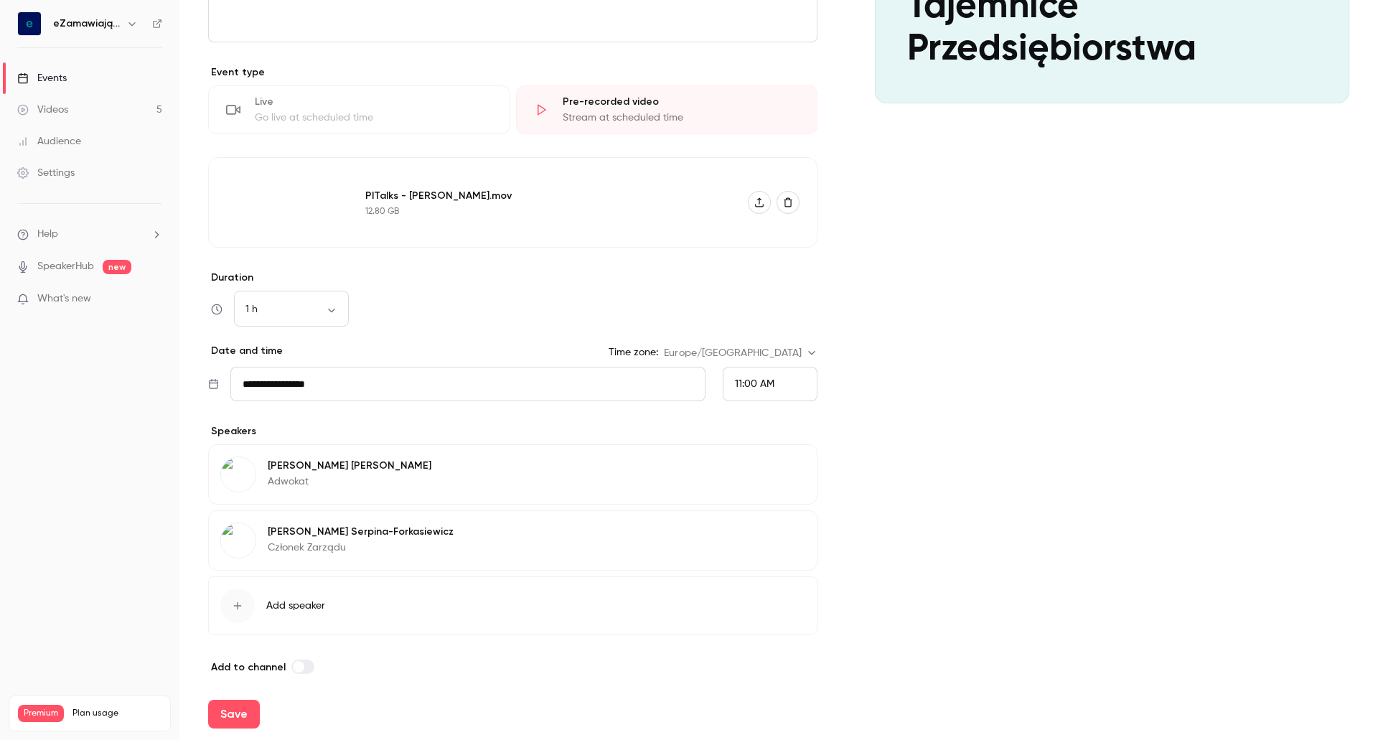
scroll to position [321, 0]
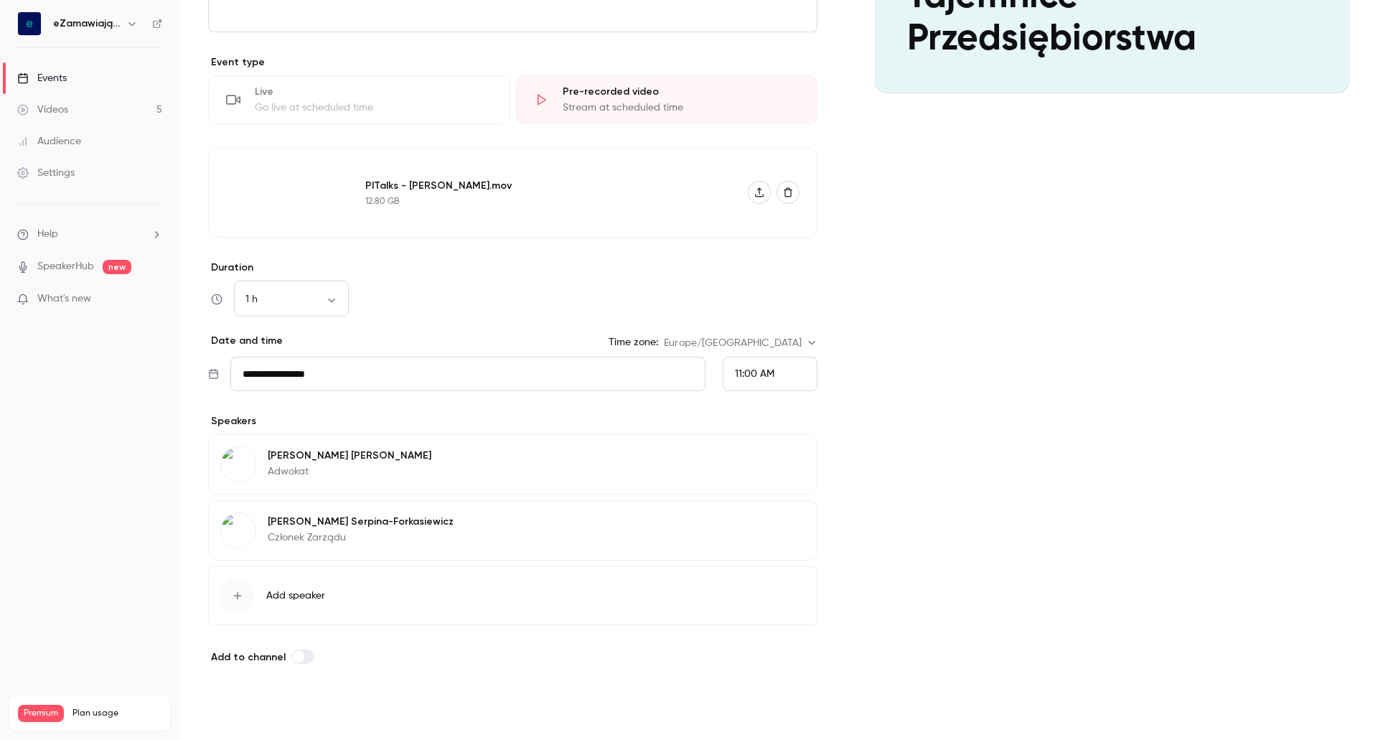
click at [232, 706] on button "Save" at bounding box center [234, 714] width 52 height 29
type input "**********"
